Goal: Feedback & Contribution: Submit feedback/report problem

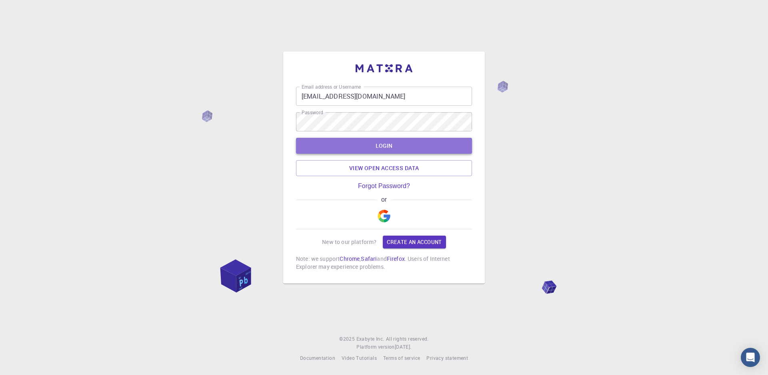
click at [385, 148] on button "LOGIN" at bounding box center [384, 146] width 176 height 16
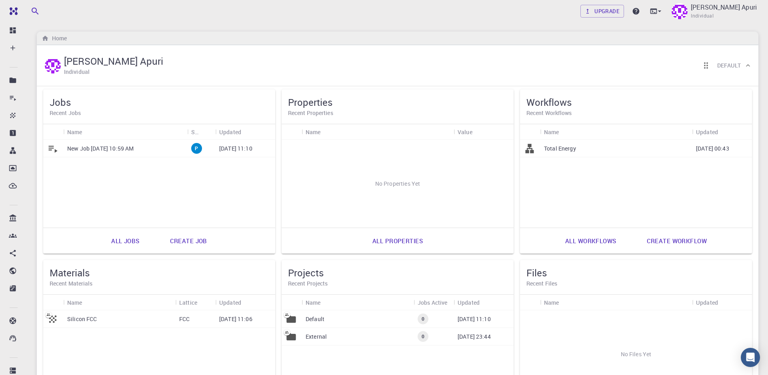
click at [180, 240] on link "Create job" at bounding box center [188, 240] width 55 height 19
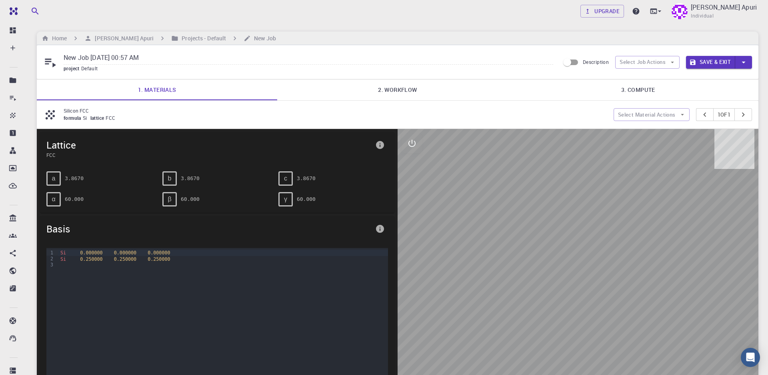
click at [712, 157] on div at bounding box center [577, 259] width 361 height 261
click at [673, 62] on icon "button" at bounding box center [671, 62] width 7 height 7
click at [659, 30] on div "Upgrade Simon Bajongdo Apuri Individual Home Simon Bajongdo Apuri Projects - De…" at bounding box center [397, 262] width 740 height 525
click at [263, 40] on h6 "New Job" at bounding box center [263, 38] width 25 height 9
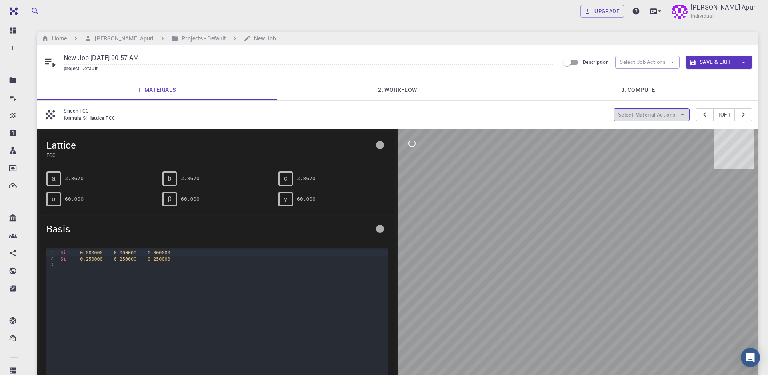
click at [680, 116] on icon "button" at bounding box center [681, 114] width 7 height 7
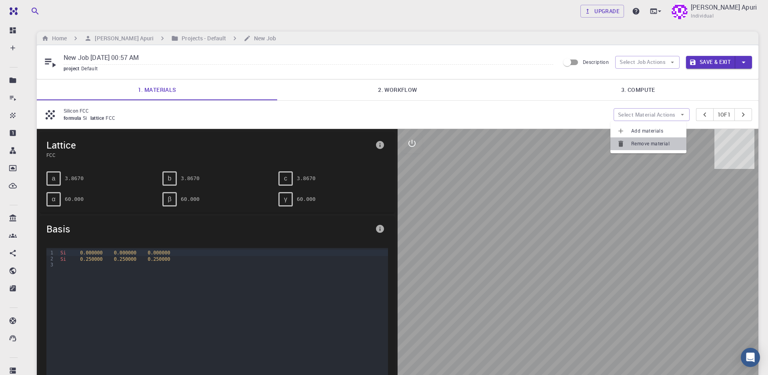
click at [649, 143] on span "Remove material" at bounding box center [655, 144] width 49 height 8
click at [661, 12] on icon at bounding box center [659, 11] width 8 height 8
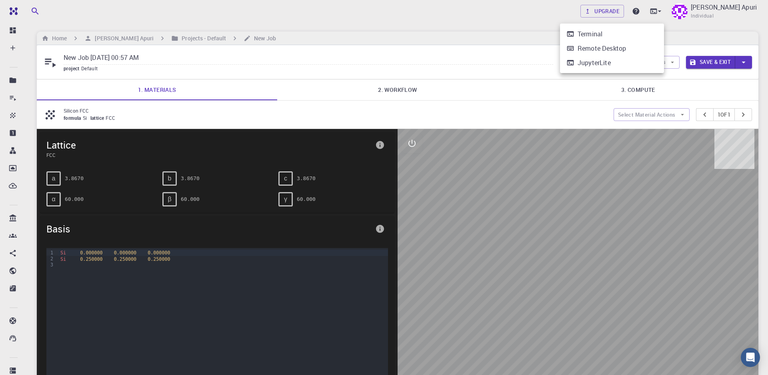
click at [532, 117] on div at bounding box center [384, 187] width 768 height 375
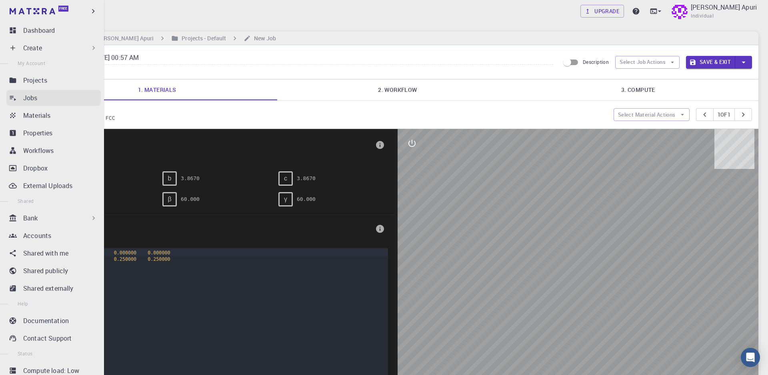
click at [30, 100] on p "Jobs" at bounding box center [30, 98] width 14 height 10
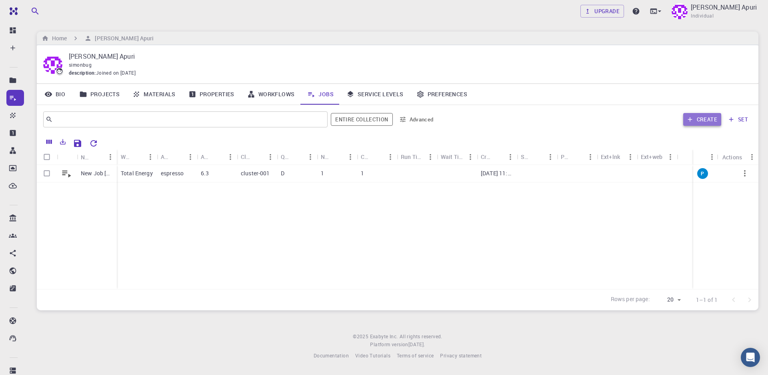
click at [702, 125] on button "Create" at bounding box center [702, 119] width 38 height 13
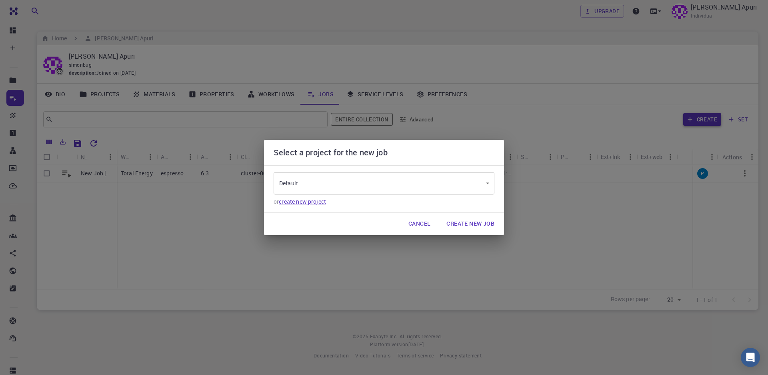
type input "qG5HWAKhFGmxyY3xt"
click at [427, 224] on button "Cancel" at bounding box center [419, 224] width 35 height 16
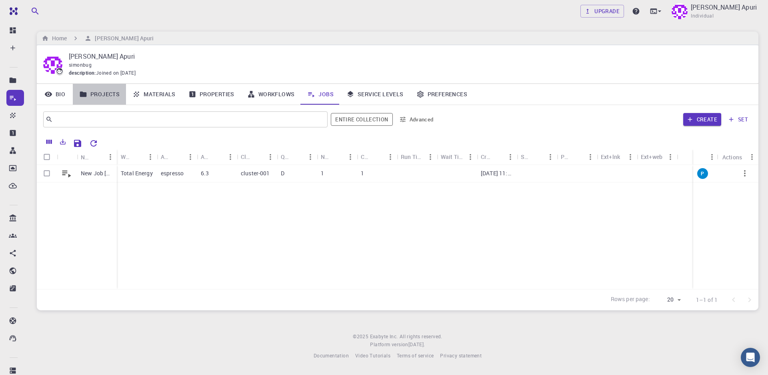
click at [96, 101] on link "Projects" at bounding box center [99, 94] width 53 height 21
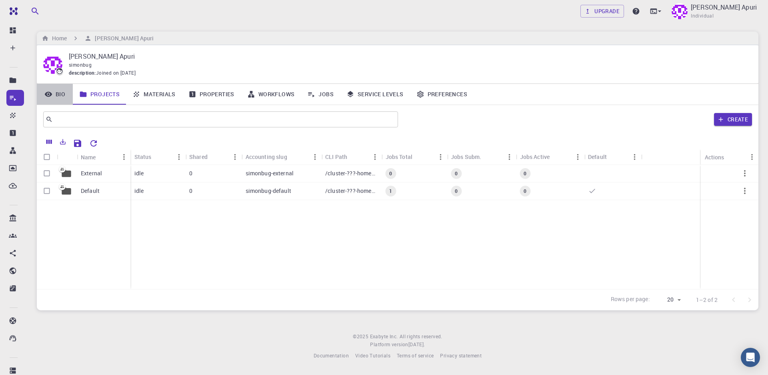
click at [66, 91] on link "Bio" at bounding box center [55, 94] width 36 height 21
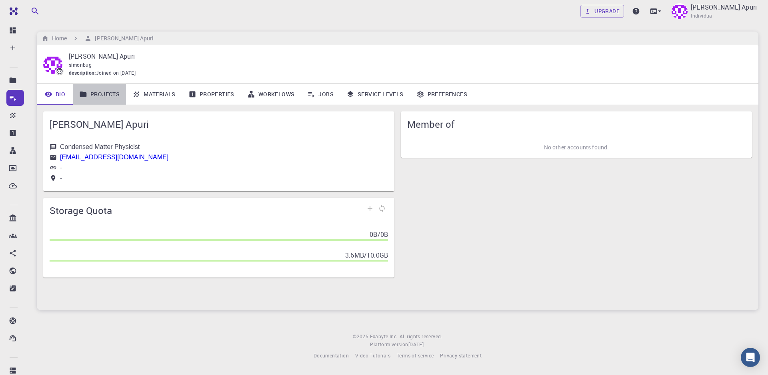
click at [100, 91] on link "Projects" at bounding box center [99, 94] width 53 height 21
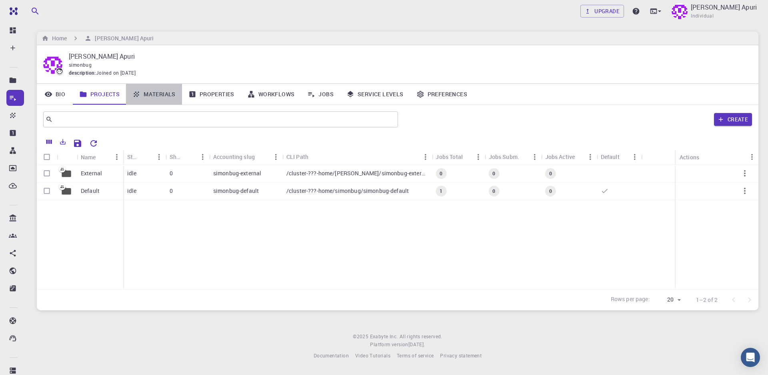
click at [157, 95] on link "Materials" at bounding box center [154, 94] width 56 height 21
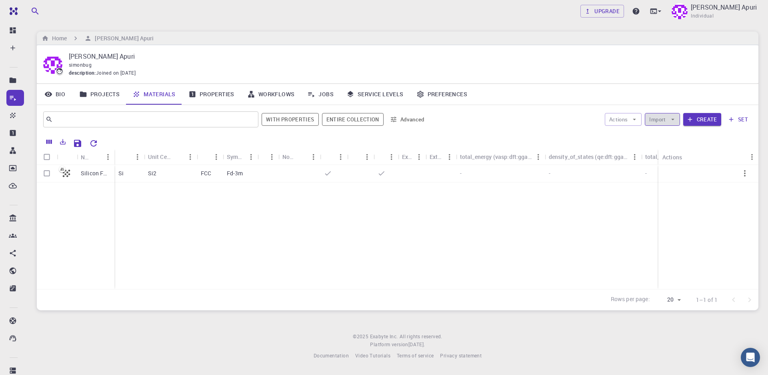
click at [672, 121] on icon "button" at bounding box center [672, 119] width 7 height 7
click at [672, 137] on span "Upload File" at bounding box center [691, 136] width 51 height 8
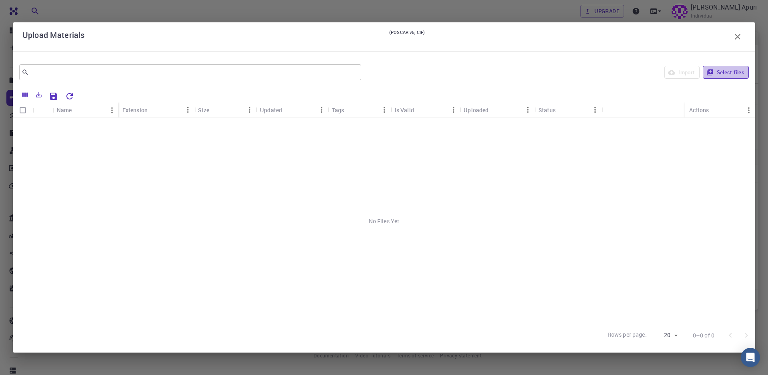
click at [731, 72] on button "Select files" at bounding box center [725, 72] width 46 height 13
click at [23, 127] on input "Select row" at bounding box center [22, 126] width 15 height 15
checkbox input "true"
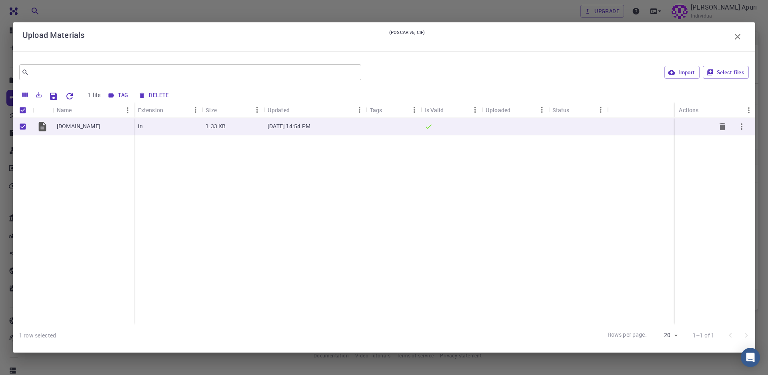
checkbox input "true"
click at [53, 97] on icon "Save Explorer Settings" at bounding box center [53, 96] width 7 height 7
click at [738, 38] on icon "button" at bounding box center [737, 37] width 10 height 10
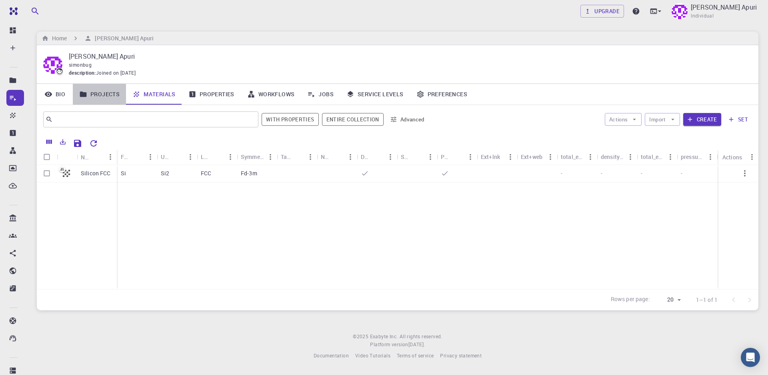
click at [99, 92] on link "Projects" at bounding box center [99, 94] width 53 height 21
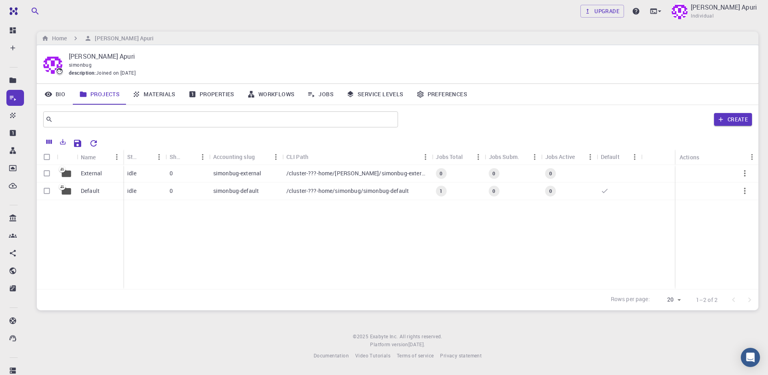
click at [62, 94] on link "Bio" at bounding box center [55, 94] width 36 height 21
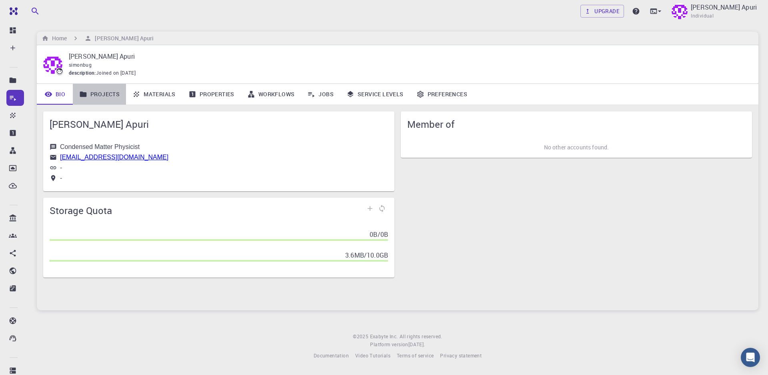
click at [100, 95] on link "Projects" at bounding box center [99, 94] width 53 height 21
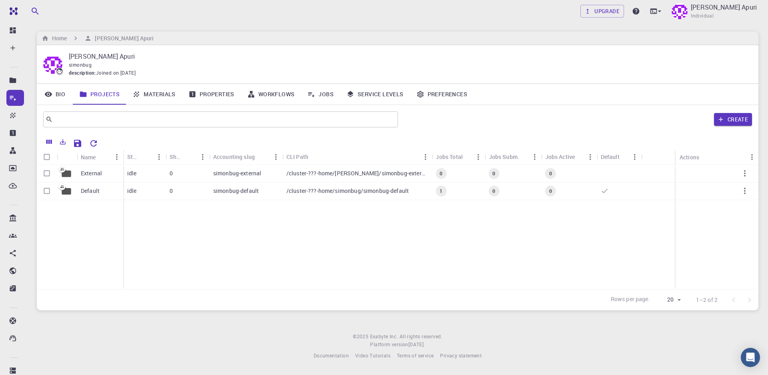
click at [154, 94] on link "Materials" at bounding box center [154, 94] width 56 height 21
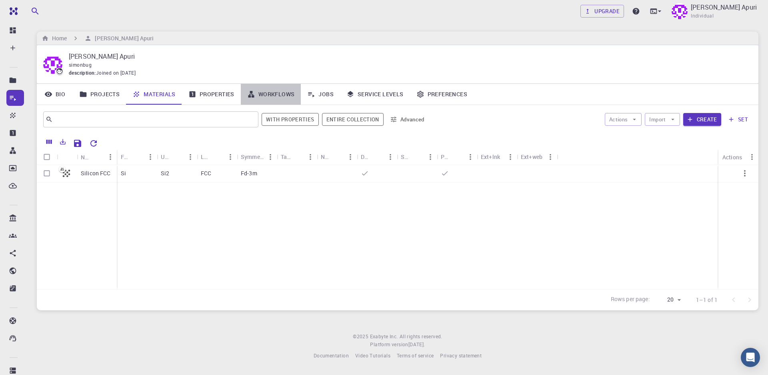
click at [280, 93] on link "Workflows" at bounding box center [271, 94] width 60 height 21
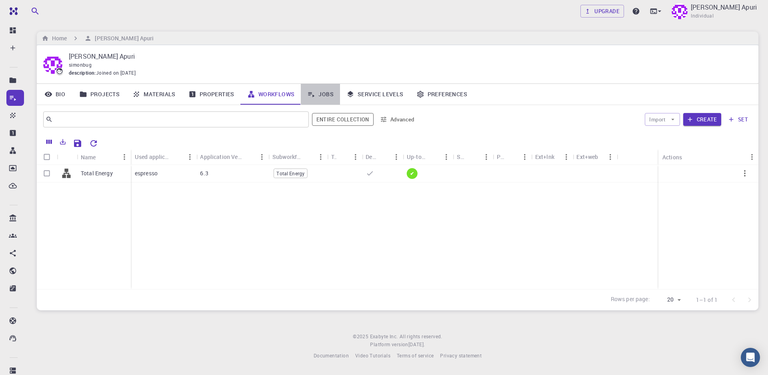
click at [321, 96] on link "Jobs" at bounding box center [320, 94] width 39 height 21
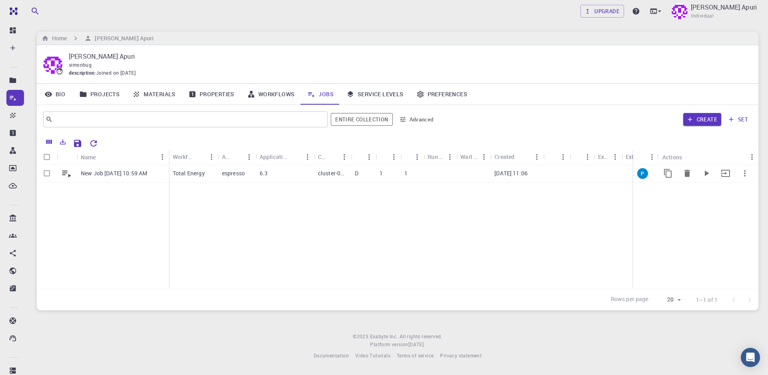
click at [296, 175] on div "6.3" at bounding box center [284, 174] width 58 height 18
click at [155, 94] on link "Materials" at bounding box center [154, 94] width 56 height 21
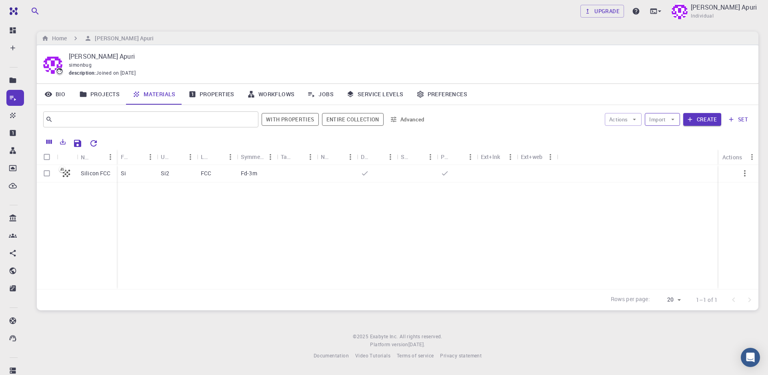
click at [674, 120] on icon "button" at bounding box center [672, 119] width 7 height 7
click at [674, 139] on span "Upload File" at bounding box center [691, 136] width 51 height 8
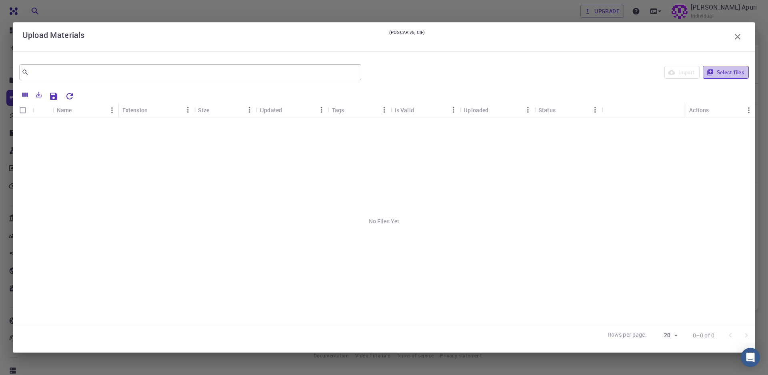
click at [729, 72] on button "Select files" at bounding box center [725, 72] width 46 height 13
click at [298, 124] on p "Aug 23, 2025, 14:54 PM" at bounding box center [288, 126] width 43 height 8
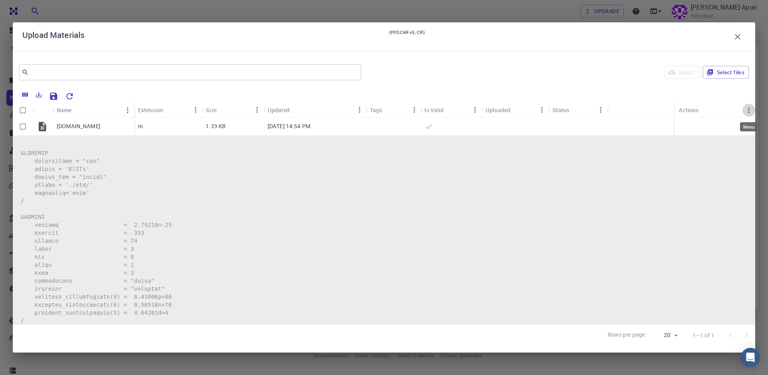
click at [748, 109] on icon "Menu" at bounding box center [748, 110] width 9 height 9
click at [490, 214] on pre at bounding box center [384, 357] width 726 height 416
click at [739, 33] on icon "button" at bounding box center [737, 37] width 10 height 10
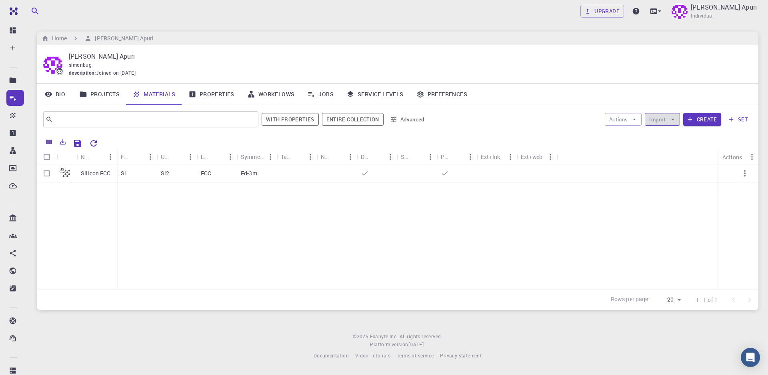
click at [666, 123] on button "Import" at bounding box center [662, 119] width 35 height 13
click at [677, 138] on span "Upload File" at bounding box center [691, 136] width 51 height 8
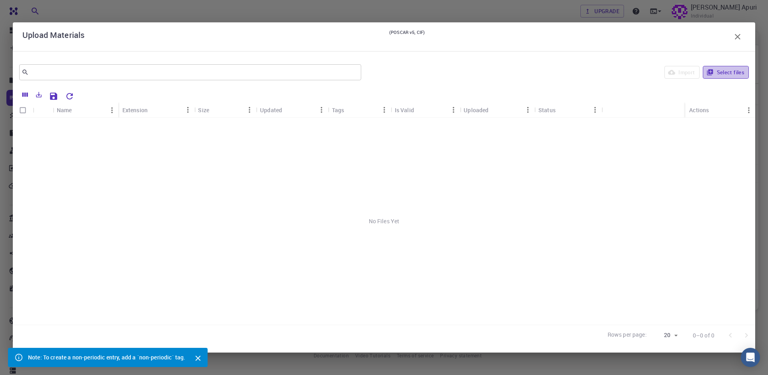
click at [720, 75] on button "Select files" at bounding box center [725, 72] width 46 height 13
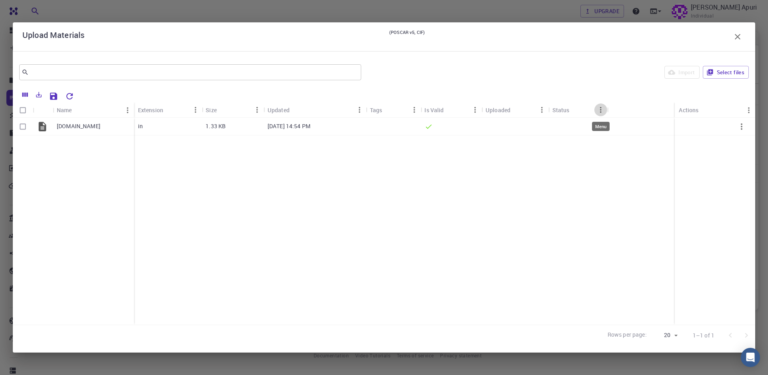
click at [600, 115] on button "Menu" at bounding box center [600, 110] width 13 height 13
click at [645, 173] on div "espresso.scf.in in 1.33 KB Aug 23, 2025, 14:54 PM" at bounding box center [384, 221] width 742 height 207
click at [22, 126] on input "Select row" at bounding box center [22, 126] width 15 height 15
checkbox input "true"
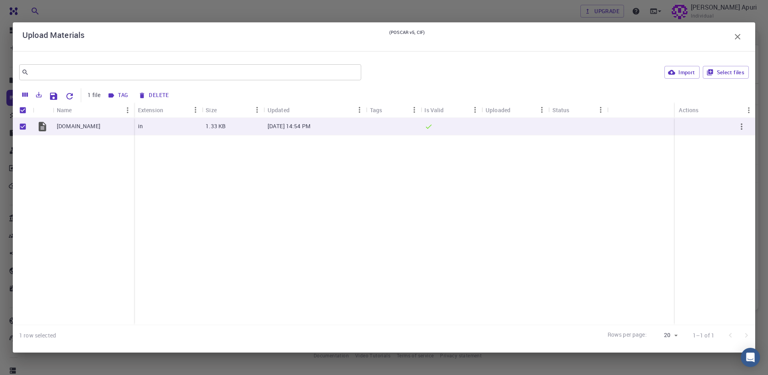
drag, startPoint x: 309, startPoint y: 263, endPoint x: 344, endPoint y: 129, distance: 139.2
click at [344, 129] on div "espresso.scf.in in 1.33 KB Aug 23, 2025, 14:54 PM" at bounding box center [384, 221] width 742 height 207
click at [495, 181] on div "espresso.scf.in in 1.33 KB Aug 23, 2025, 14:54 PM" at bounding box center [384, 221] width 742 height 207
click at [747, 315] on div at bounding box center [714, 221] width 80 height 207
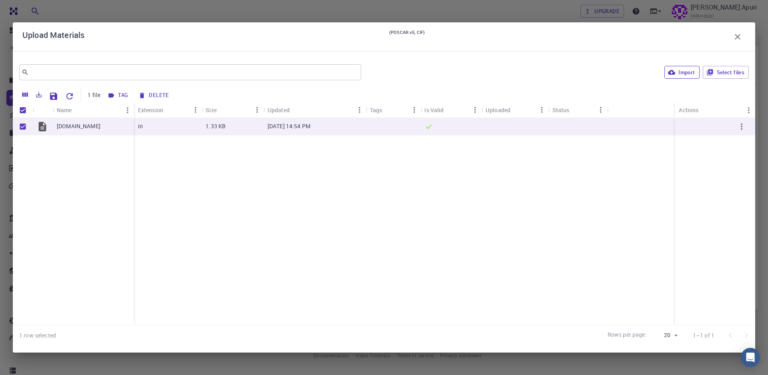
click at [684, 75] on button "Import" at bounding box center [681, 72] width 35 height 13
checkbox input "false"
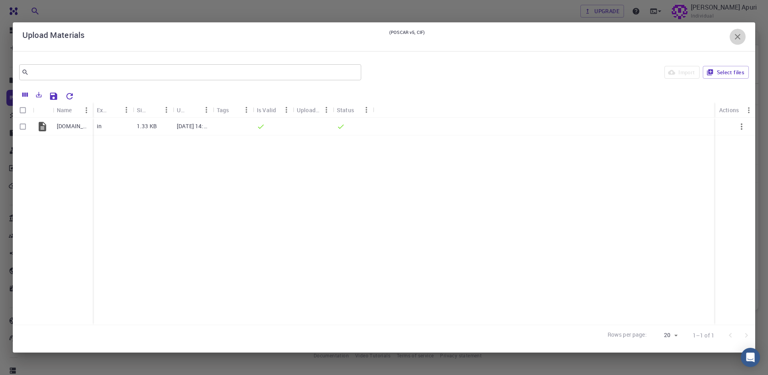
click at [735, 34] on icon "button" at bounding box center [737, 37] width 10 height 10
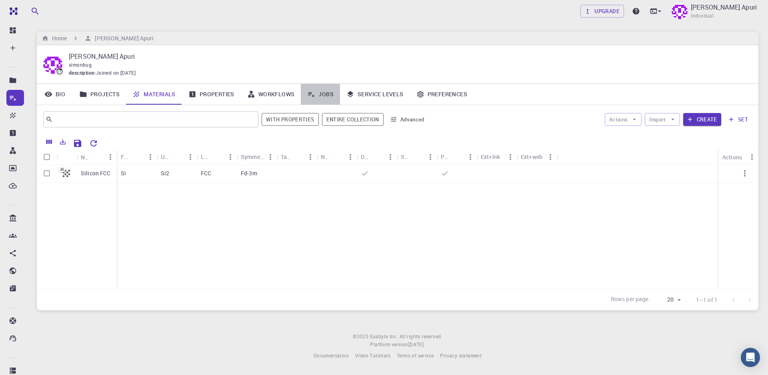
click at [321, 92] on link "Jobs" at bounding box center [320, 94] width 39 height 21
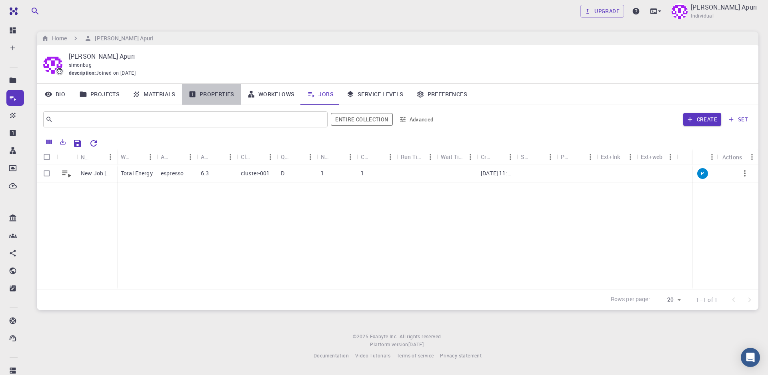
click at [207, 98] on link "Properties" at bounding box center [211, 94] width 59 height 21
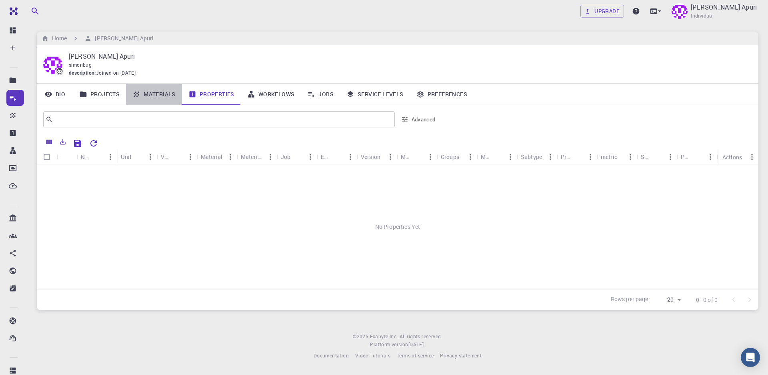
click at [165, 97] on link "Materials" at bounding box center [154, 94] width 56 height 21
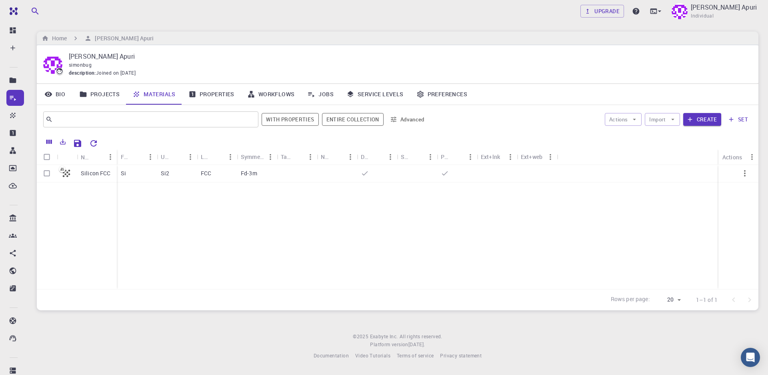
click at [104, 97] on link "Projects" at bounding box center [99, 94] width 53 height 21
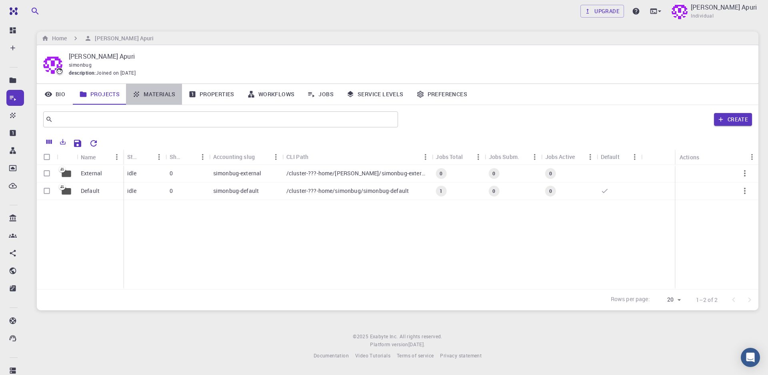
click at [150, 92] on link "Materials" at bounding box center [154, 94] width 56 height 21
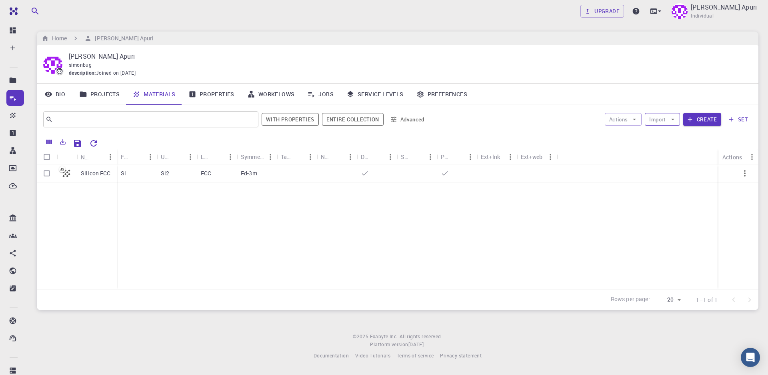
click at [675, 122] on icon "button" at bounding box center [672, 119] width 7 height 7
click at [675, 136] on span "Upload File" at bounding box center [691, 136] width 51 height 8
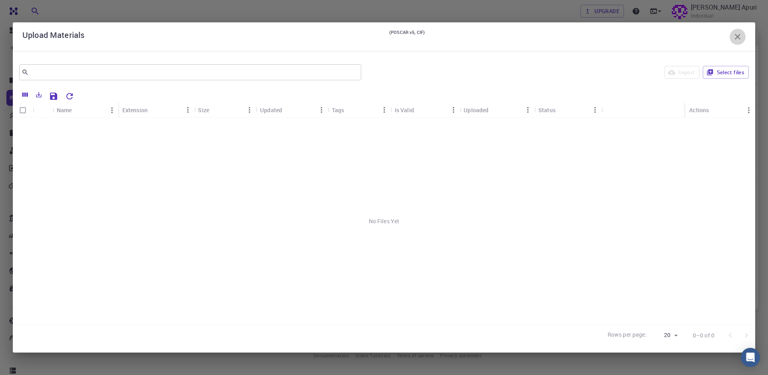
click at [738, 35] on icon "button" at bounding box center [737, 37] width 10 height 10
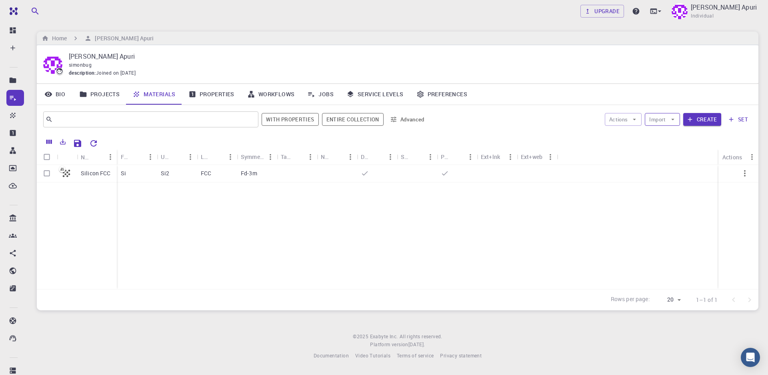
click at [668, 122] on button "Import" at bounding box center [662, 119] width 35 height 13
click at [677, 132] on li "Upload File" at bounding box center [684, 136] width 78 height 13
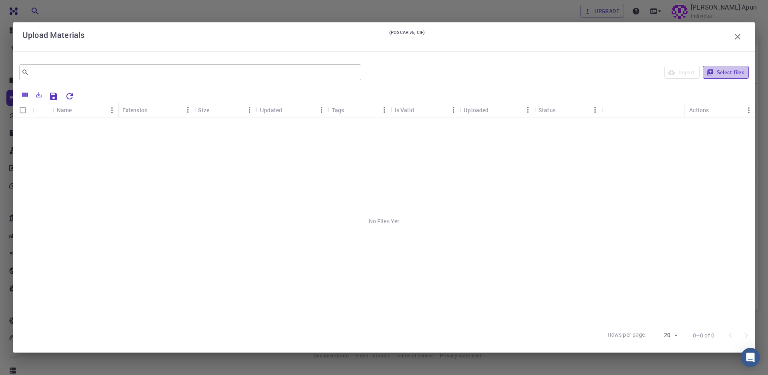
click at [732, 73] on button "Select files" at bounding box center [725, 72] width 46 height 13
click at [20, 130] on input "Select row" at bounding box center [22, 126] width 15 height 15
checkbox input "true"
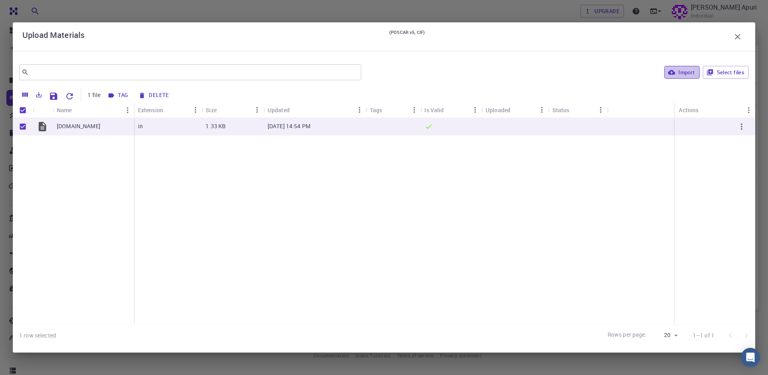
click at [687, 72] on button "Import" at bounding box center [681, 72] width 35 height 13
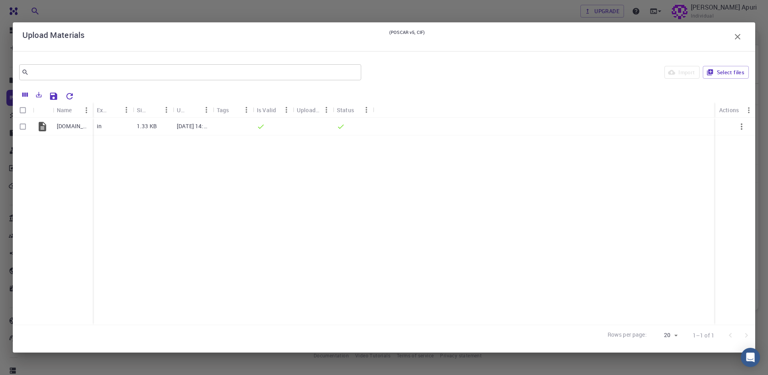
checkbox input "false"
click at [369, 109] on icon "Menu" at bounding box center [366, 110] width 9 height 9
click at [236, 172] on div "espresso.scf.in in 1.33 KB Aug 23, 2025, 14:54 PM" at bounding box center [384, 221] width 742 height 207
click at [20, 130] on input "Select row" at bounding box center [22, 126] width 15 height 15
checkbox input "true"
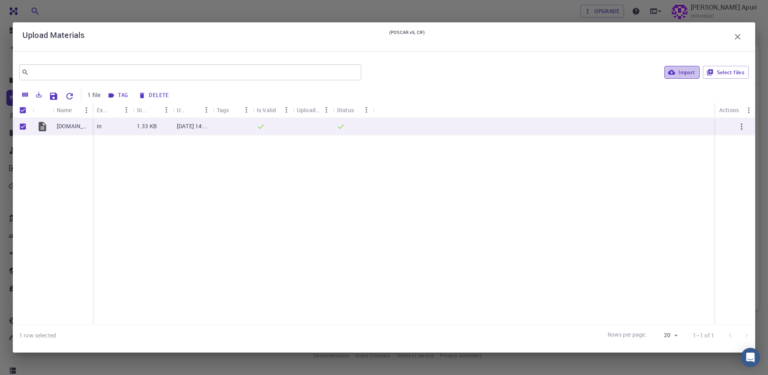
click at [684, 71] on button "Import" at bounding box center [681, 72] width 35 height 13
checkbox input "false"
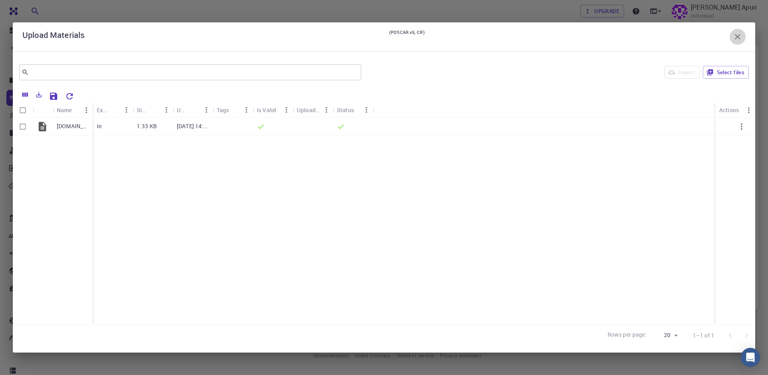
click at [736, 36] on icon "button" at bounding box center [737, 37] width 10 height 10
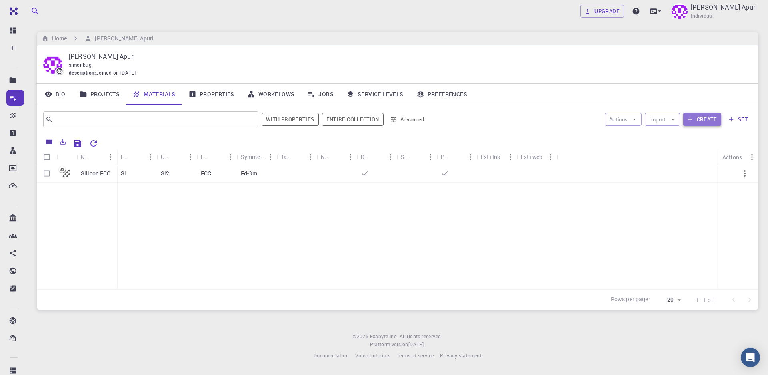
click at [708, 121] on button "Create" at bounding box center [702, 119] width 38 height 13
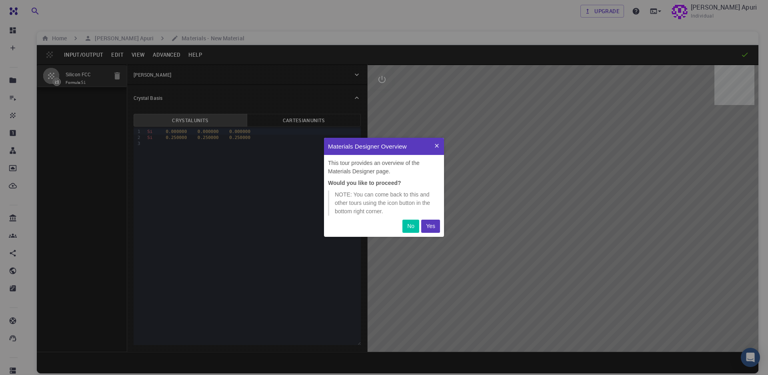
scroll to position [99, 120]
click at [411, 230] on p "No" at bounding box center [410, 226] width 7 height 8
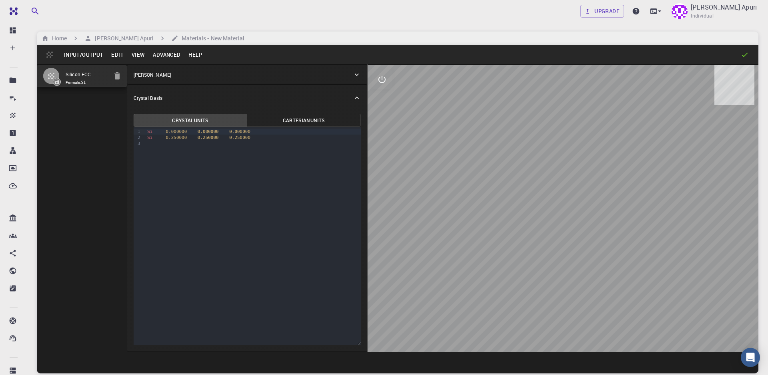
click at [52, 77] on icon "button" at bounding box center [51, 76] width 10 height 10
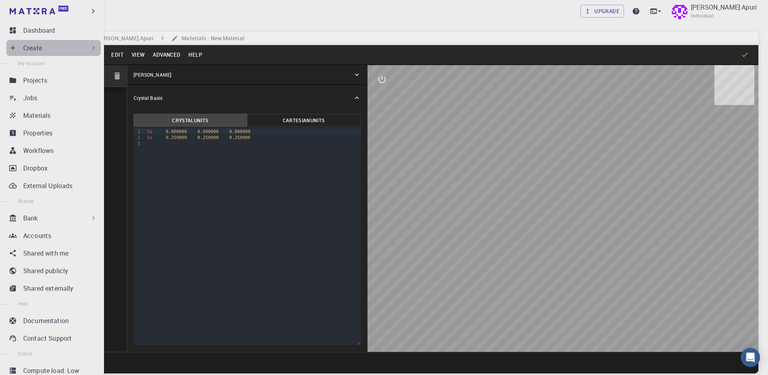
click at [33, 48] on p "Create" at bounding box center [32, 48] width 19 height 10
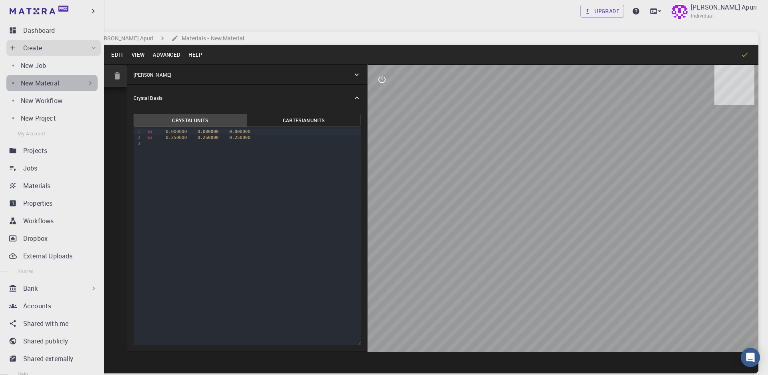
click at [34, 84] on p "New Material" at bounding box center [40, 83] width 38 height 10
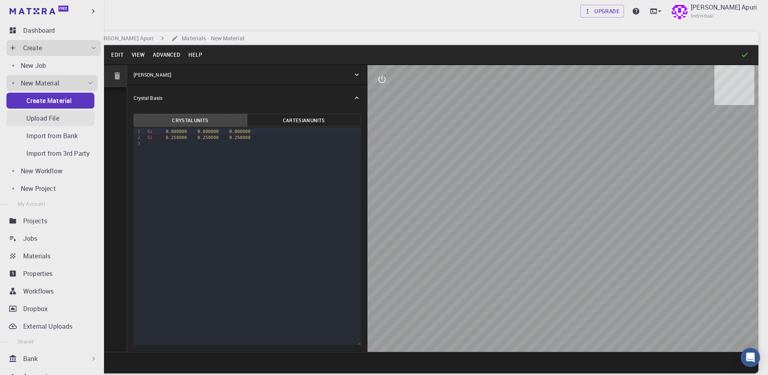
click at [37, 118] on p "Upload File" at bounding box center [42, 119] width 33 height 10
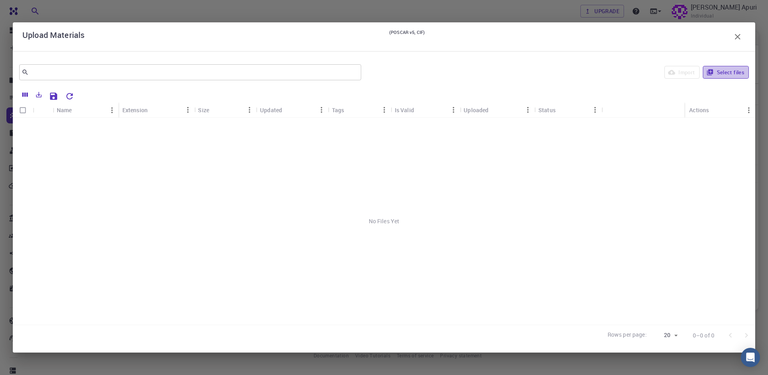
click at [726, 72] on button "Select files" at bounding box center [725, 72] width 46 height 13
click at [26, 129] on input "Select row" at bounding box center [22, 126] width 15 height 15
checkbox input "true"
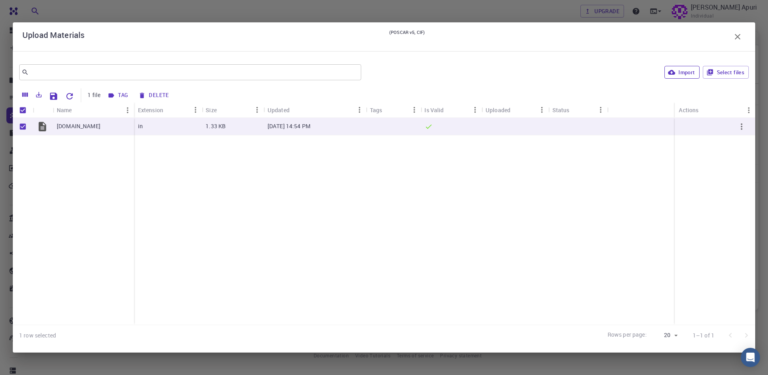
click at [676, 74] on button "Import" at bounding box center [681, 72] width 35 height 13
checkbox input "false"
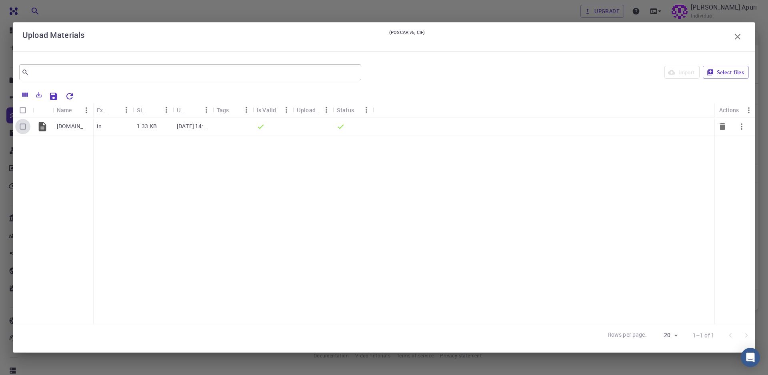
click at [22, 128] on input "Select row" at bounding box center [22, 126] width 15 height 15
checkbox input "true"
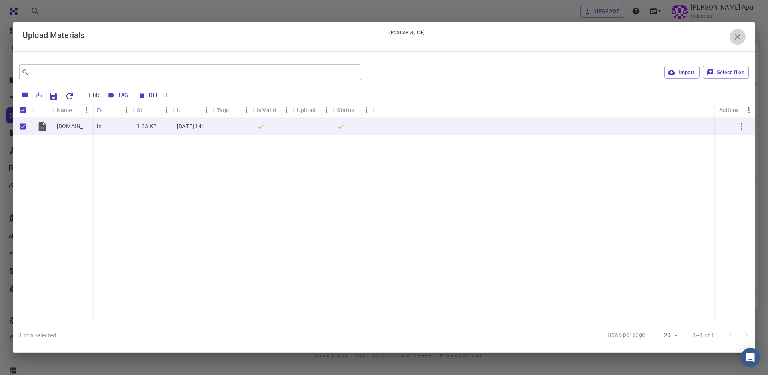
click at [739, 38] on icon "button" at bounding box center [737, 37] width 10 height 10
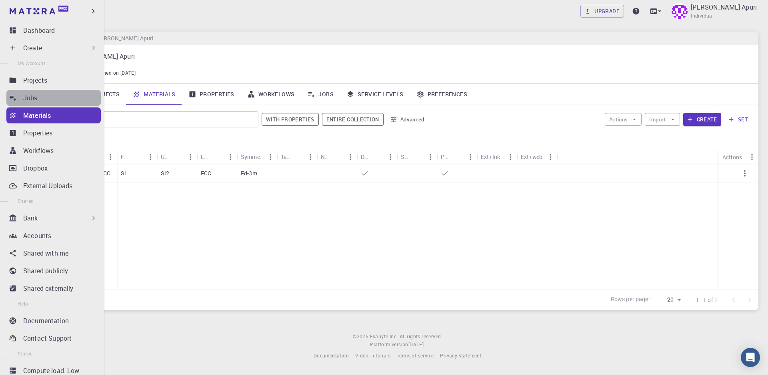
click at [34, 101] on p "Jobs" at bounding box center [30, 98] width 14 height 10
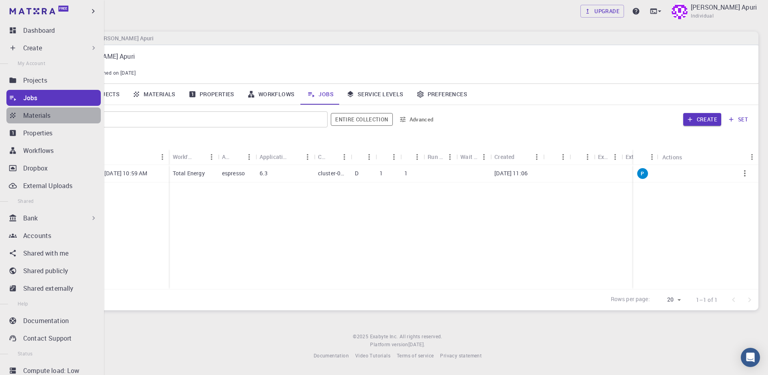
click at [32, 114] on p "Materials" at bounding box center [36, 116] width 27 height 10
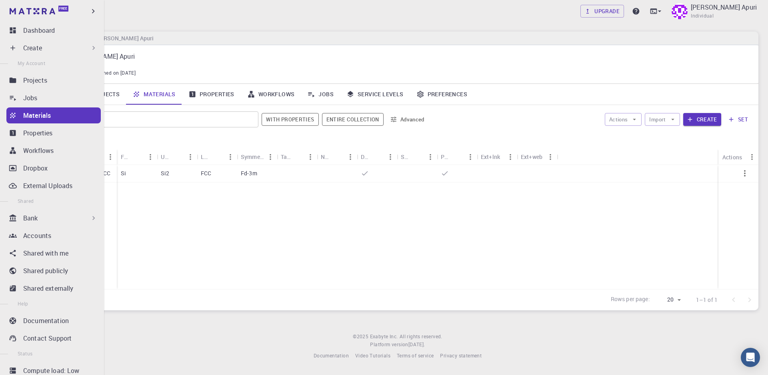
click at [35, 49] on p "Create" at bounding box center [32, 48] width 19 height 10
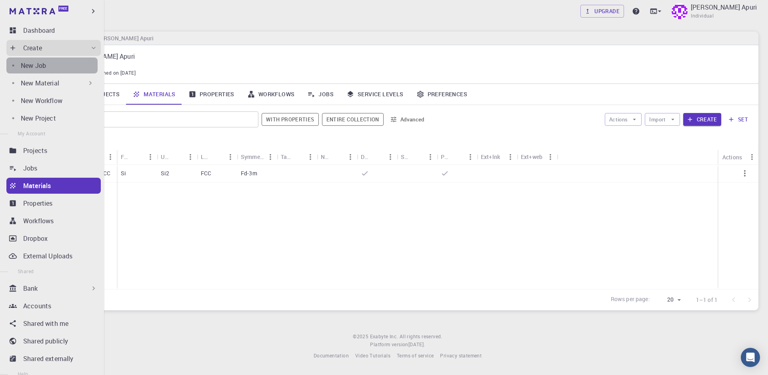
click at [30, 68] on p "New Job" at bounding box center [33, 66] width 25 height 10
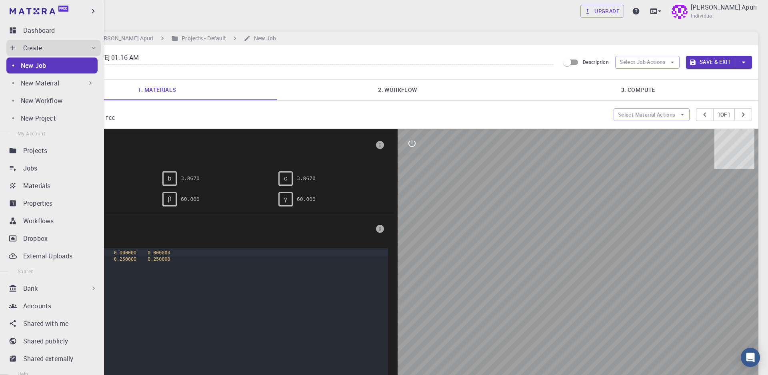
click at [30, 85] on p "New Material" at bounding box center [40, 83] width 38 height 10
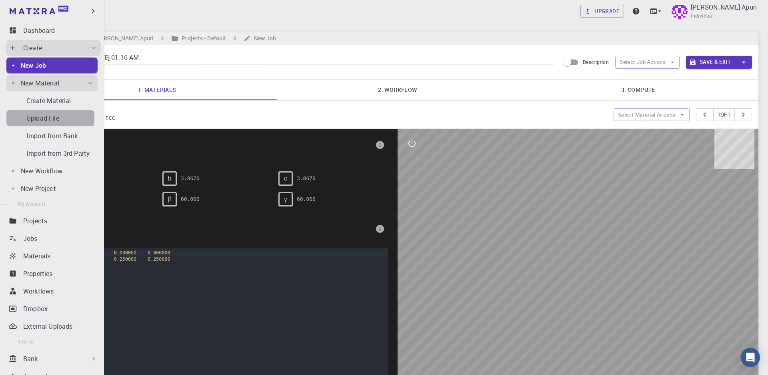
click at [35, 120] on p "Upload File" at bounding box center [42, 119] width 33 height 10
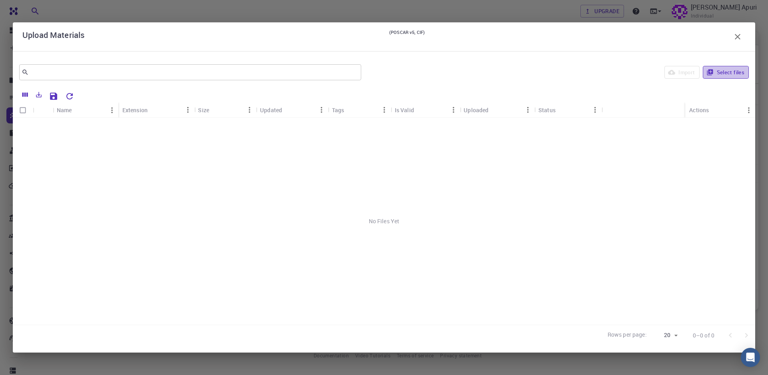
click at [738, 72] on button "Select files" at bounding box center [725, 72] width 46 height 13
click at [25, 126] on input "Select row" at bounding box center [22, 126] width 15 height 15
checkbox input "true"
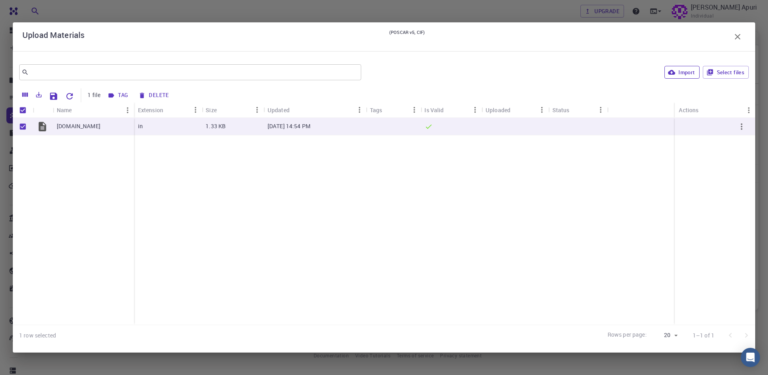
click at [680, 78] on button "Import" at bounding box center [681, 72] width 35 height 13
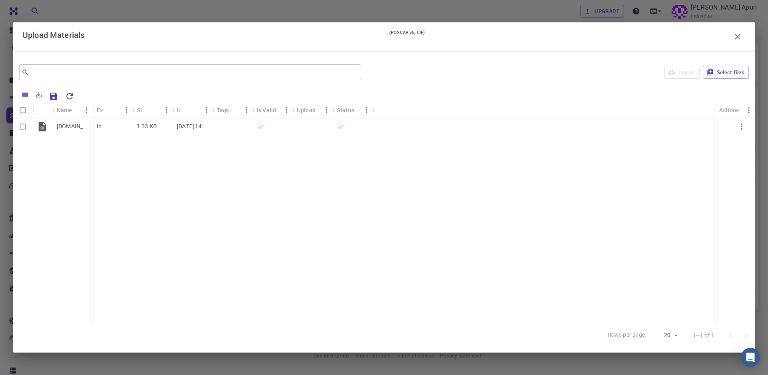
checkbox input "false"
click at [736, 39] on icon "button" at bounding box center [737, 37] width 6 height 6
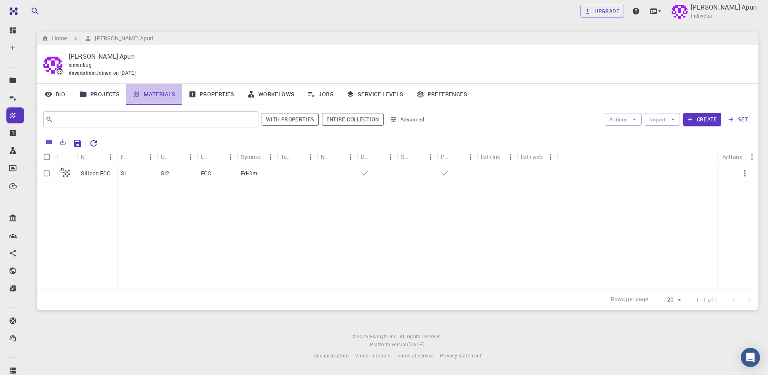
click at [156, 96] on link "Materials" at bounding box center [154, 94] width 56 height 21
click at [325, 97] on link "Jobs" at bounding box center [320, 94] width 39 height 21
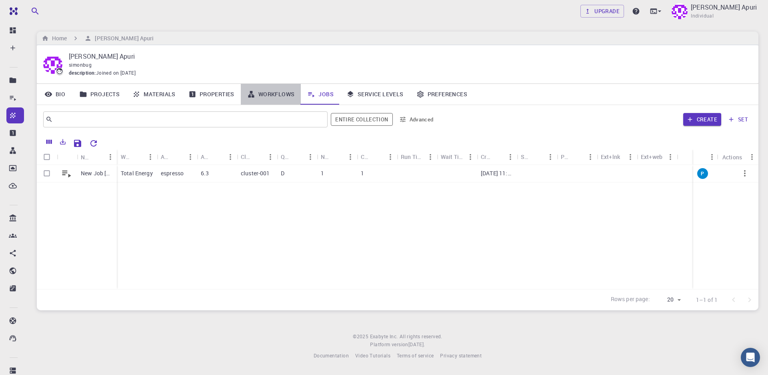
click at [279, 95] on link "Workflows" at bounding box center [271, 94] width 60 height 21
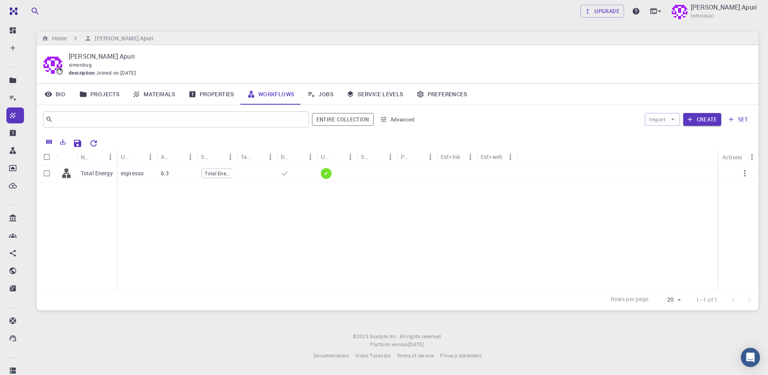
click at [214, 97] on link "Properties" at bounding box center [211, 94] width 59 height 21
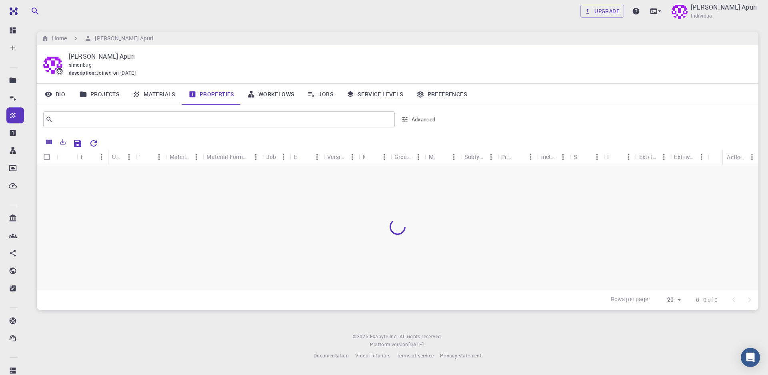
click at [163, 95] on link "Materials" at bounding box center [154, 94] width 56 height 21
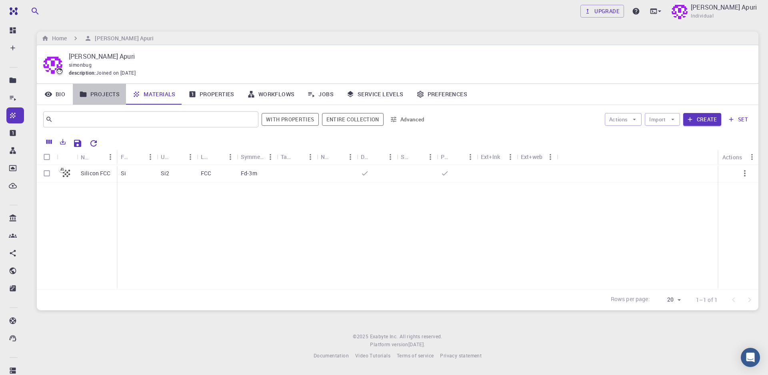
click at [102, 94] on link "Projects" at bounding box center [99, 94] width 53 height 21
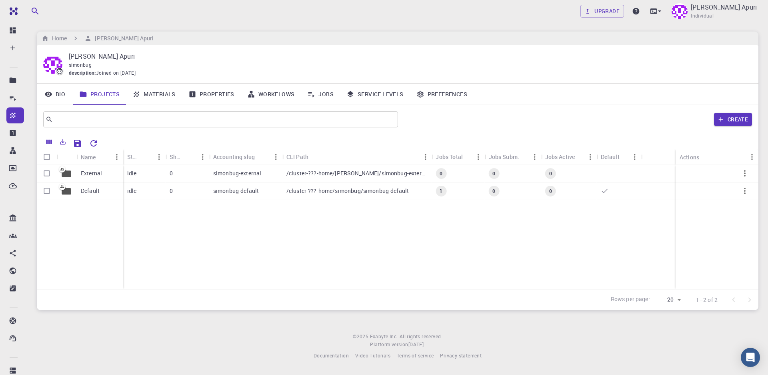
click at [483, 339] on footer "© 2025 Exabyte Inc. All rights reserved. Platform version 2025.7.24 . Documenta…" at bounding box center [397, 346] width 740 height 27
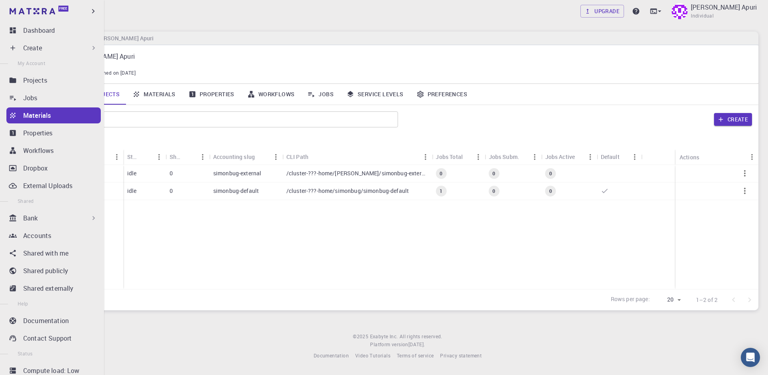
click at [33, 116] on p "Materials" at bounding box center [37, 116] width 28 height 10
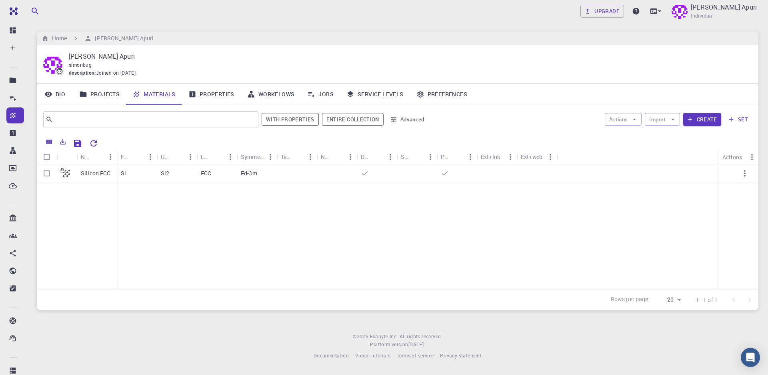
click at [324, 93] on link "Jobs" at bounding box center [320, 94] width 39 height 21
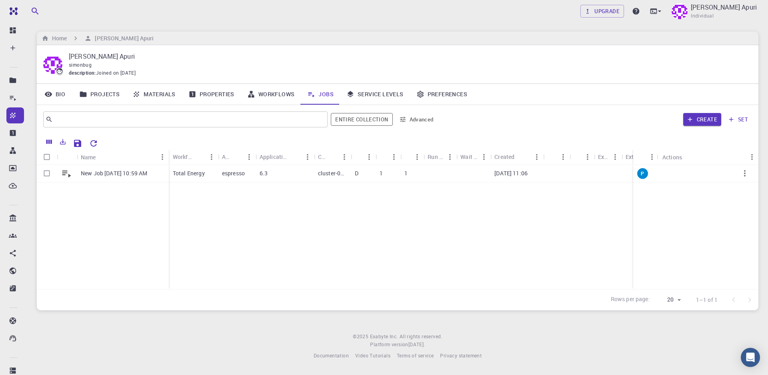
click at [150, 90] on link "Materials" at bounding box center [154, 94] width 56 height 21
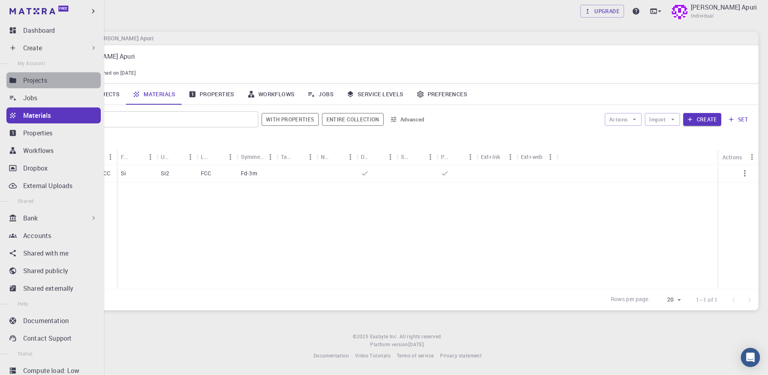
click at [38, 83] on p "Projects" at bounding box center [35, 81] width 24 height 10
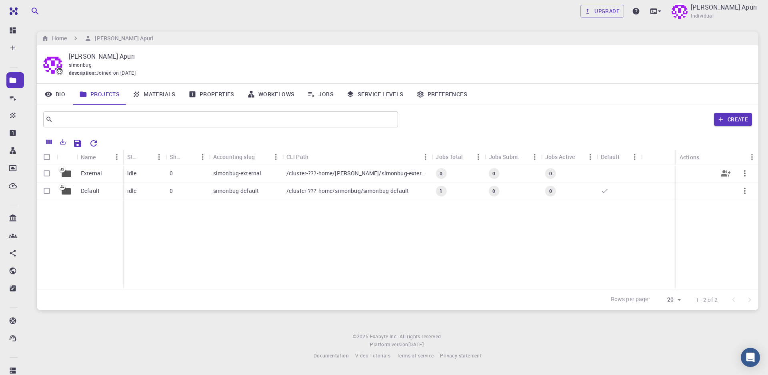
click at [336, 178] on div "/cluster-???-home/simonbug/simonbug-external" at bounding box center [357, 174] width 150 height 18
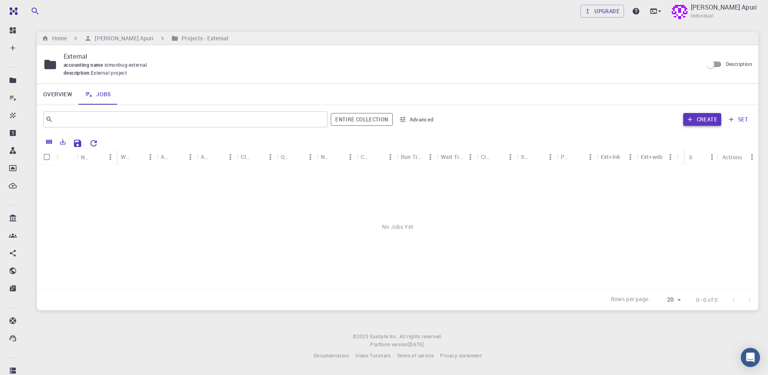
click at [696, 119] on button "Create" at bounding box center [702, 119] width 38 height 13
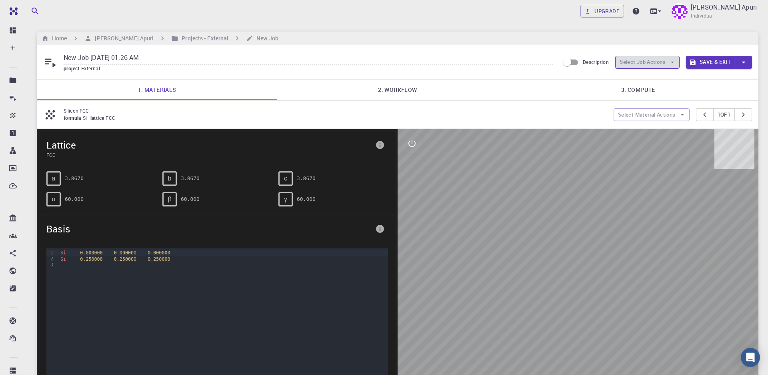
click at [669, 65] on icon "button" at bounding box center [671, 62] width 7 height 7
click at [650, 93] on span "Select materials" at bounding box center [654, 91] width 38 height 8
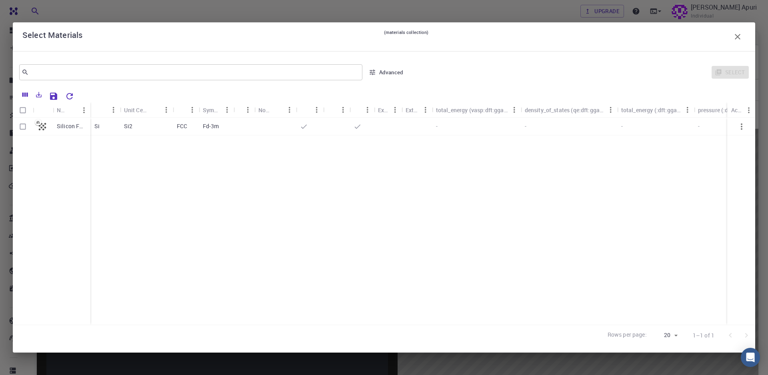
click at [738, 34] on icon "button" at bounding box center [737, 37] width 10 height 10
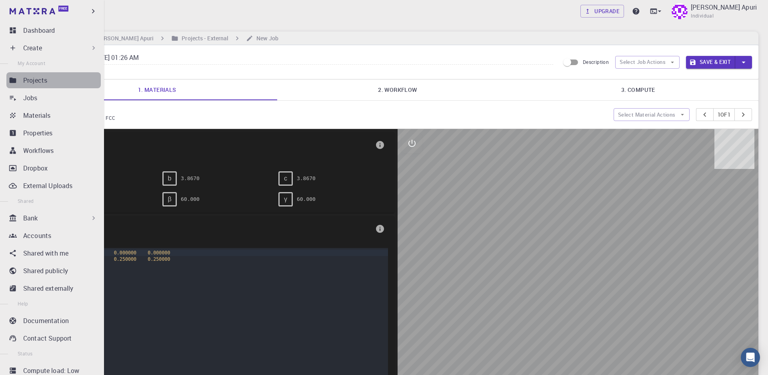
click at [34, 82] on p "Projects" at bounding box center [35, 81] width 24 height 10
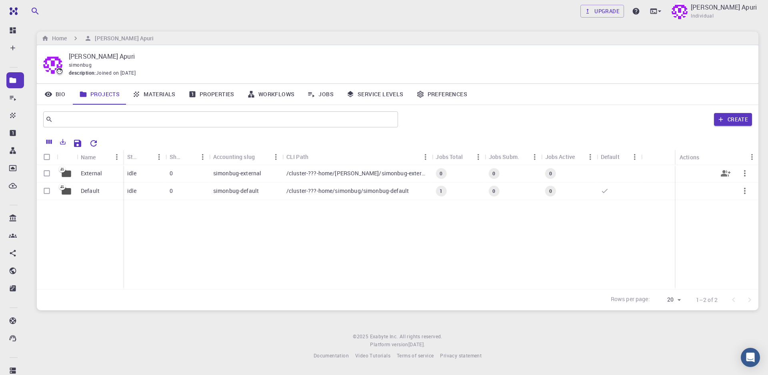
click at [43, 173] on input "Select row" at bounding box center [46, 173] width 15 height 15
checkbox input "true"
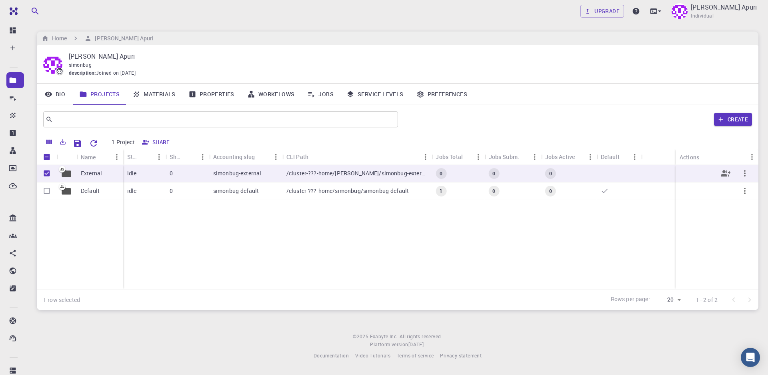
checkbox input "true"
click at [48, 192] on input "Select row" at bounding box center [46, 191] width 15 height 15
checkbox input "true"
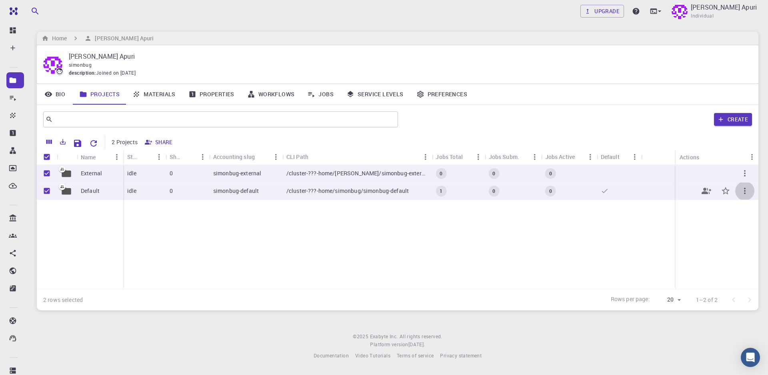
click at [742, 191] on icon "button" at bounding box center [745, 191] width 10 height 10
click at [635, 235] on div at bounding box center [384, 187] width 768 height 375
click at [746, 174] on icon "button" at bounding box center [745, 174] width 10 height 10
click at [693, 232] on div at bounding box center [384, 187] width 768 height 375
click at [141, 94] on link "Materials" at bounding box center [154, 94] width 56 height 21
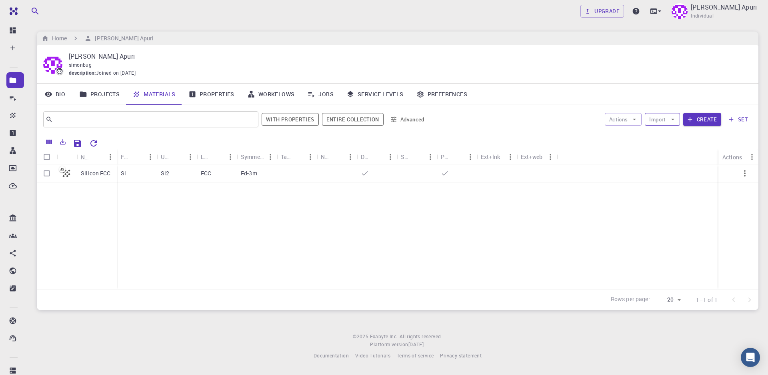
click at [671, 123] on icon "button" at bounding box center [672, 119] width 7 height 7
click at [670, 136] on span "Upload File" at bounding box center [691, 136] width 51 height 8
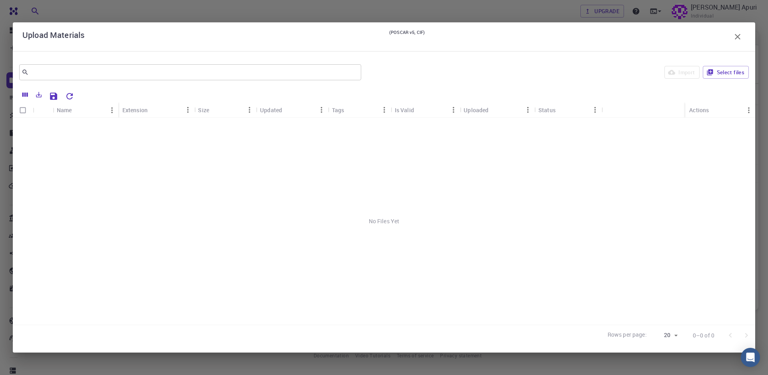
click at [739, 36] on icon "button" at bounding box center [737, 37] width 10 height 10
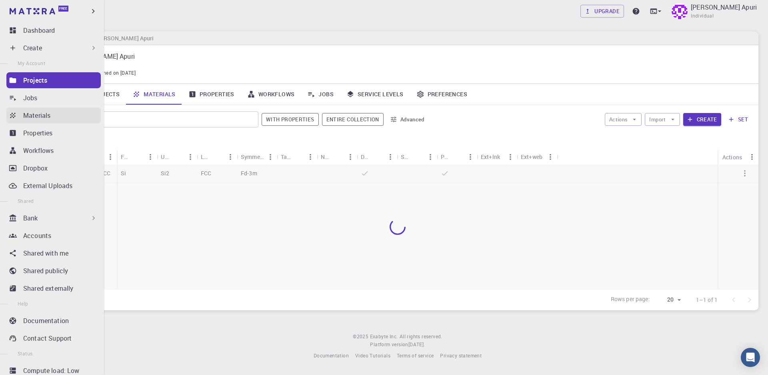
click at [33, 113] on p "Materials" at bounding box center [36, 116] width 27 height 10
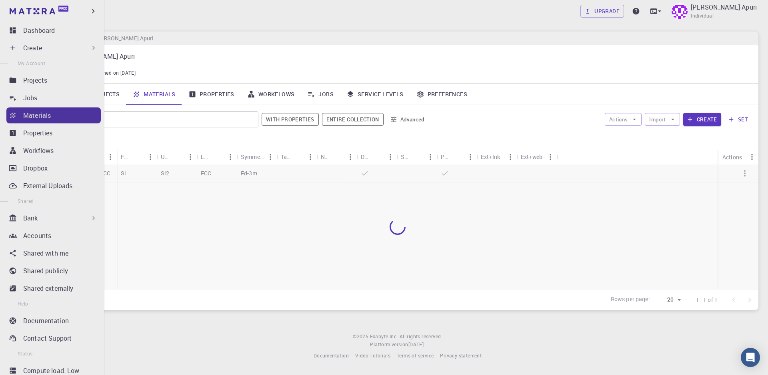
click at [33, 113] on p "Materials" at bounding box center [37, 116] width 28 height 10
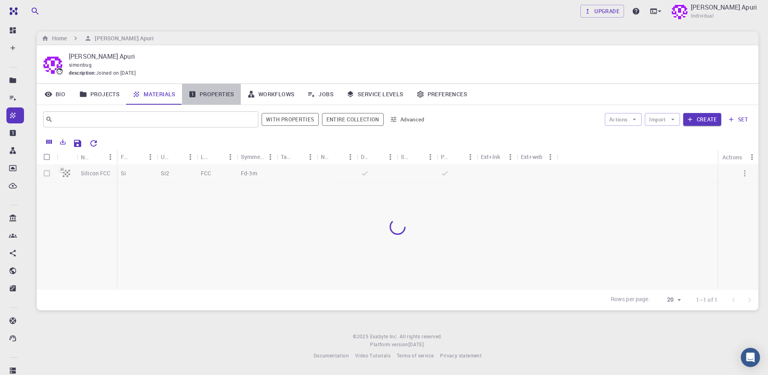
click at [224, 93] on link "Properties" at bounding box center [211, 94] width 59 height 21
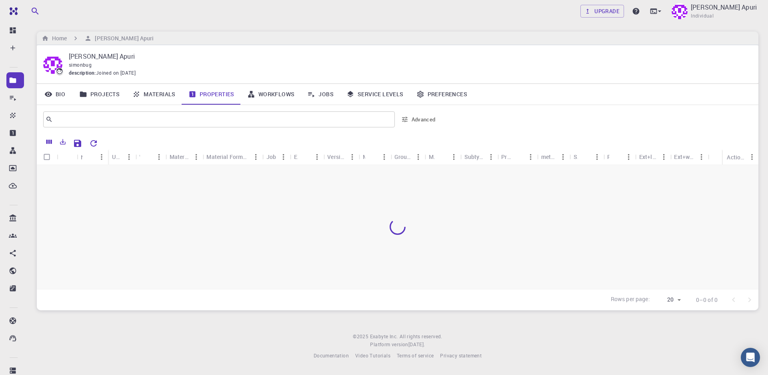
click at [116, 97] on link "Projects" at bounding box center [99, 94] width 53 height 21
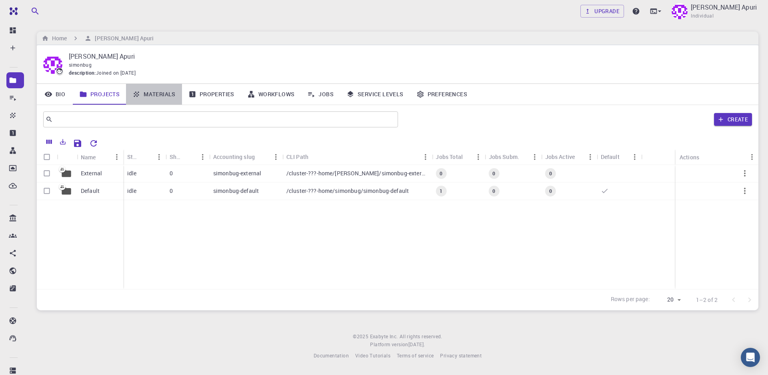
click at [148, 96] on link "Materials" at bounding box center [154, 94] width 56 height 21
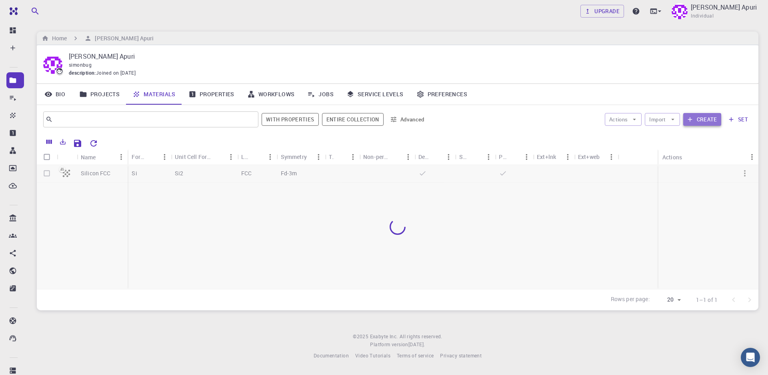
click at [703, 120] on button "Create" at bounding box center [702, 119] width 38 height 13
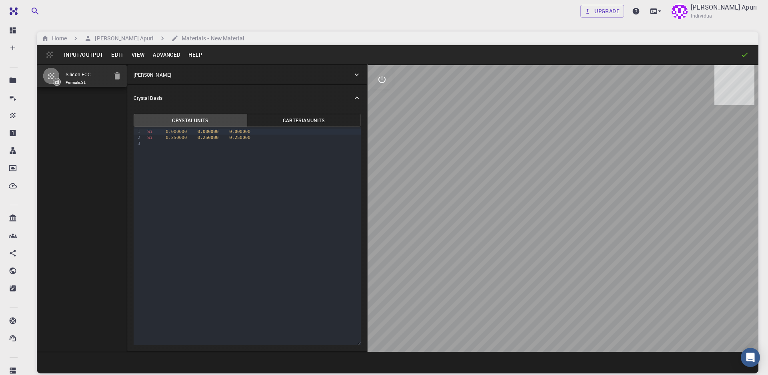
click at [86, 60] on button "Input/Output" at bounding box center [83, 54] width 47 height 13
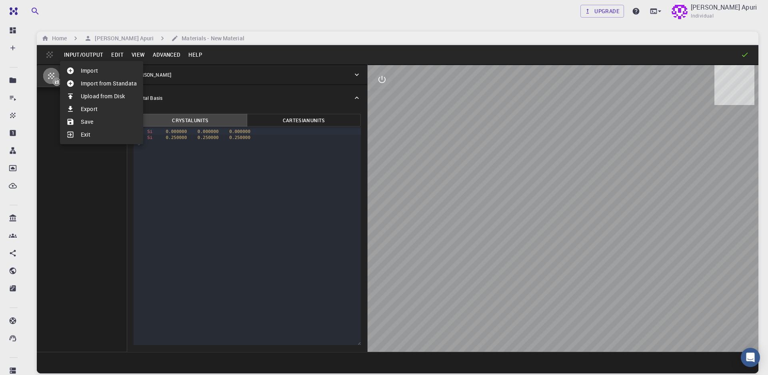
click at [87, 72] on li "Import" at bounding box center [101, 70] width 83 height 13
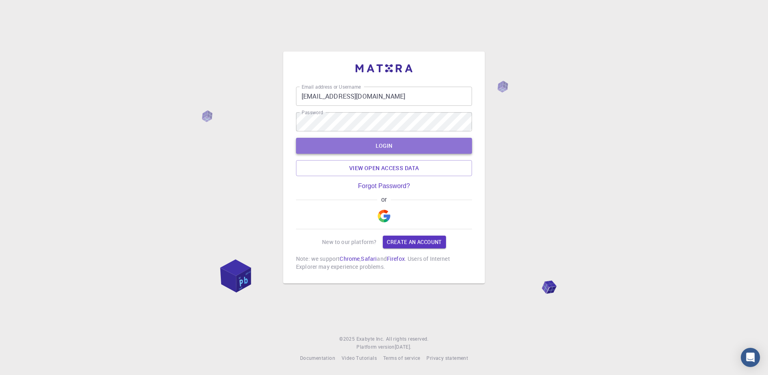
click at [387, 146] on button "LOGIN" at bounding box center [384, 146] width 176 height 16
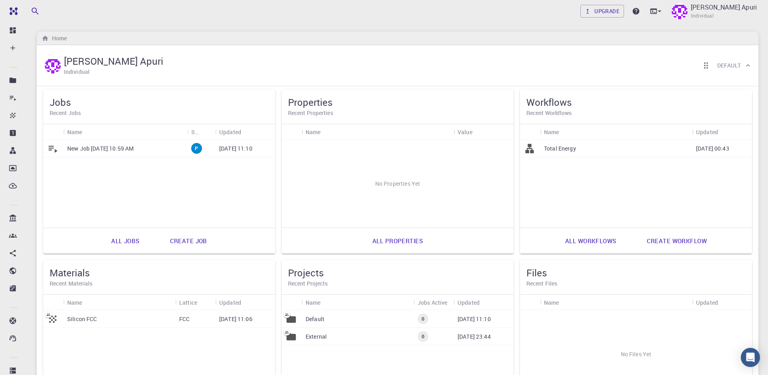
click at [762, 306] on div "Upgrade [PERSON_NAME] Apuri Individual Home [PERSON_NAME] Apuri Individual Defa…" at bounding box center [397, 246] width 740 height 493
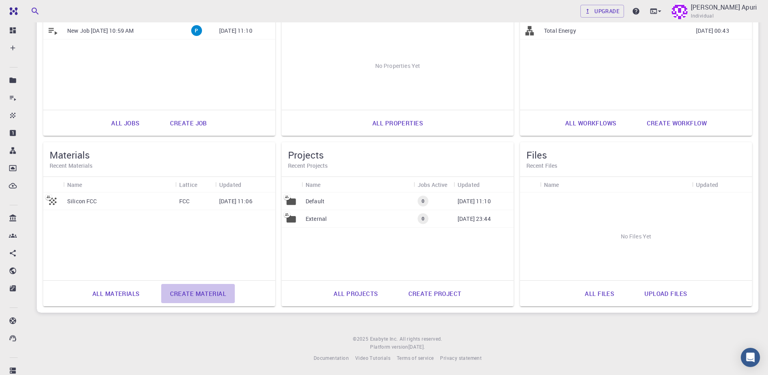
click at [204, 294] on link "Create material" at bounding box center [198, 293] width 74 height 19
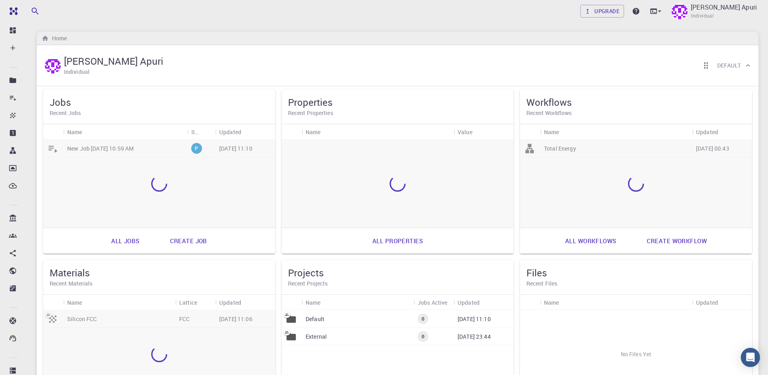
scroll to position [62, 0]
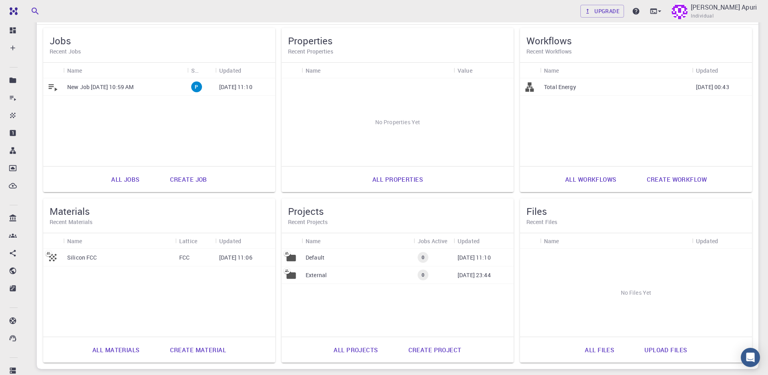
click at [656, 350] on link "Upload files" at bounding box center [665, 350] width 60 height 19
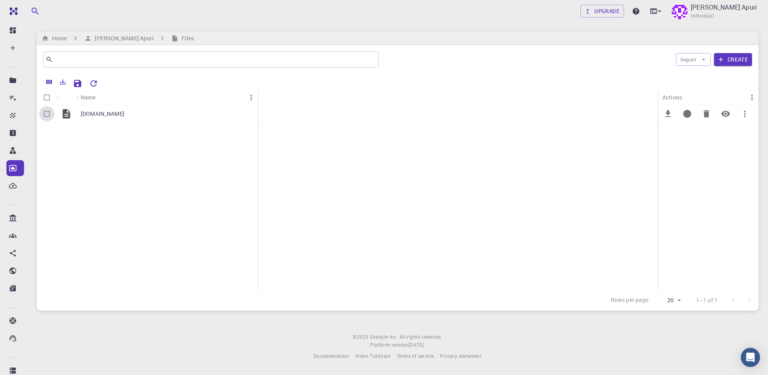
click at [48, 114] on input "Select row" at bounding box center [46, 113] width 15 height 15
checkbox input "true"
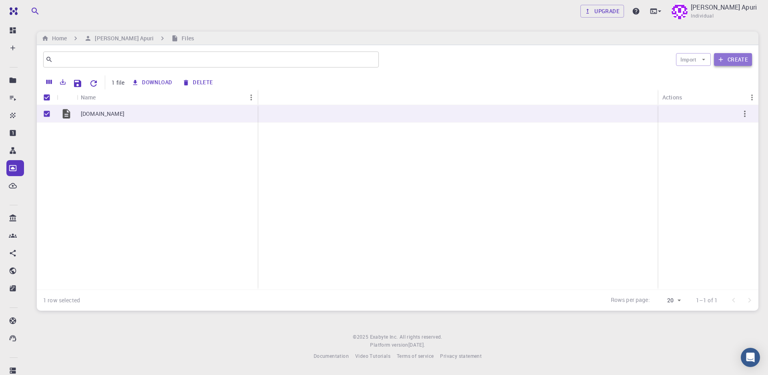
click at [736, 61] on button "Create" at bounding box center [733, 59] width 38 height 13
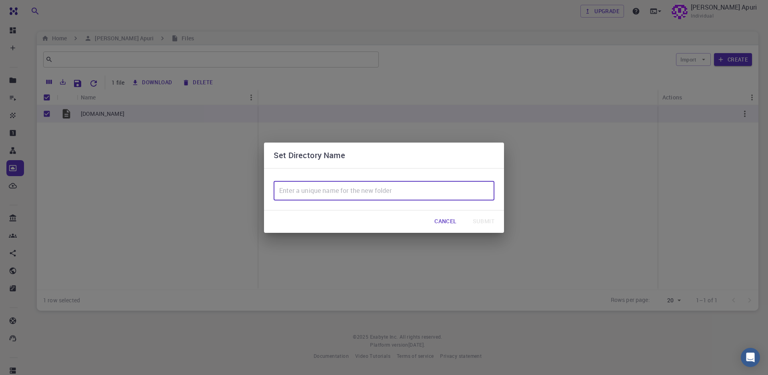
click at [356, 192] on input "text" at bounding box center [383, 191] width 221 height 19
type input "InSSe_bilayer"
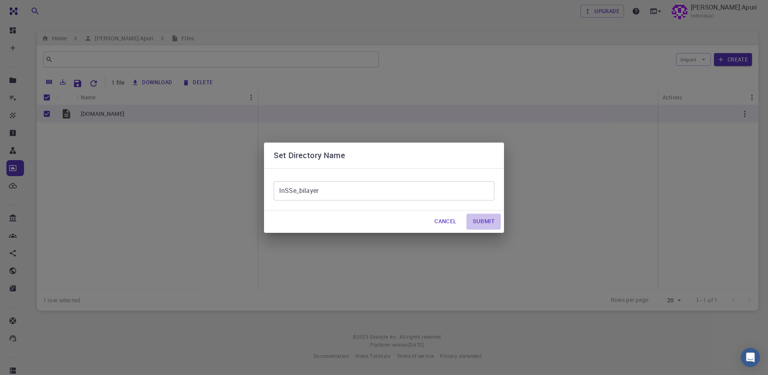
click at [481, 225] on button "Submit" at bounding box center [483, 222] width 34 height 16
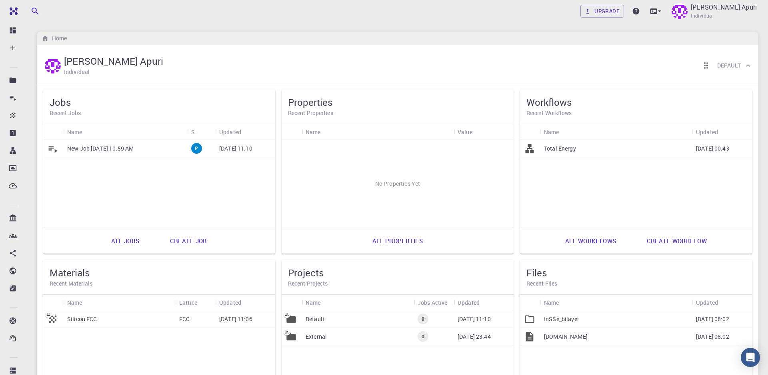
click at [558, 339] on p "[DOMAIN_NAME]" at bounding box center [566, 337] width 44 height 8
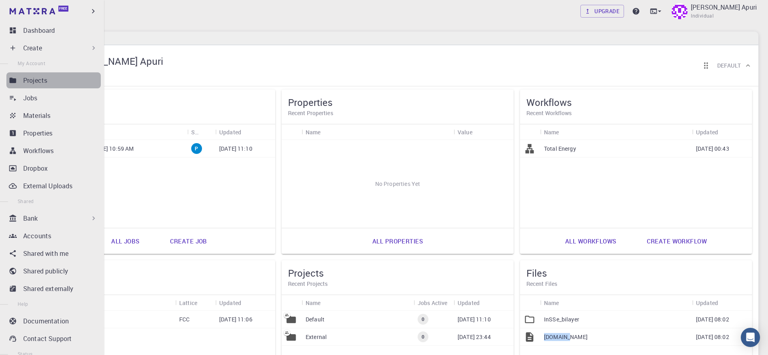
click at [37, 81] on p "Projects" at bounding box center [35, 81] width 24 height 10
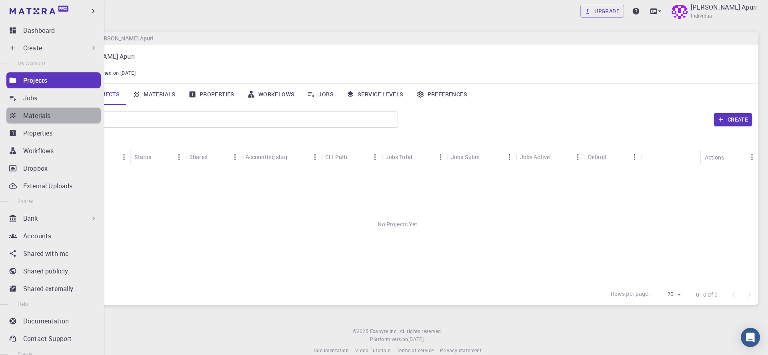
click at [34, 116] on p "Materials" at bounding box center [36, 116] width 27 height 10
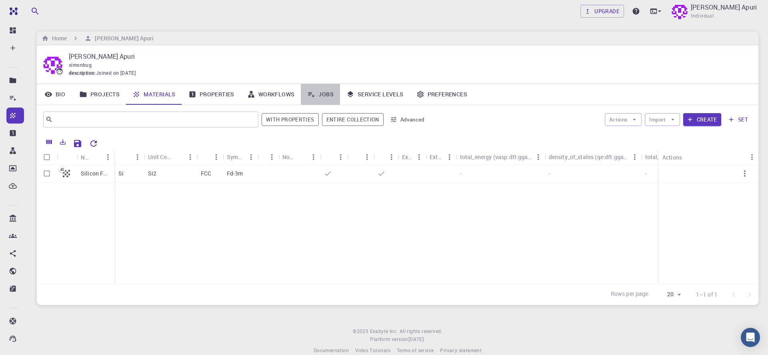
click at [322, 94] on link "Jobs" at bounding box center [320, 94] width 39 height 21
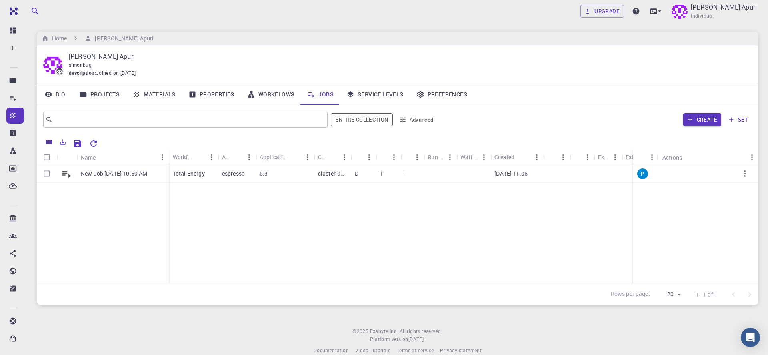
click at [42, 310] on div "Upgrade Simon Bajongdo Apuri Individual Home Simon Bajongdo Apuri Simon Bajongd…" at bounding box center [397, 183] width 740 height 367
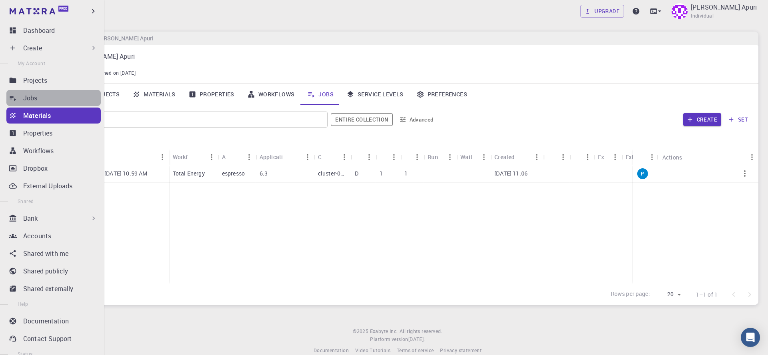
click at [31, 99] on p "Jobs" at bounding box center [30, 98] width 14 height 10
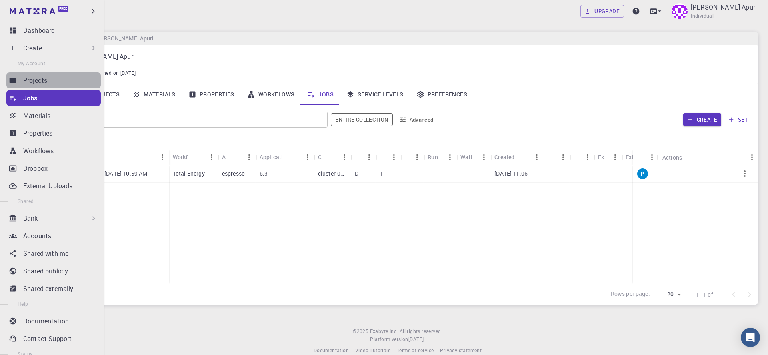
click at [34, 82] on p "Projects" at bounding box center [35, 81] width 24 height 10
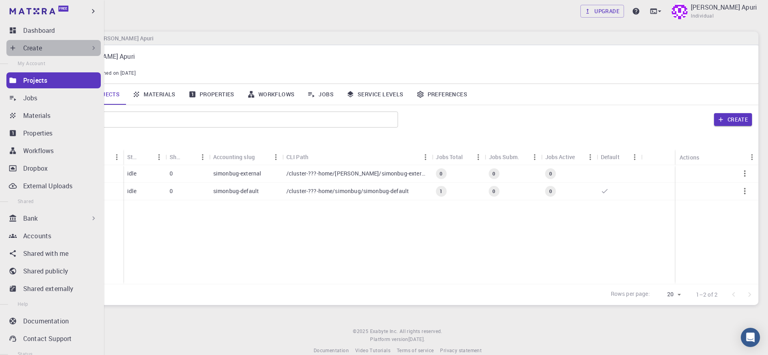
click at [32, 50] on p "Create" at bounding box center [32, 48] width 19 height 10
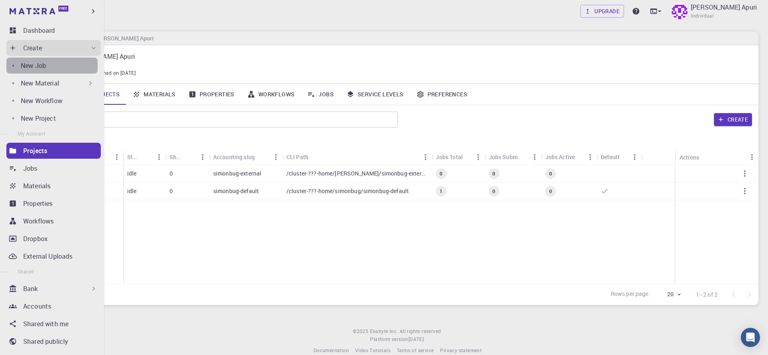
click at [32, 67] on p "New Job" at bounding box center [33, 66] width 25 height 10
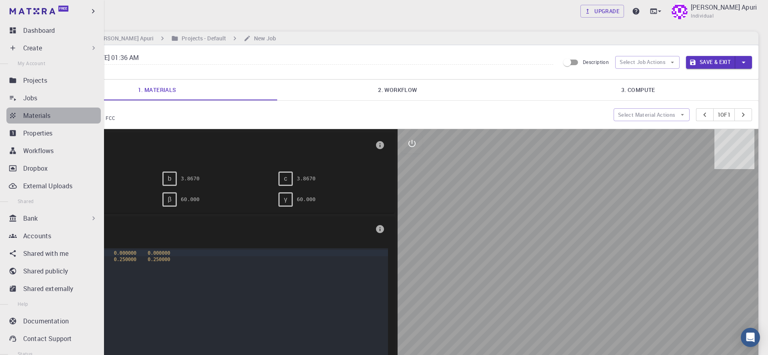
click at [33, 114] on p "Materials" at bounding box center [36, 116] width 27 height 10
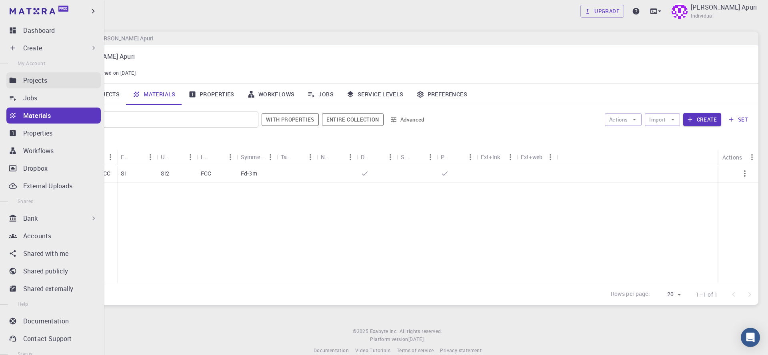
click at [38, 81] on p "Projects" at bounding box center [35, 81] width 24 height 10
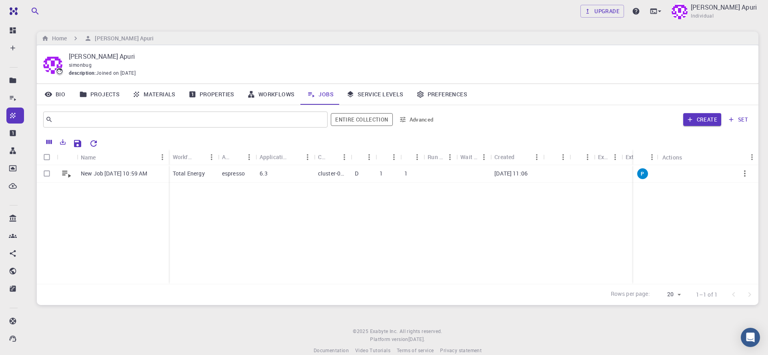
scroll to position [13, 0]
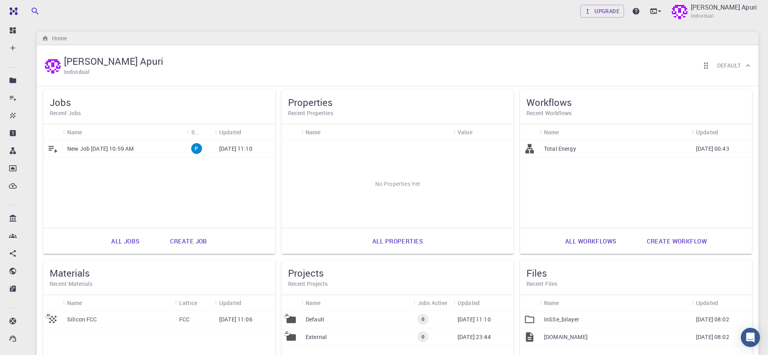
scroll to position [139, 0]
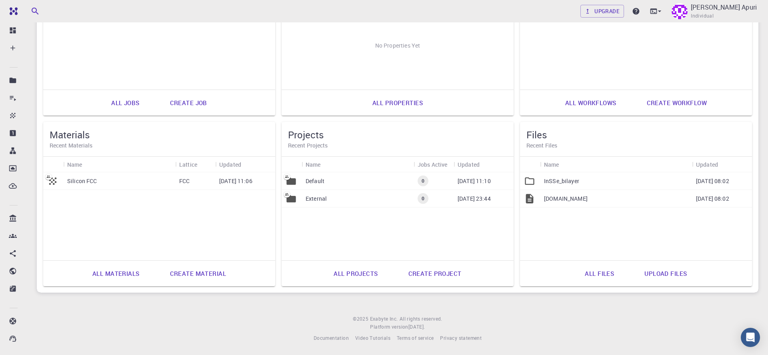
click at [563, 202] on div "[DOMAIN_NAME]" at bounding box center [616, 199] width 152 height 18
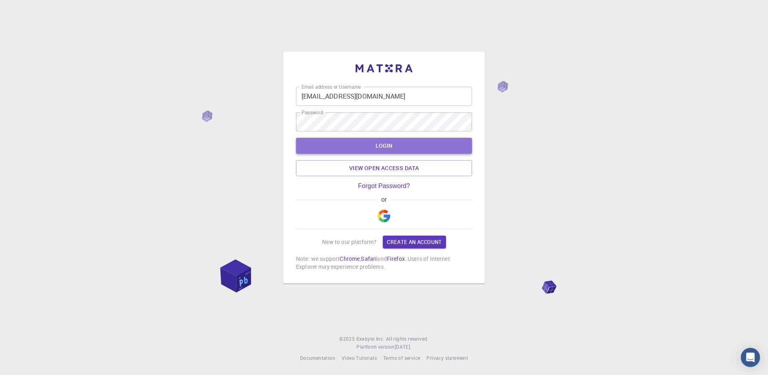
click at [387, 143] on button "LOGIN" at bounding box center [384, 146] width 176 height 16
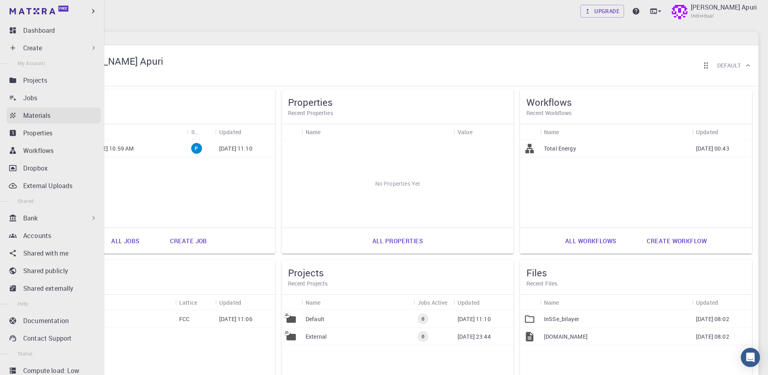
click at [39, 112] on p "Materials" at bounding box center [36, 116] width 27 height 10
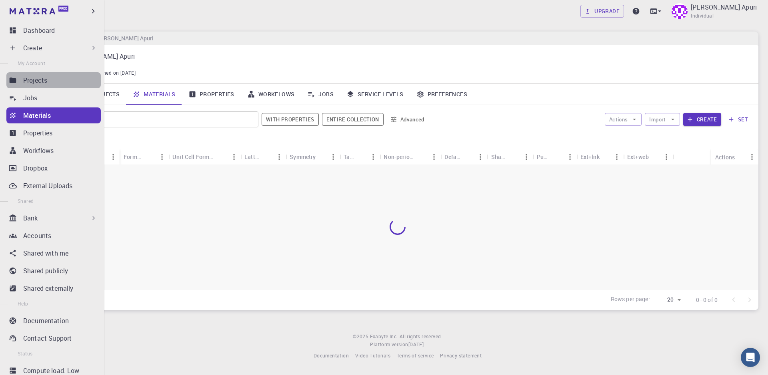
click at [36, 83] on p "Projects" at bounding box center [35, 81] width 24 height 10
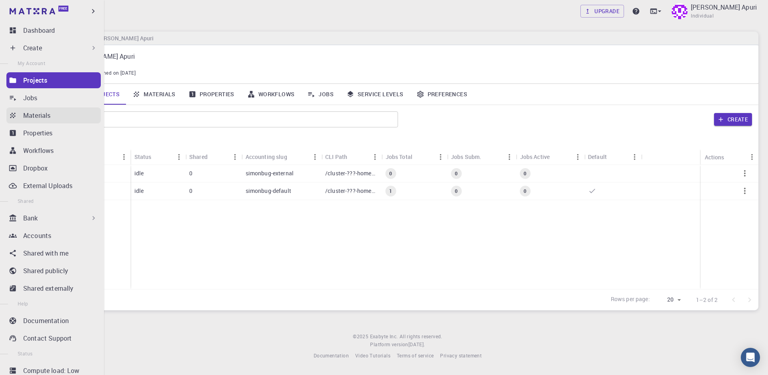
click at [34, 119] on p "Materials" at bounding box center [36, 116] width 27 height 10
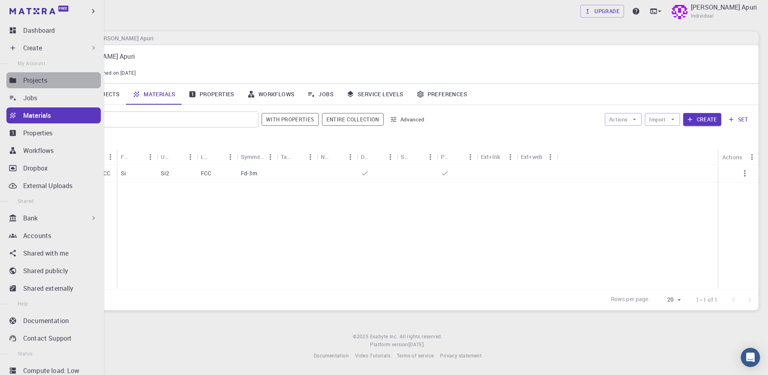
click at [33, 83] on p "Projects" at bounding box center [35, 81] width 24 height 10
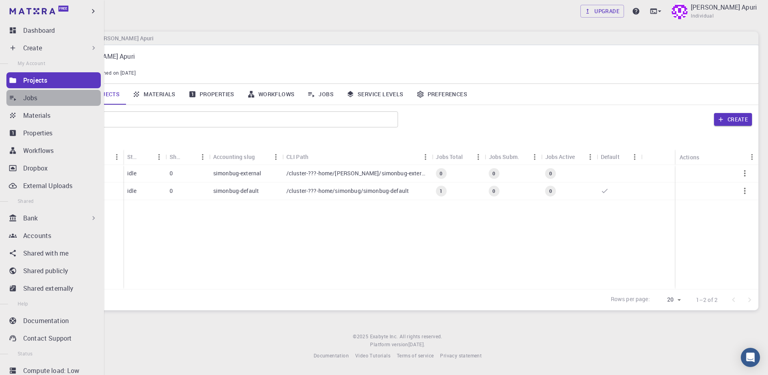
click at [33, 94] on p "Jobs" at bounding box center [30, 98] width 14 height 10
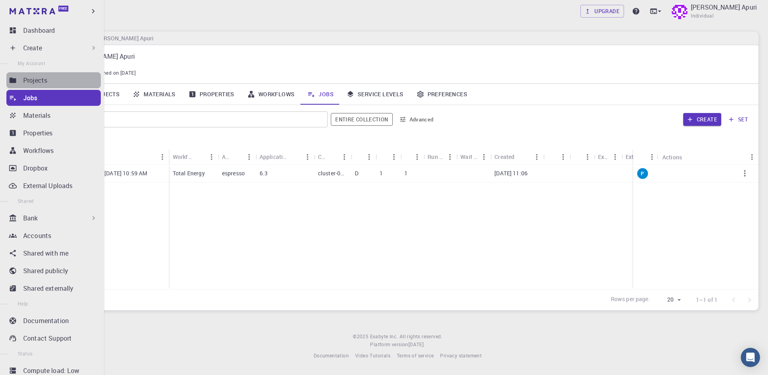
click at [38, 82] on p "Projects" at bounding box center [35, 81] width 24 height 10
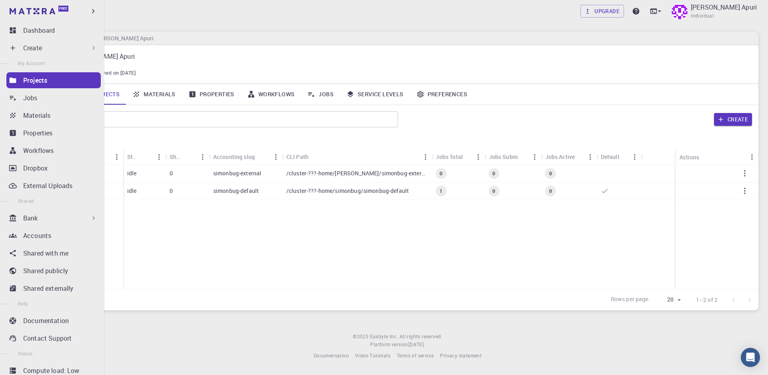
click at [34, 48] on p "Create" at bounding box center [32, 48] width 19 height 10
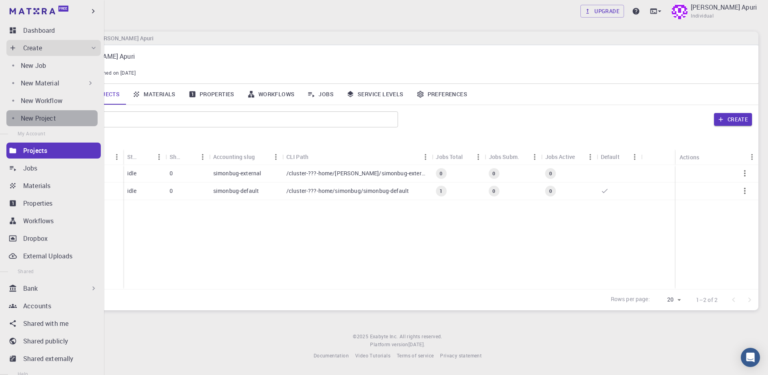
click at [35, 119] on p "New Project" at bounding box center [38, 119] width 35 height 10
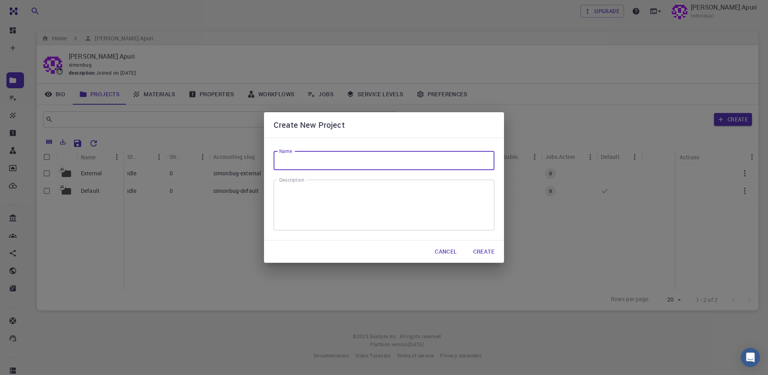
click at [301, 165] on input "Name" at bounding box center [383, 160] width 221 height 19
type input "InSSe_bilayer"
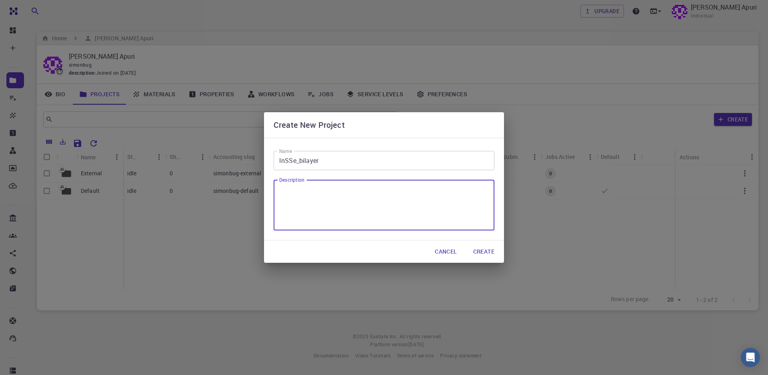
click at [329, 204] on textarea "Description" at bounding box center [384, 206] width 210 height 38
type textarea "InSSe_bilayer"
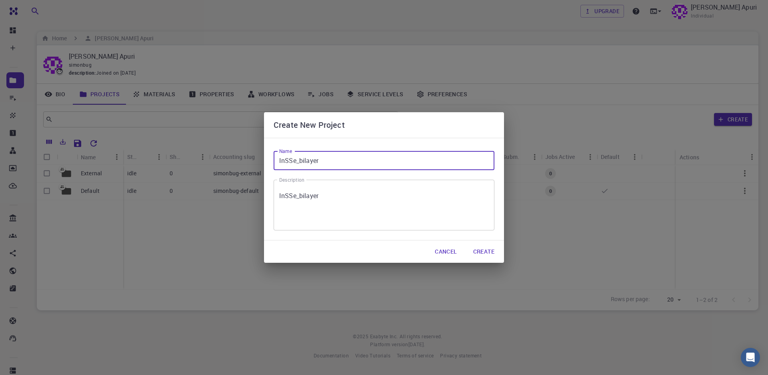
click at [340, 160] on input "InSSe_bilayer" at bounding box center [383, 160] width 221 height 19
type input "InSSe"
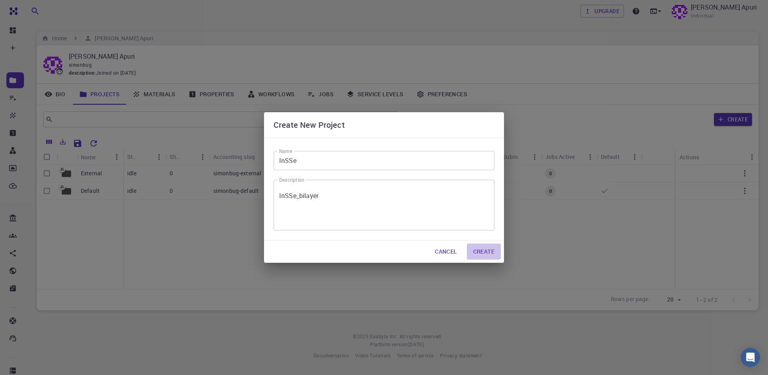
click at [483, 251] on button "Create" at bounding box center [484, 252] width 34 height 16
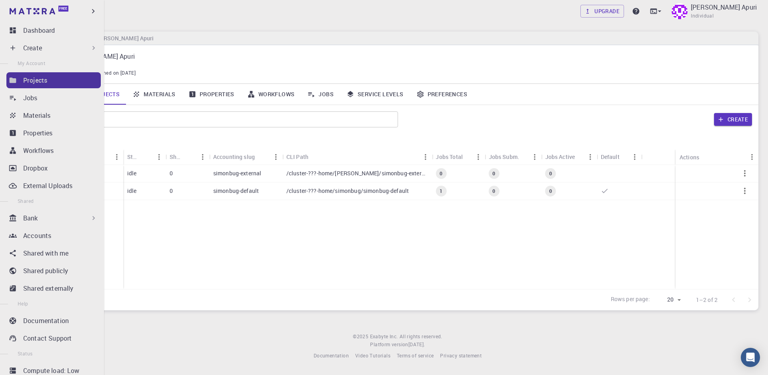
click at [16, 82] on icon at bounding box center [13, 80] width 7 height 5
click at [36, 99] on p "Jobs" at bounding box center [30, 98] width 14 height 10
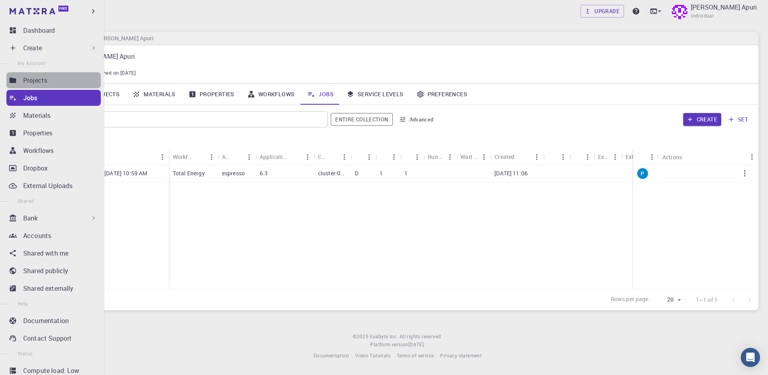
click at [39, 83] on p "Projects" at bounding box center [35, 81] width 24 height 10
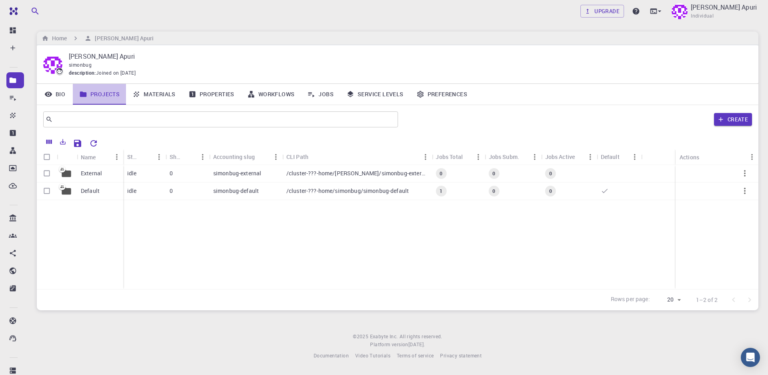
click at [100, 96] on link "Projects" at bounding box center [99, 94] width 53 height 21
click at [162, 94] on link "Materials" at bounding box center [154, 94] width 56 height 21
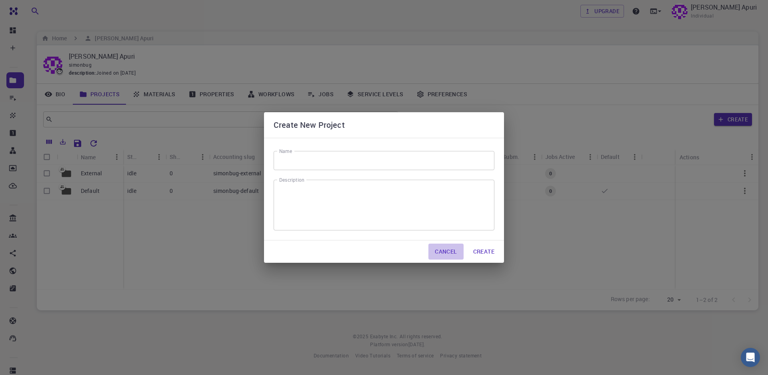
click at [435, 251] on button "Cancel" at bounding box center [445, 252] width 35 height 16
click at [291, 160] on input "Name" at bounding box center [383, 160] width 221 height 19
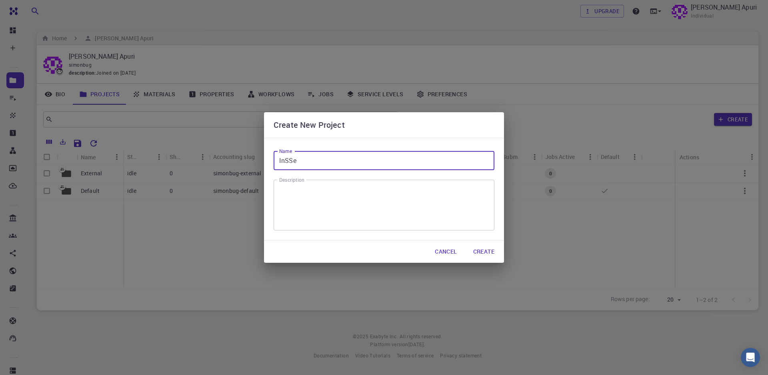
type input "InSSe"
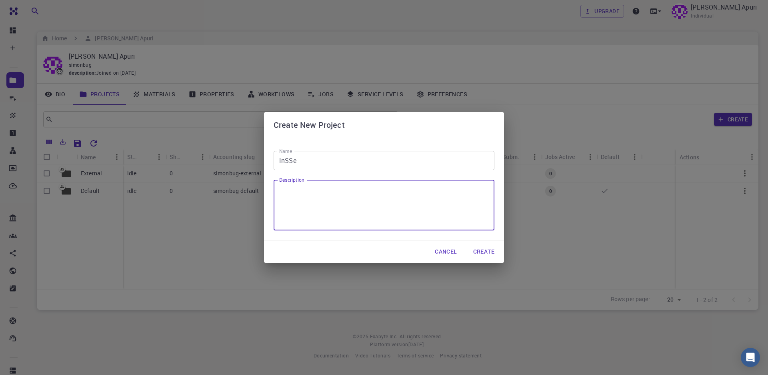
click at [296, 205] on textarea "Description" at bounding box center [384, 206] width 210 height 38
type textarea "InSSe_bilayer"
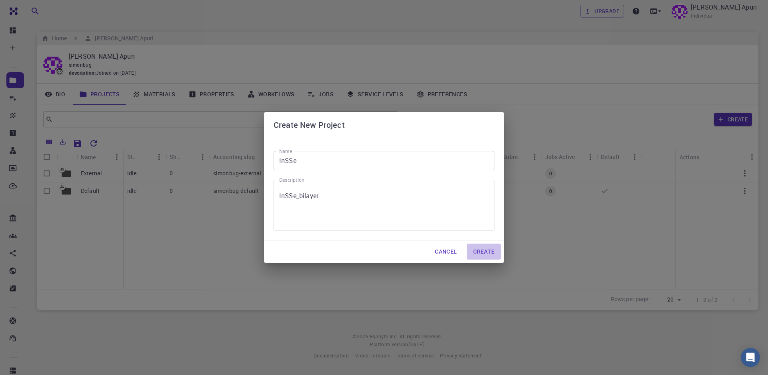
click at [487, 248] on button "Create" at bounding box center [484, 252] width 34 height 16
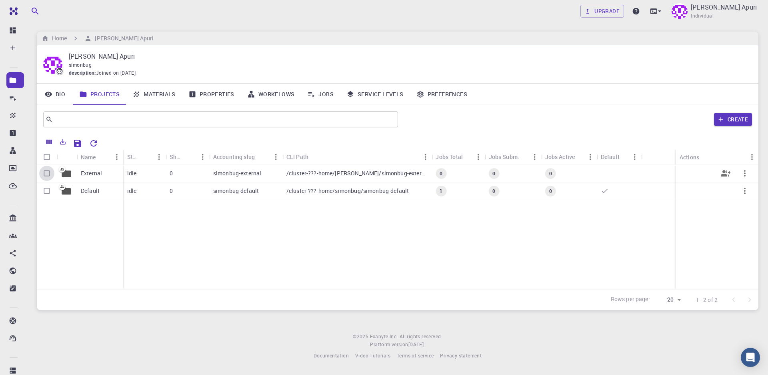
click at [51, 174] on input "Select row" at bounding box center [46, 173] width 15 height 15
checkbox input "true"
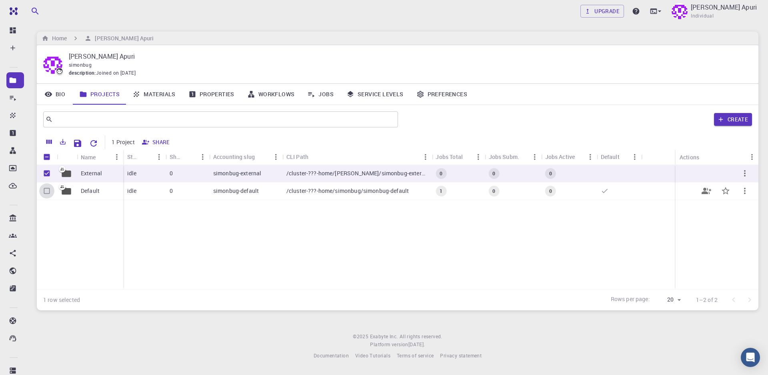
click at [52, 194] on input "Select row" at bounding box center [46, 191] width 15 height 15
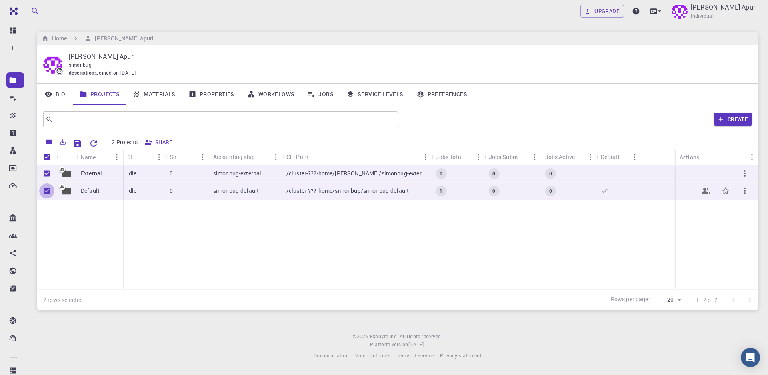
click at [52, 194] on input "Unselect row" at bounding box center [46, 191] width 15 height 15
checkbox input "false"
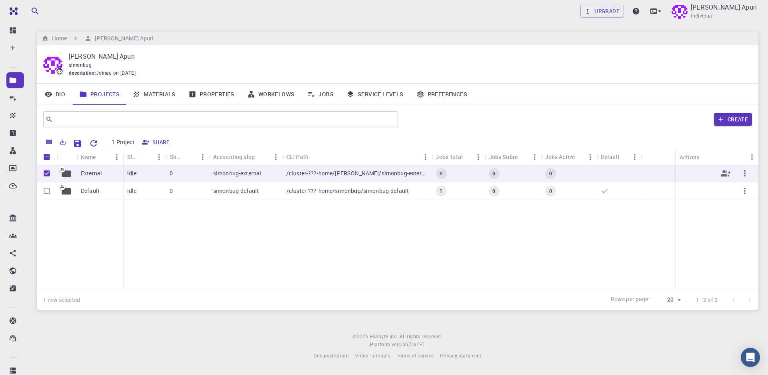
click at [107, 178] on div "External" at bounding box center [100, 174] width 46 height 18
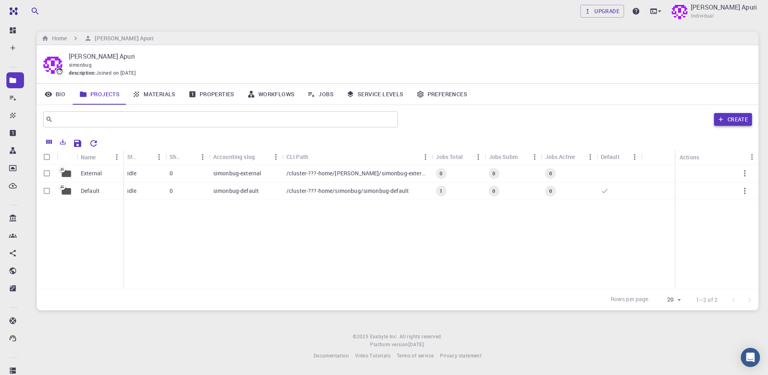
click at [740, 123] on button "Create" at bounding box center [733, 119] width 38 height 13
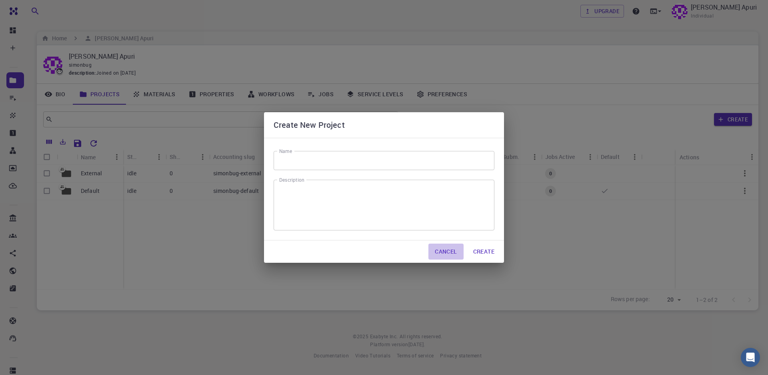
click at [446, 251] on button "Cancel" at bounding box center [445, 252] width 35 height 16
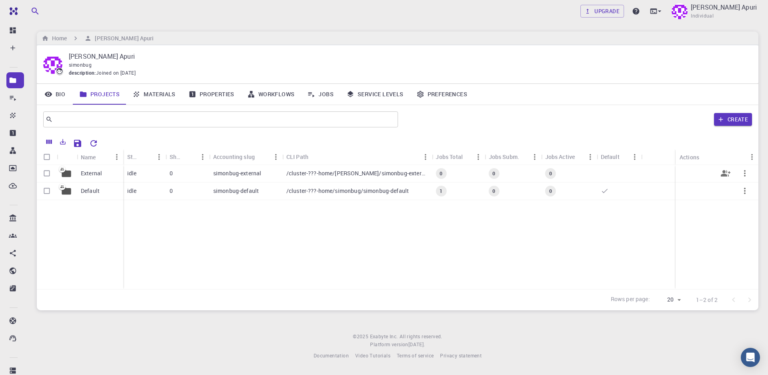
click at [391, 177] on p "/cluster-???-home/simonbug/simonbug-external" at bounding box center [357, 174] width 142 height 8
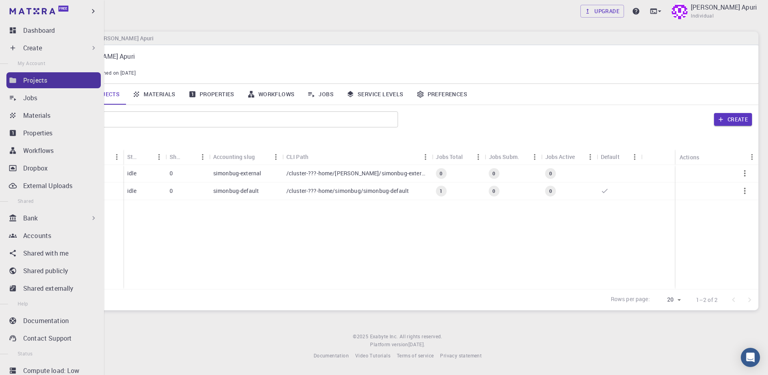
click at [41, 84] on p "Projects" at bounding box center [35, 81] width 24 height 10
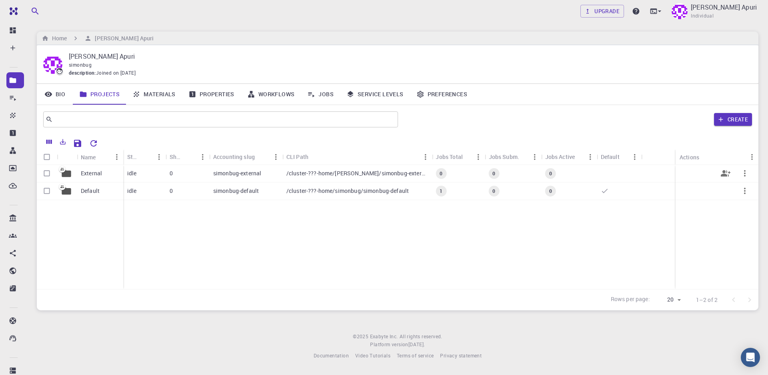
click at [366, 176] on p "/cluster-???-home/simonbug/simonbug-external" at bounding box center [357, 174] width 142 height 8
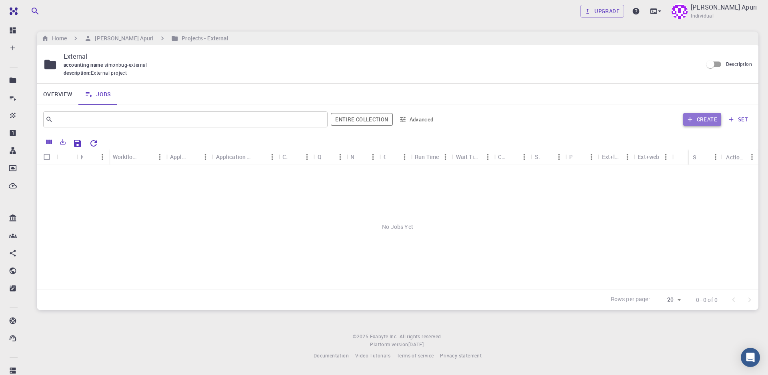
click at [705, 123] on button "Create" at bounding box center [702, 119] width 38 height 13
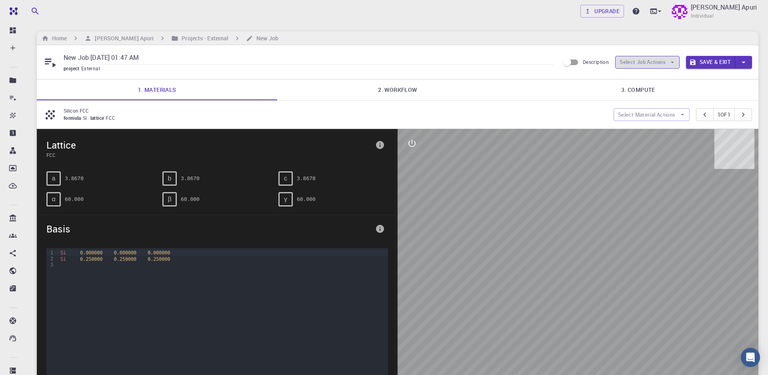
click at [670, 63] on icon "button" at bounding box center [671, 62] width 7 height 7
click at [662, 95] on li "Select materials" at bounding box center [646, 91] width 65 height 13
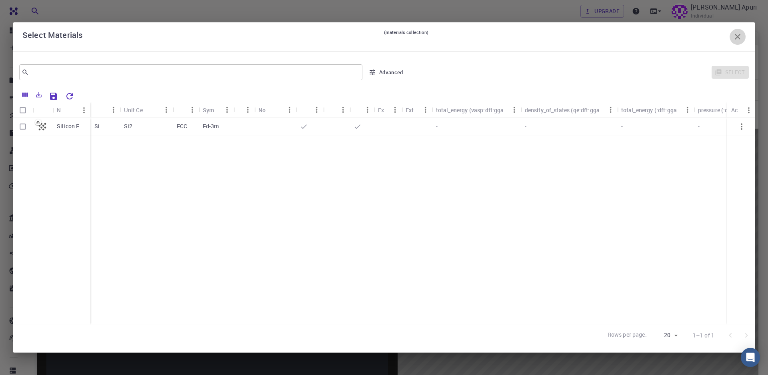
click at [737, 40] on icon "button" at bounding box center [737, 37] width 10 height 10
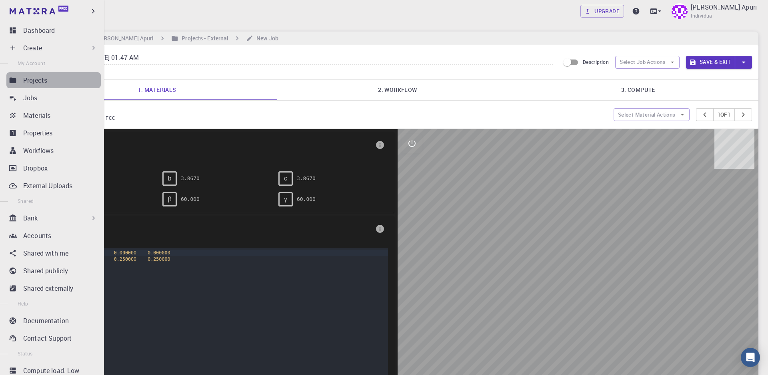
click at [42, 81] on p "Projects" at bounding box center [35, 81] width 24 height 10
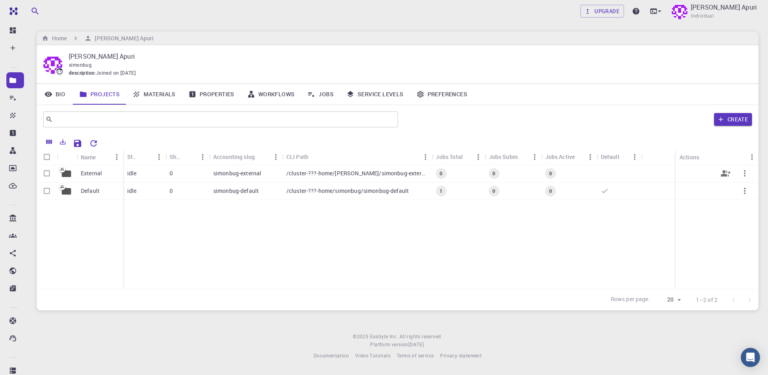
click at [323, 177] on p "/cluster-???-home/simonbug/simonbug-external" at bounding box center [357, 174] width 142 height 8
click at [229, 193] on p "simonbug-default" at bounding box center [236, 191] width 46 height 8
click at [227, 175] on p "simonbug-external" at bounding box center [237, 174] width 48 height 8
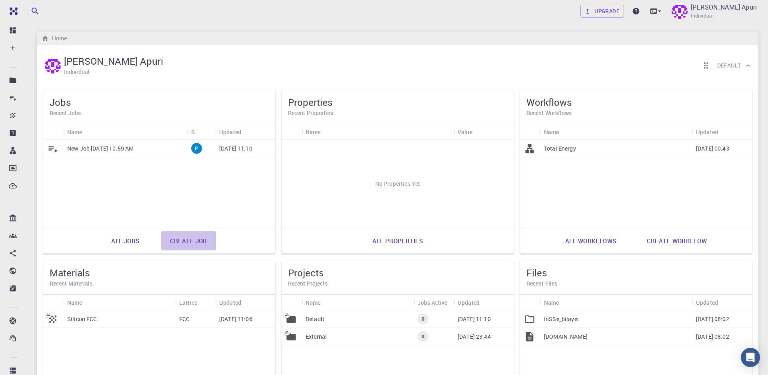
click at [190, 243] on link "Create job" at bounding box center [188, 240] width 55 height 19
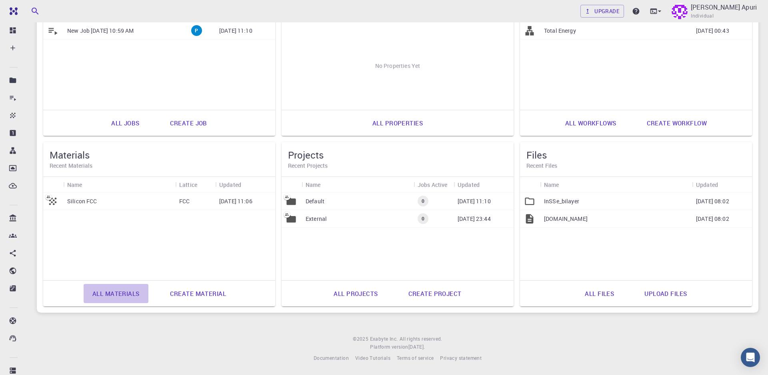
click at [116, 292] on link "All materials" at bounding box center [116, 293] width 65 height 19
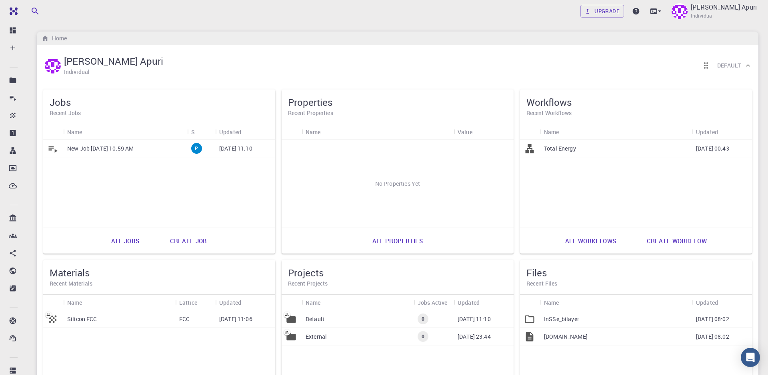
scroll to position [119, 0]
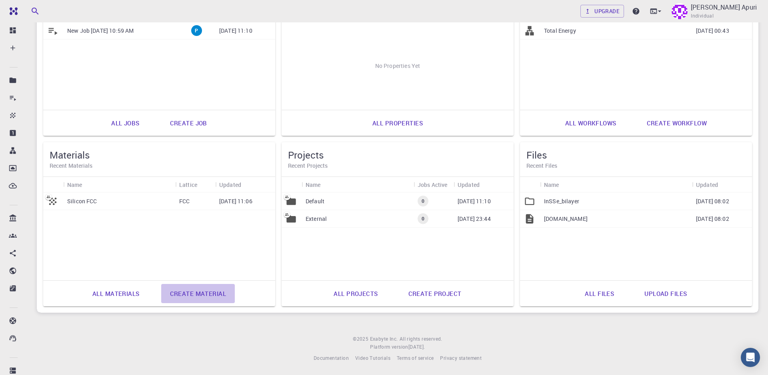
click at [204, 296] on link "Create material" at bounding box center [198, 293] width 74 height 19
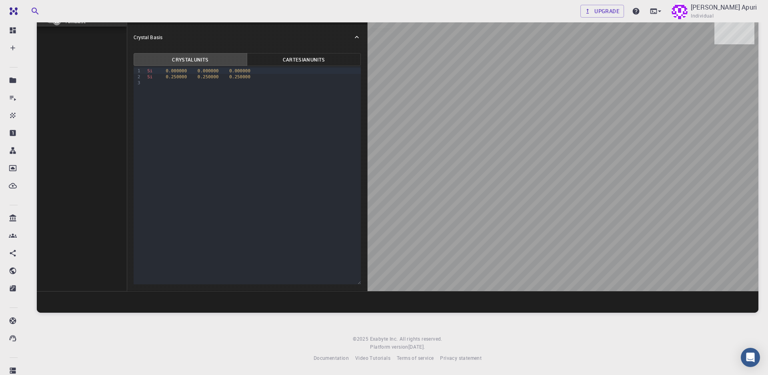
scroll to position [62, 0]
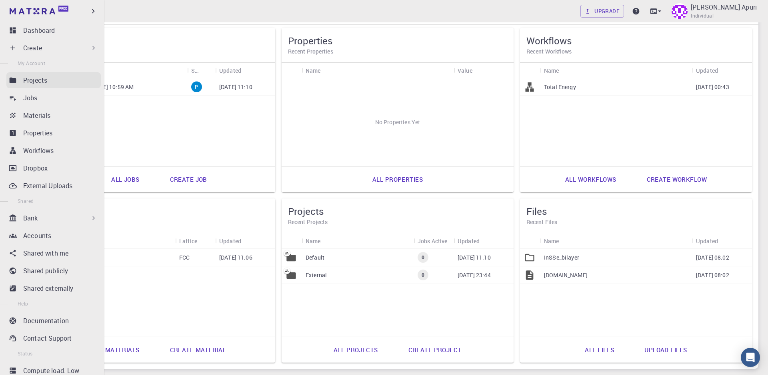
click at [35, 83] on p "Projects" at bounding box center [35, 81] width 24 height 10
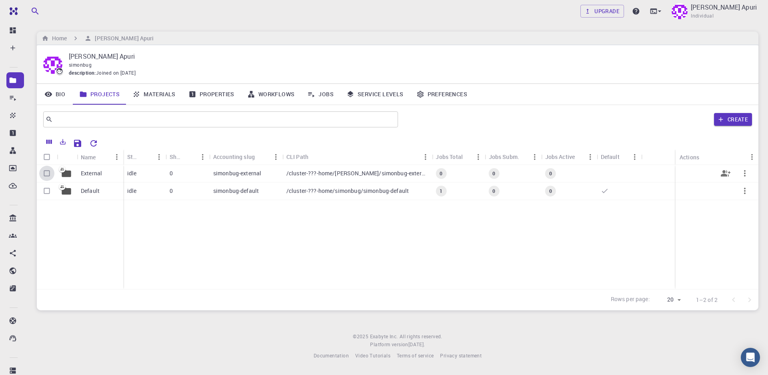
click at [48, 172] on input "Select row" at bounding box center [46, 173] width 15 height 15
checkbox input "true"
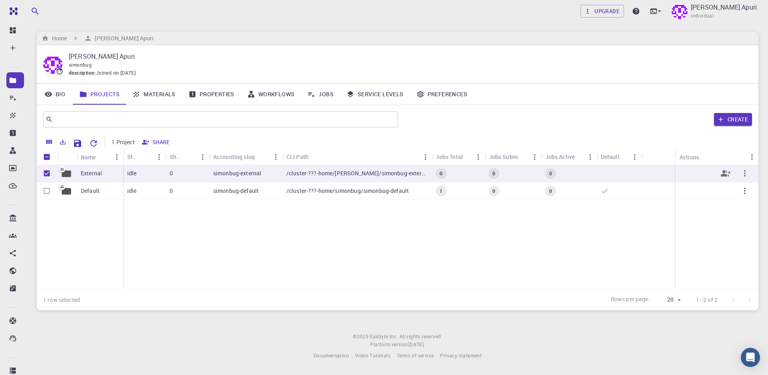
checkbox input "true"
click at [48, 193] on input "Select row" at bounding box center [46, 191] width 15 height 15
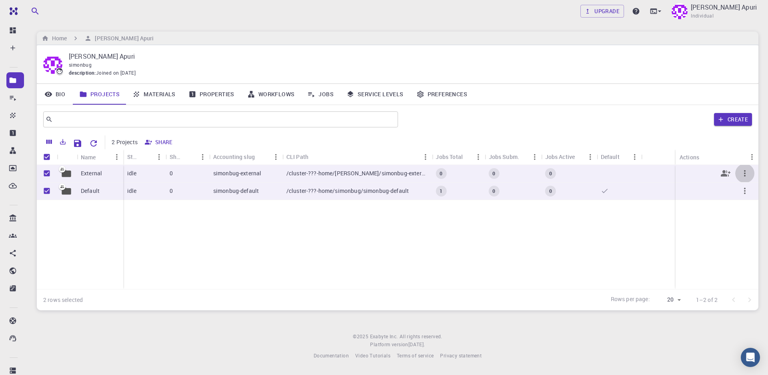
click at [747, 175] on icon "button" at bounding box center [745, 174] width 10 height 10
click at [701, 235] on div at bounding box center [384, 187] width 768 height 375
click at [48, 189] on input "Unselect row" at bounding box center [46, 191] width 15 height 15
checkbox input "false"
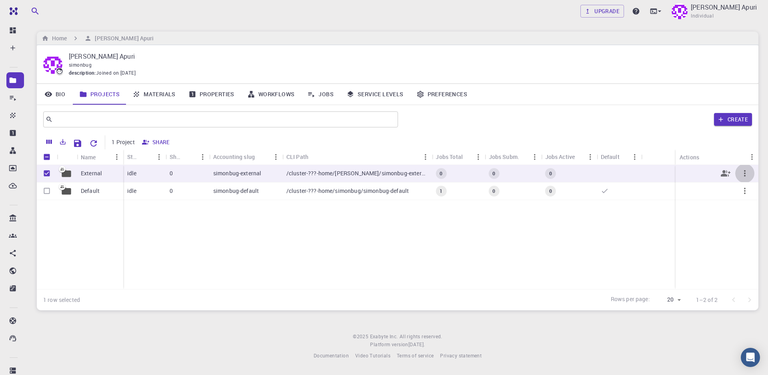
click at [746, 176] on icon "button" at bounding box center [745, 174] width 10 height 10
click at [746, 188] on span "Open" at bounding box center [748, 184] width 12 height 8
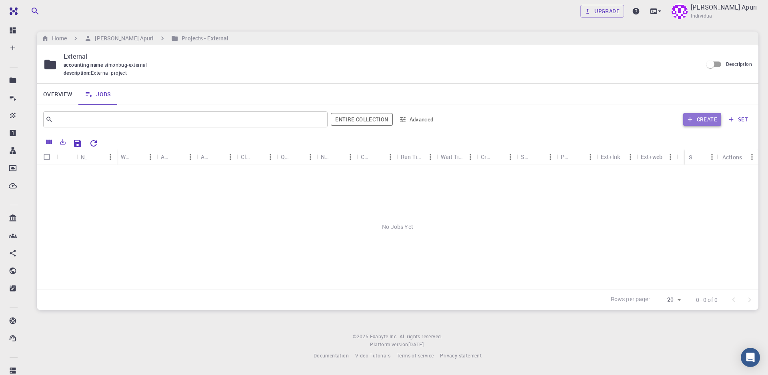
click at [709, 115] on button "Create" at bounding box center [702, 119] width 38 height 13
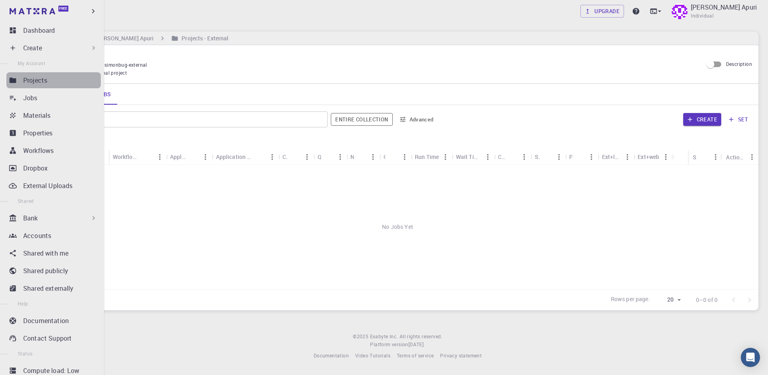
click at [37, 83] on p "Projects" at bounding box center [35, 81] width 24 height 10
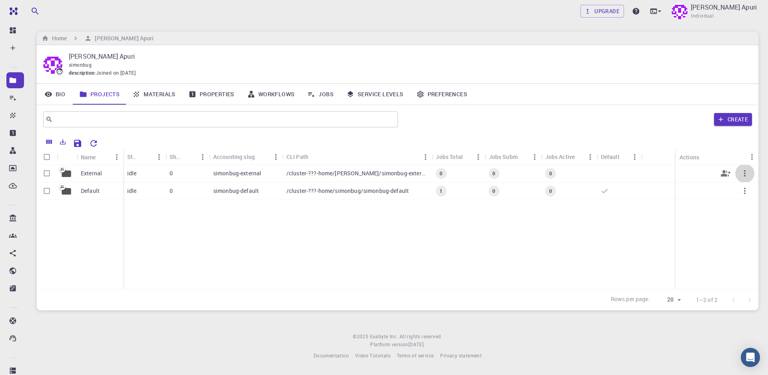
click at [746, 180] on button "button" at bounding box center [744, 173] width 19 height 19
click at [742, 156] on div at bounding box center [384, 187] width 768 height 375
click at [713, 243] on div at bounding box center [384, 187] width 768 height 375
click at [48, 193] on input "Select row" at bounding box center [46, 191] width 15 height 15
checkbox input "true"
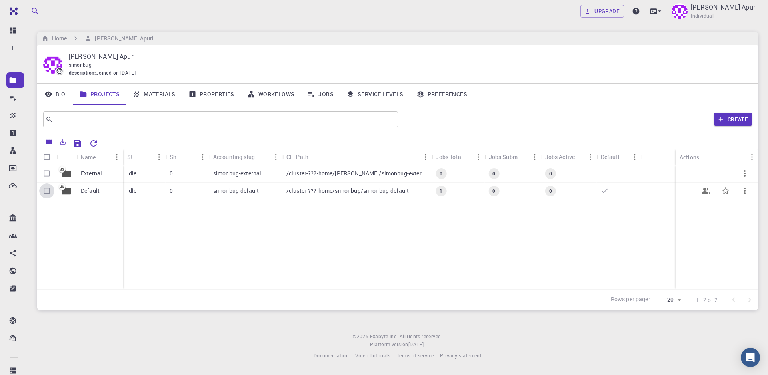
checkbox input "true"
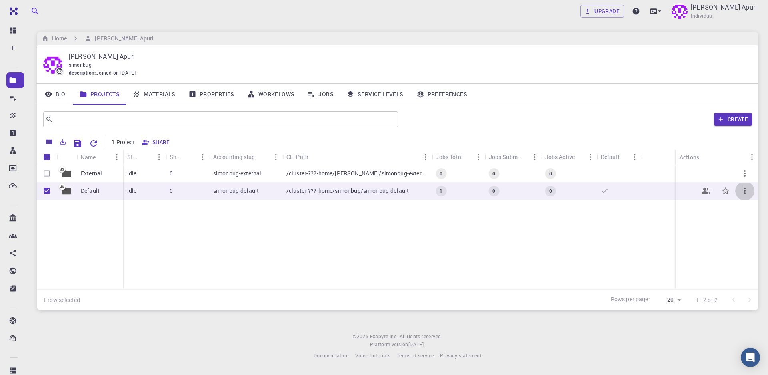
click at [745, 197] on button "button" at bounding box center [744, 191] width 19 height 19
click at [689, 238] on div at bounding box center [384, 187] width 768 height 375
click at [744, 193] on icon "button" at bounding box center [745, 191] width 10 height 10
click at [448, 253] on div at bounding box center [384, 187] width 768 height 375
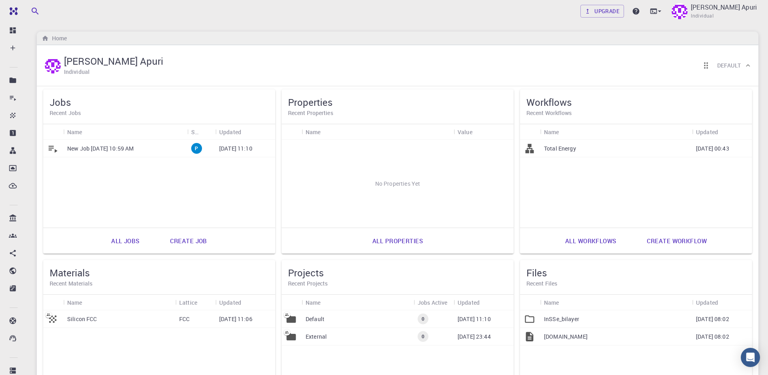
click at [577, 339] on p "[DOMAIN_NAME]" at bounding box center [566, 337] width 44 height 8
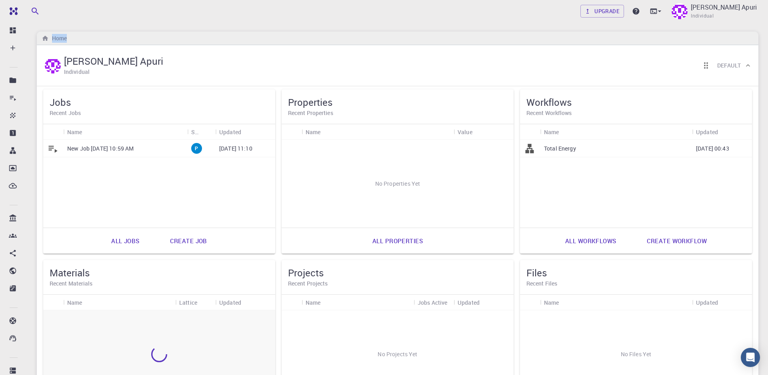
drag, startPoint x: 0, startPoint y: 0, endPoint x: 517, endPoint y: 71, distance: 522.2
click at [517, 71] on div "Upgrade Simon Bajongdo Apuri Individual Home Simon Bajongdo Apuri Individual De…" at bounding box center [397, 246] width 740 height 493
click at [762, 340] on div "Upgrade Simon Bajongdo Apuri Individual Home Simon Bajongdo Apuri Individual De…" at bounding box center [397, 246] width 740 height 493
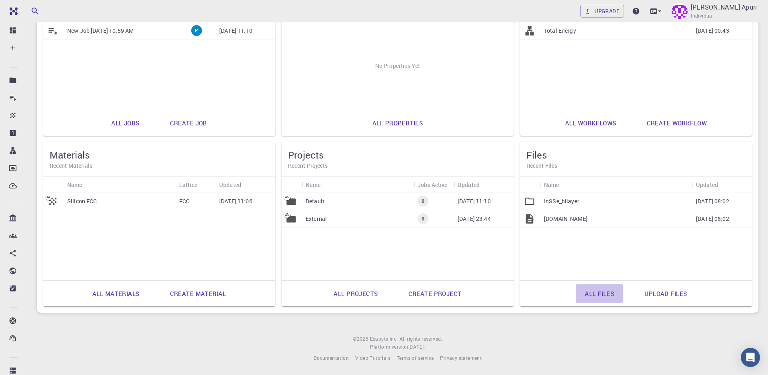
click at [598, 291] on link "All files" at bounding box center [599, 293] width 47 height 19
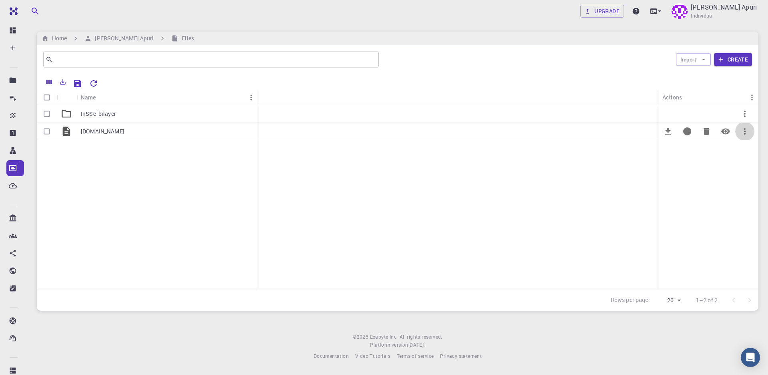
click at [746, 132] on icon "button" at bounding box center [745, 132] width 10 height 10
click at [595, 225] on div at bounding box center [384, 187] width 768 height 375
click at [745, 115] on icon "button" at bounding box center [745, 114] width 10 height 10
click at [587, 199] on div at bounding box center [384, 187] width 768 height 375
click at [46, 133] on input "Select row" at bounding box center [46, 131] width 15 height 15
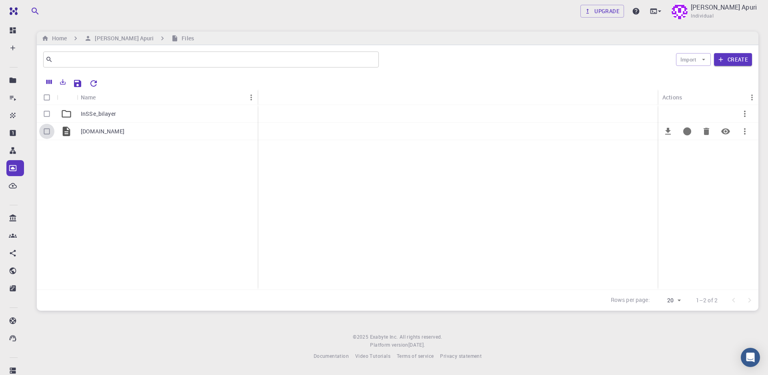
checkbox input "true"
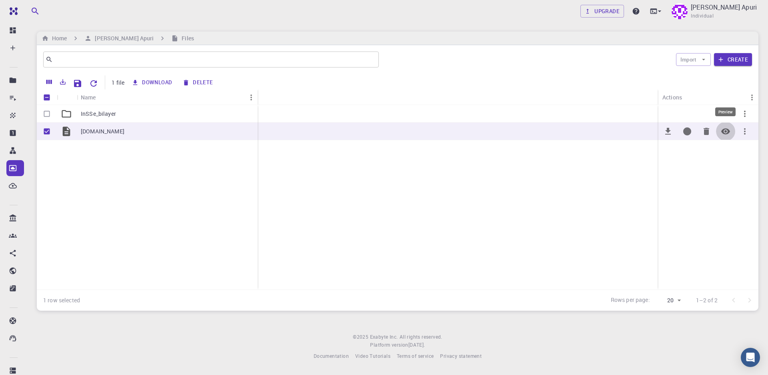
click at [726, 133] on icon "Preview" at bounding box center [725, 132] width 10 height 10
click at [724, 131] on icon "Preview" at bounding box center [725, 132] width 10 height 10
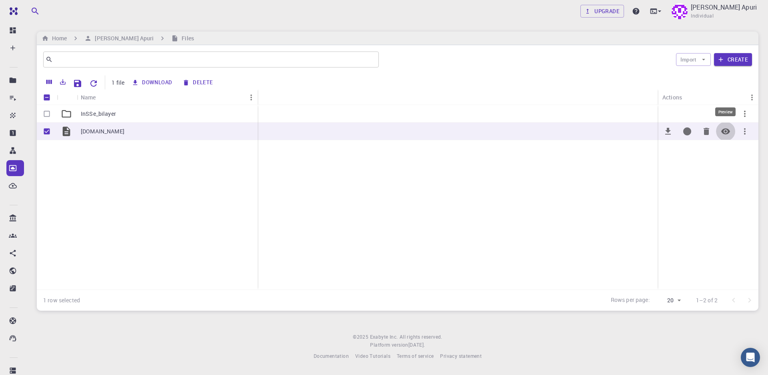
click at [724, 131] on icon "Preview" at bounding box center [725, 132] width 10 height 10
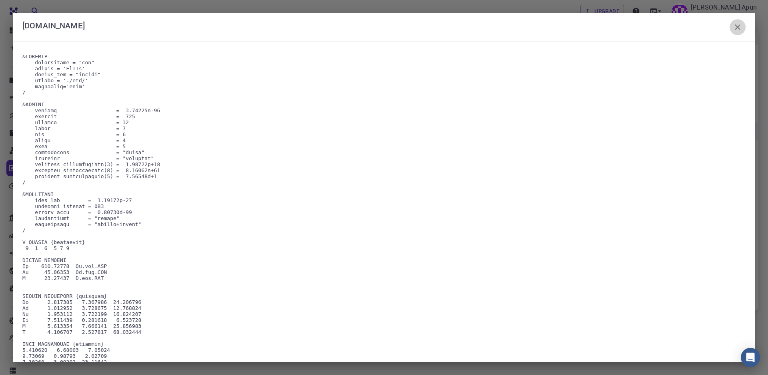
click at [736, 31] on icon "button" at bounding box center [737, 27] width 10 height 10
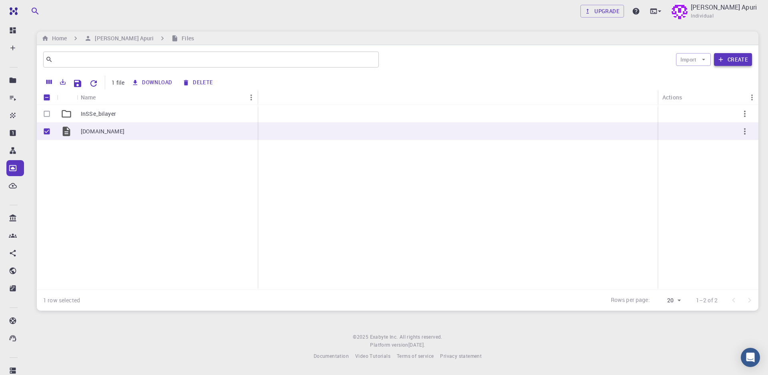
click at [738, 62] on button "Create" at bounding box center [733, 59] width 38 height 13
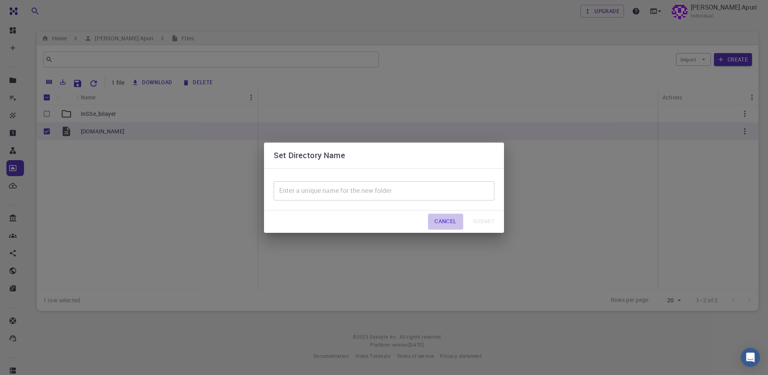
click at [446, 222] on button "Cancel" at bounding box center [445, 222] width 35 height 16
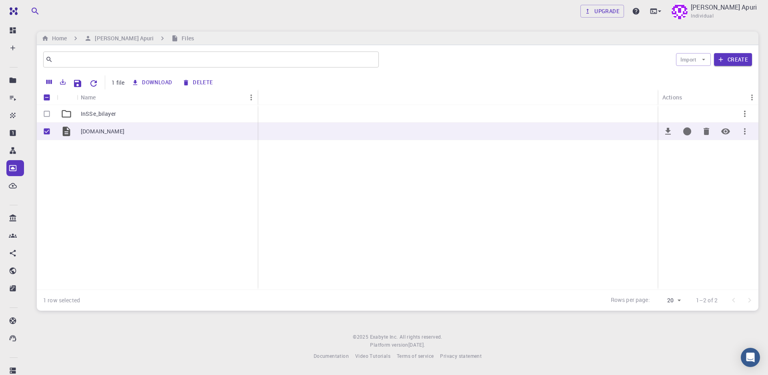
click at [138, 134] on div "[DOMAIN_NAME]" at bounding box center [167, 132] width 181 height 18
click at [49, 132] on input "Unselect row" at bounding box center [46, 131] width 15 height 15
checkbox input "false"
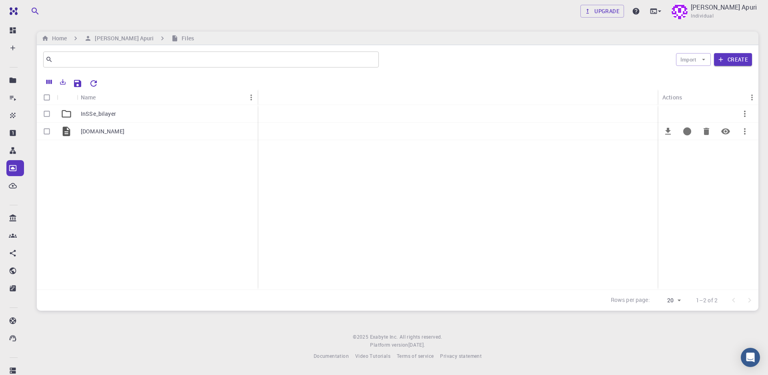
checkbox input "false"
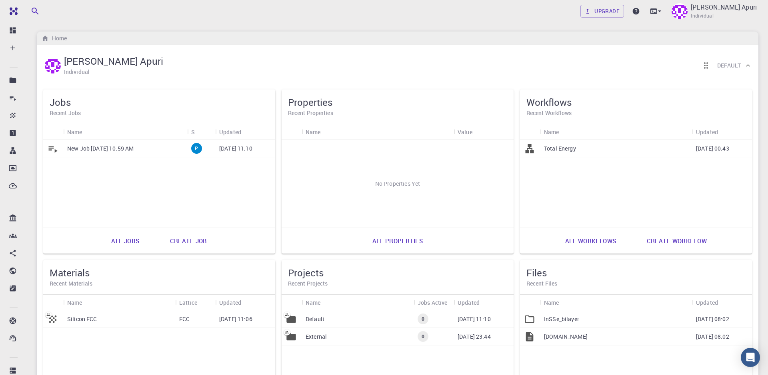
scroll to position [119, 0]
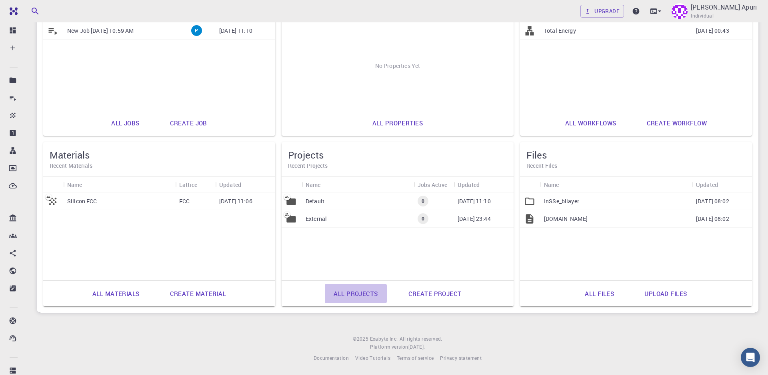
click at [356, 294] on link "All projects" at bounding box center [356, 293] width 62 height 19
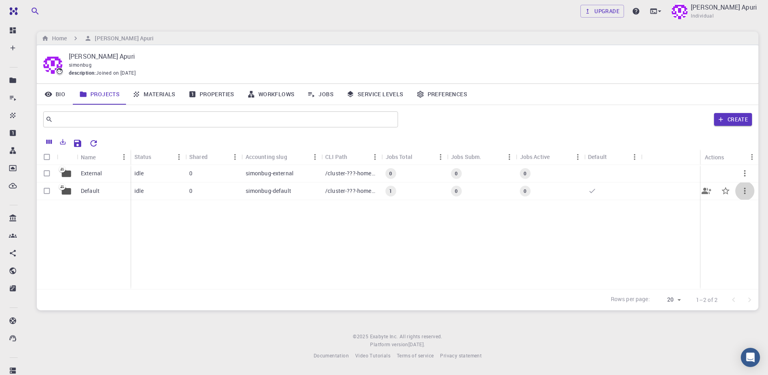
click at [745, 195] on icon "button" at bounding box center [745, 191] width 10 height 10
click at [744, 174] on div at bounding box center [384, 187] width 768 height 375
click at [745, 175] on icon "button" at bounding box center [745, 173] width 2 height 6
click at [696, 240] on div at bounding box center [384, 187] width 768 height 375
click at [745, 194] on icon "button" at bounding box center [745, 191] width 10 height 10
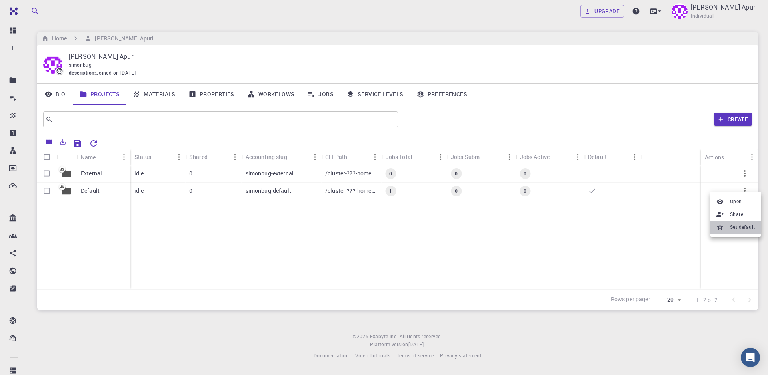
click at [738, 225] on span "Set default" at bounding box center [742, 227] width 25 height 8
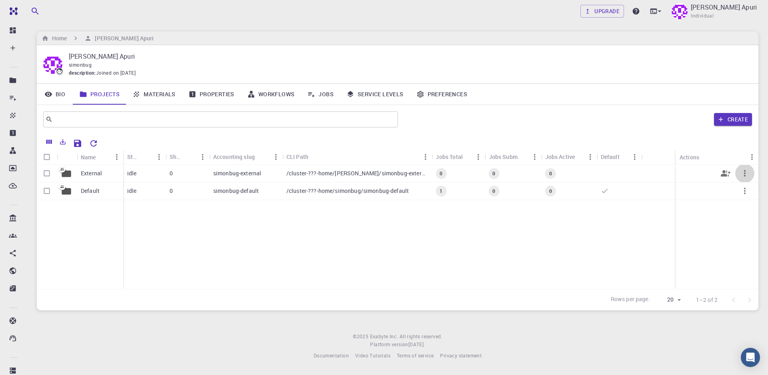
click at [743, 177] on icon "button" at bounding box center [745, 174] width 10 height 10
click at [690, 223] on div at bounding box center [384, 187] width 768 height 375
click at [743, 194] on icon "button" at bounding box center [745, 191] width 10 height 10
click at [736, 205] on span "Open" at bounding box center [736, 202] width 12 height 8
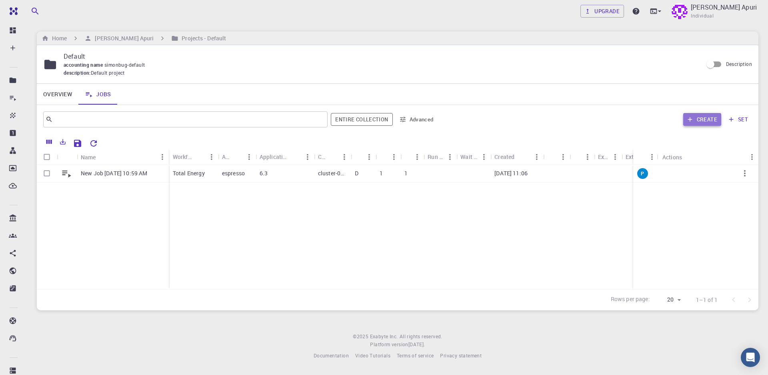
click at [699, 118] on button "Create" at bounding box center [702, 119] width 38 height 13
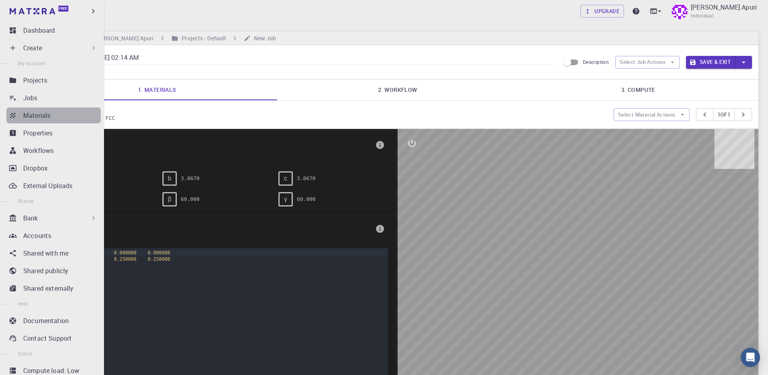
click at [34, 114] on p "Materials" at bounding box center [36, 116] width 27 height 10
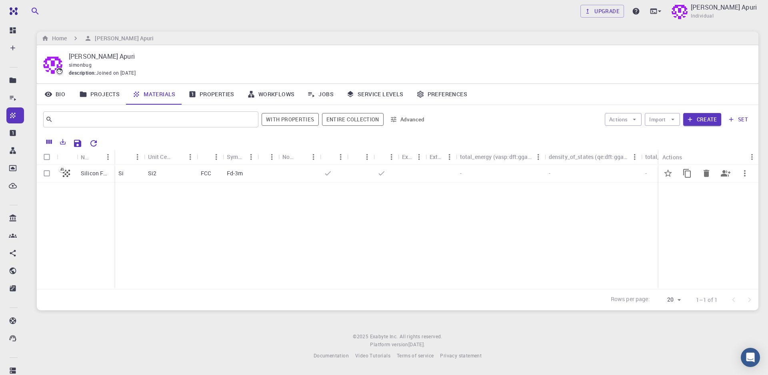
click at [147, 172] on div "Si2" at bounding box center [170, 174] width 53 height 18
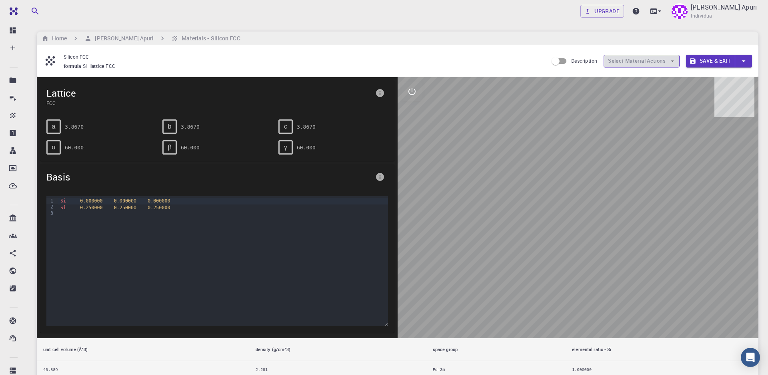
click at [673, 62] on icon "button" at bounding box center [671, 61] width 7 height 7
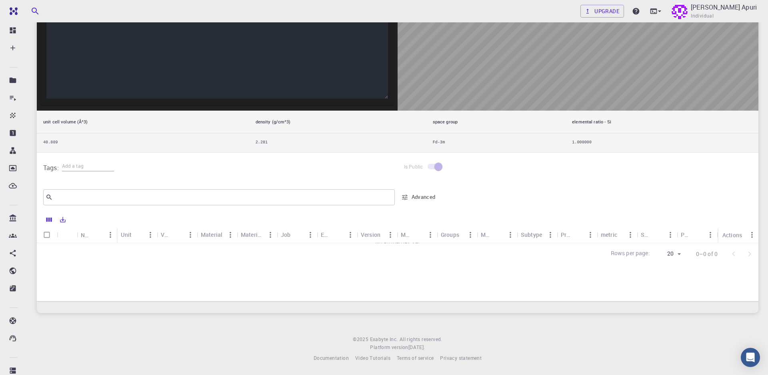
click at [48, 233] on input "Select all rows" at bounding box center [46, 234] width 15 height 15
click at [46, 235] on input "Select all rows" at bounding box center [46, 234] width 15 height 15
checkbox input "false"
click at [211, 239] on div "Material" at bounding box center [212, 235] width 22 height 16
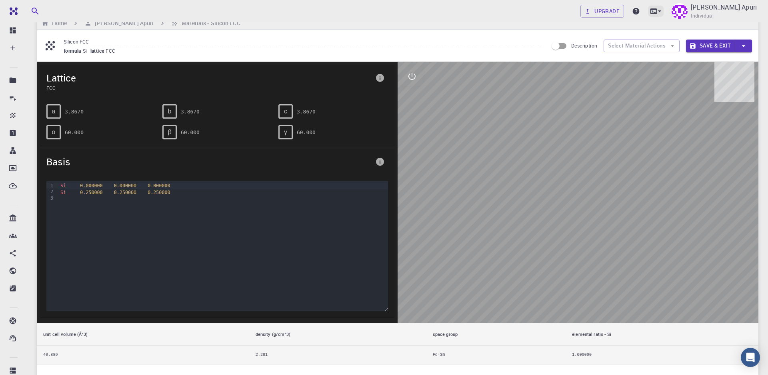
click at [658, 14] on icon at bounding box center [659, 11] width 8 height 8
click at [660, 102] on div at bounding box center [384, 187] width 768 height 375
click at [381, 166] on icon "info" at bounding box center [380, 162] width 10 height 10
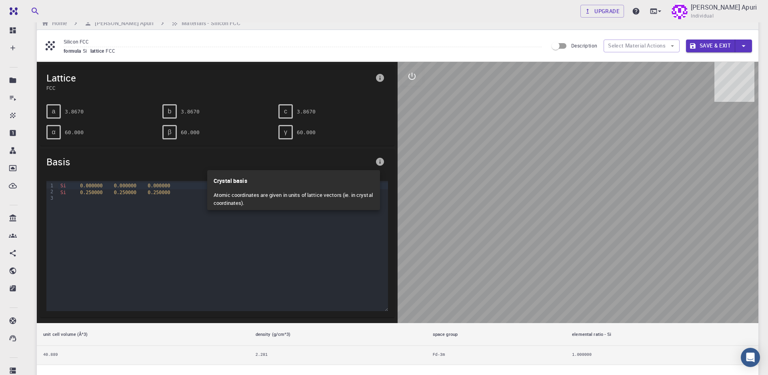
click at [429, 134] on div at bounding box center [384, 187] width 768 height 375
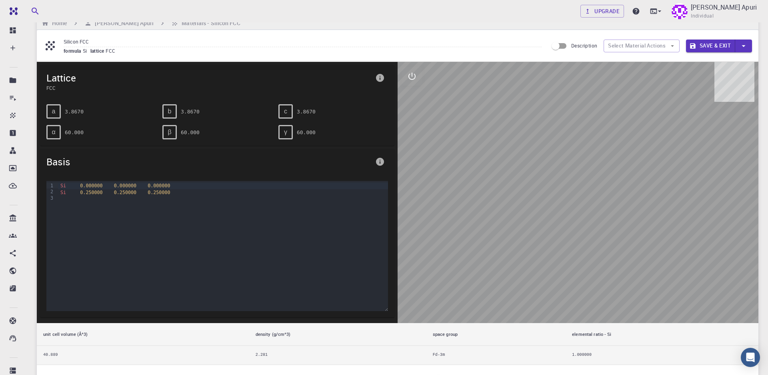
click at [54, 47] on icon at bounding box center [50, 45] width 9 height 9
click at [673, 48] on icon "button" at bounding box center [671, 45] width 7 height 7
click at [666, 56] on ul at bounding box center [641, 55] width 76 height 6
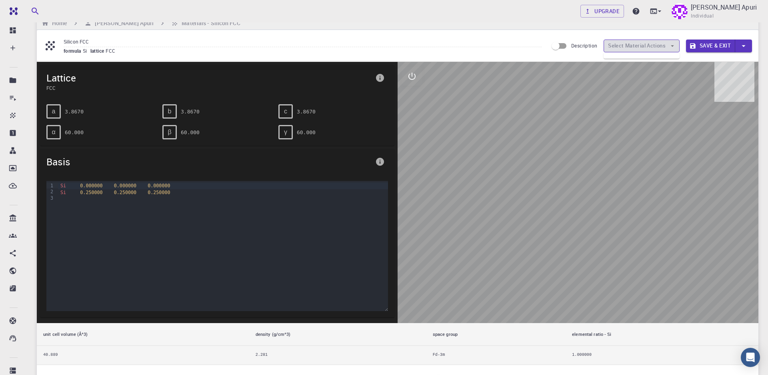
click at [663, 50] on button "Select Material Actions" at bounding box center [641, 46] width 76 height 13
click at [571, 50] on label "Description" at bounding box center [572, 45] width 49 height 15
click at [571, 50] on input "Description" at bounding box center [556, 45] width 46 height 15
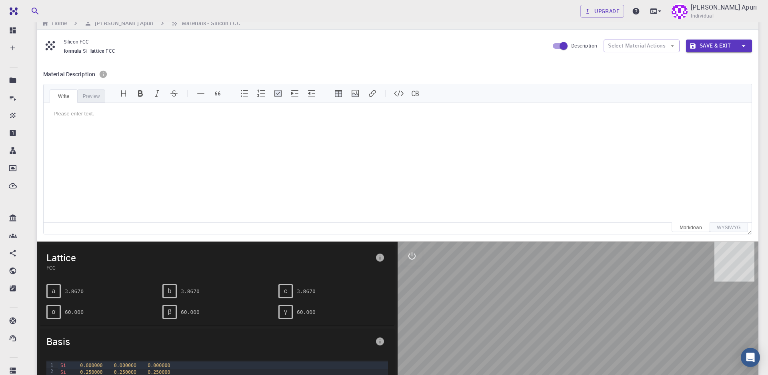
scroll to position [0, 0]
click at [554, 50] on input "Description" at bounding box center [564, 45] width 46 height 15
checkbox input "false"
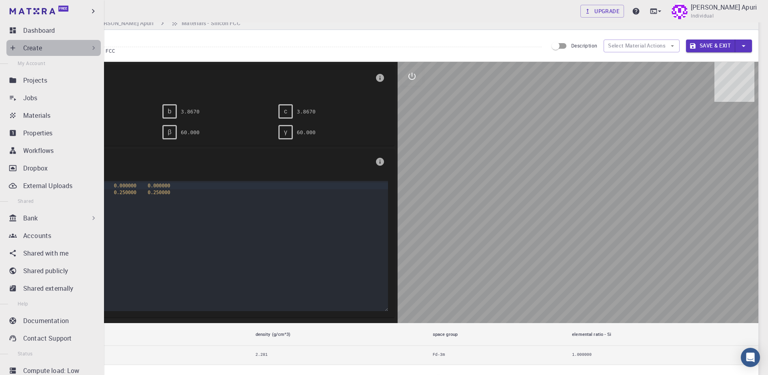
click at [15, 44] on icon at bounding box center [13, 48] width 8 height 8
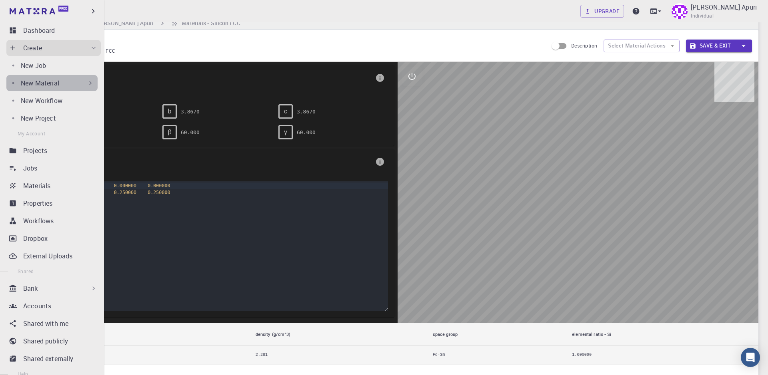
click at [39, 85] on p "New Material" at bounding box center [40, 83] width 38 height 10
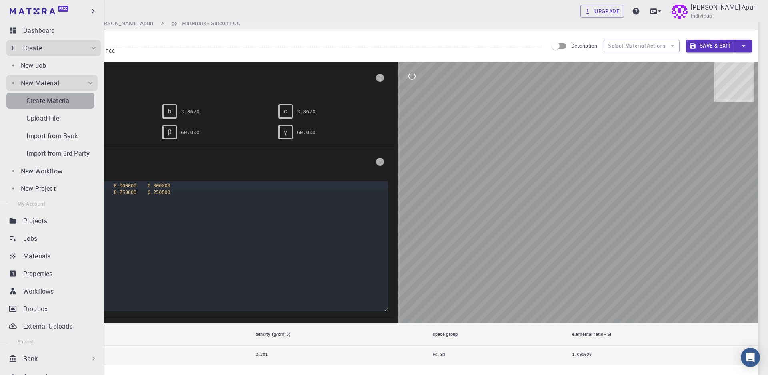
click at [42, 100] on p "Create Material" at bounding box center [48, 101] width 44 height 10
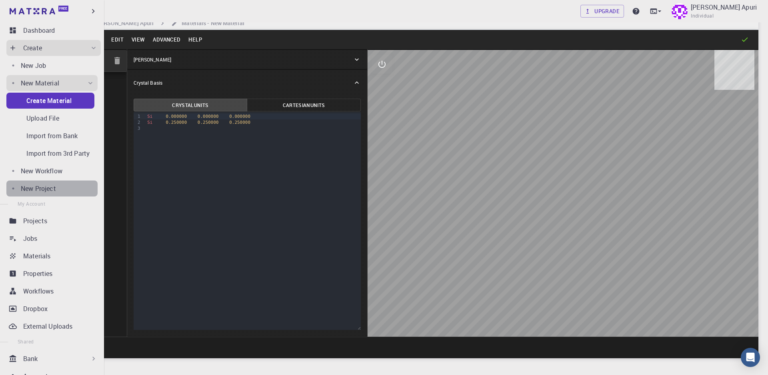
click at [50, 189] on p "New Project" at bounding box center [38, 189] width 35 height 10
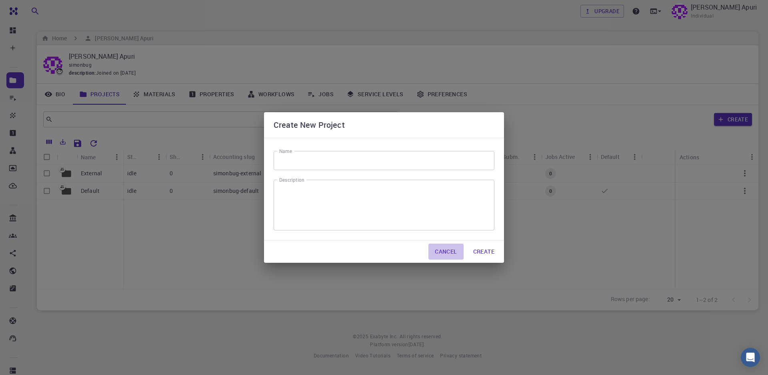
click at [441, 251] on button "Cancel" at bounding box center [445, 252] width 35 height 16
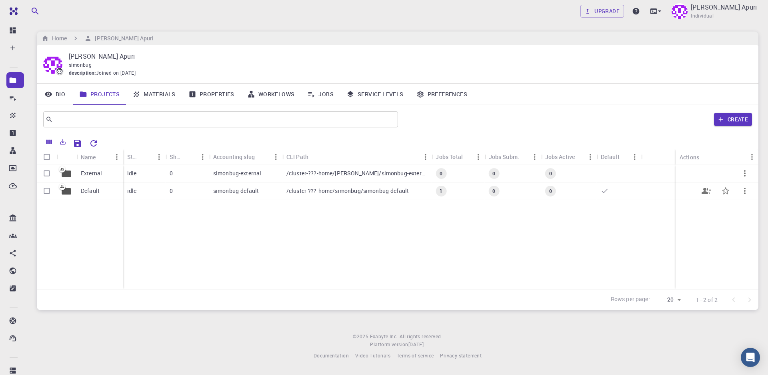
click at [173, 195] on div "0" at bounding box center [188, 192] width 44 height 18
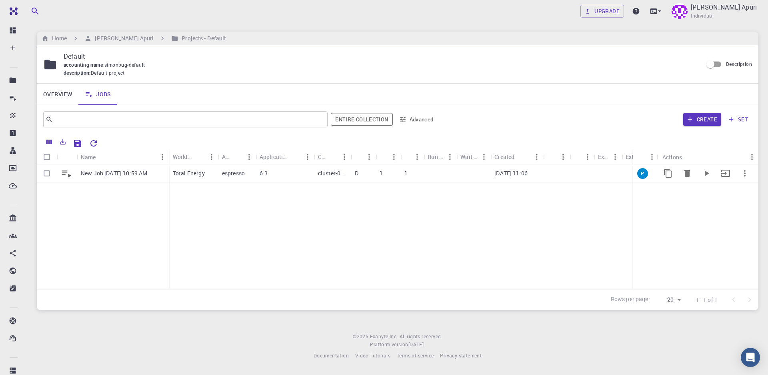
click at [260, 174] on p "6.3" at bounding box center [263, 174] width 8 height 8
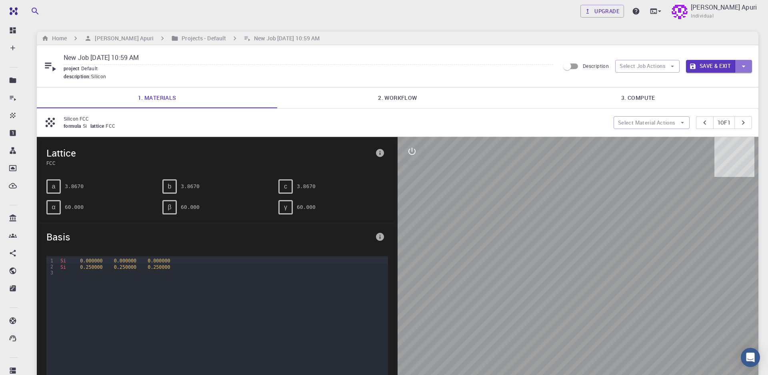
click at [746, 69] on icon "button" at bounding box center [743, 66] width 9 height 9
click at [676, 67] on div at bounding box center [384, 187] width 768 height 375
click at [665, 66] on button "Select Job Actions" at bounding box center [647, 66] width 64 height 13
click at [650, 94] on span "Select materials" at bounding box center [654, 95] width 38 height 8
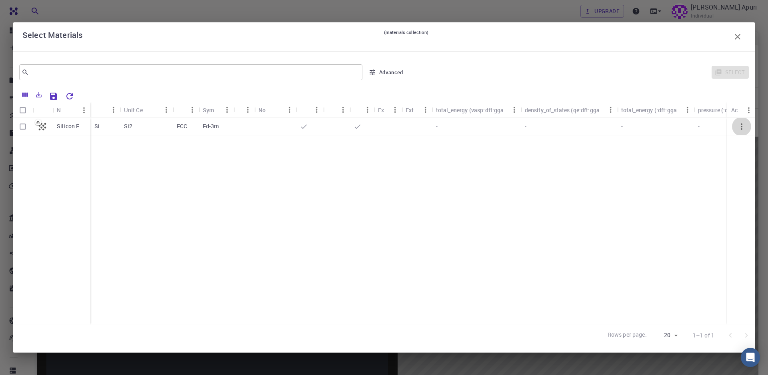
click at [741, 131] on icon "button" at bounding box center [741, 127] width 10 height 10
click at [740, 127] on icon "button" at bounding box center [741, 127] width 10 height 10
click at [751, 110] on icon "Menu" at bounding box center [748, 110] width 9 height 9
click at [303, 127] on icon at bounding box center [304, 127] width 8 height 8
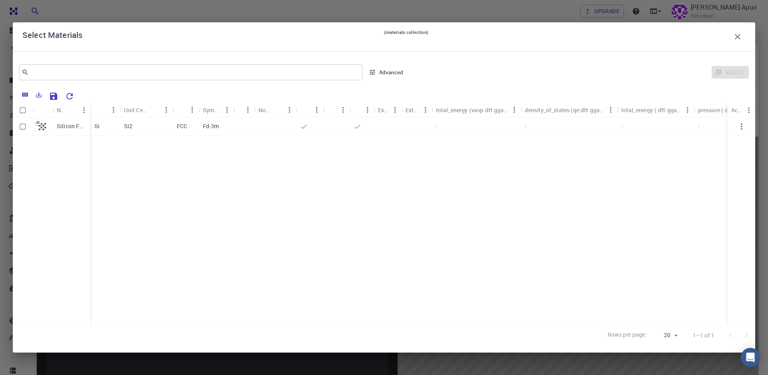
checkbox input "true"
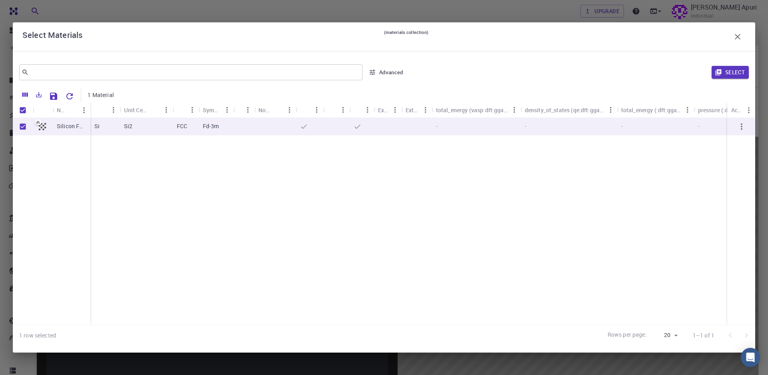
click at [742, 128] on icon "button" at bounding box center [741, 127] width 10 height 10
click at [739, 38] on icon "button" at bounding box center [737, 37] width 10 height 10
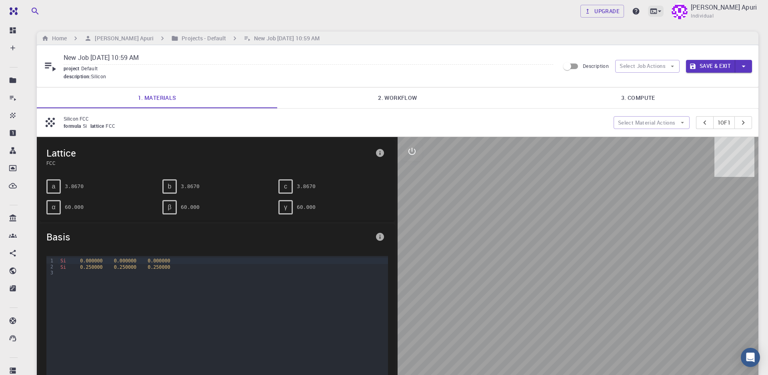
click at [660, 11] on icon at bounding box center [659, 11] width 3 height 2
click at [722, 40] on div at bounding box center [384, 187] width 768 height 375
click at [713, 15] on span "Individual" at bounding box center [701, 16] width 23 height 8
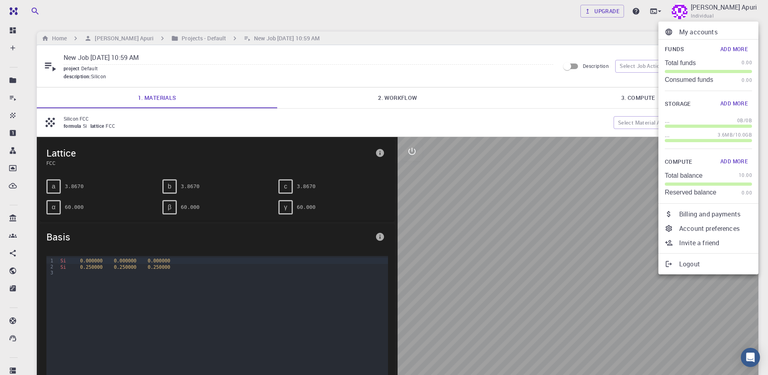
click at [597, 27] on div at bounding box center [384, 187] width 768 height 375
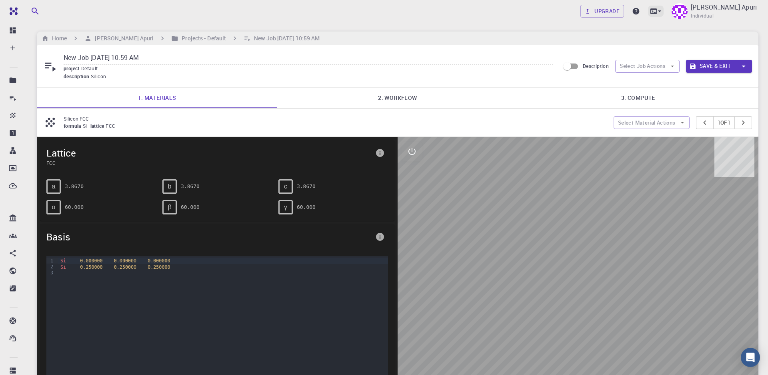
click at [658, 12] on icon at bounding box center [659, 11] width 8 height 8
click at [701, 36] on div at bounding box center [384, 187] width 768 height 375
click at [710, 11] on p "[PERSON_NAME] Apuri" at bounding box center [723, 7] width 66 height 10
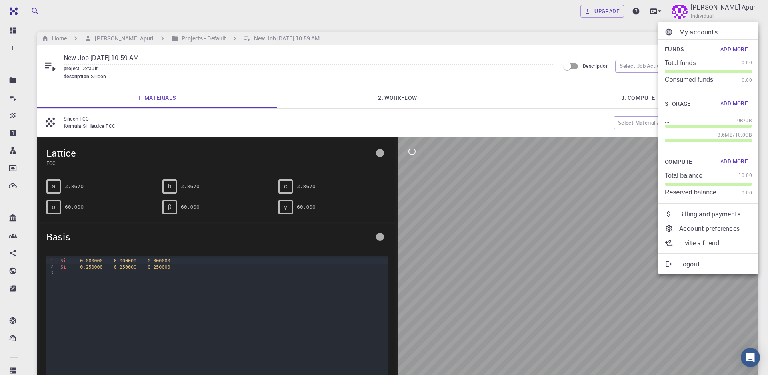
click at [714, 13] on div at bounding box center [384, 187] width 768 height 375
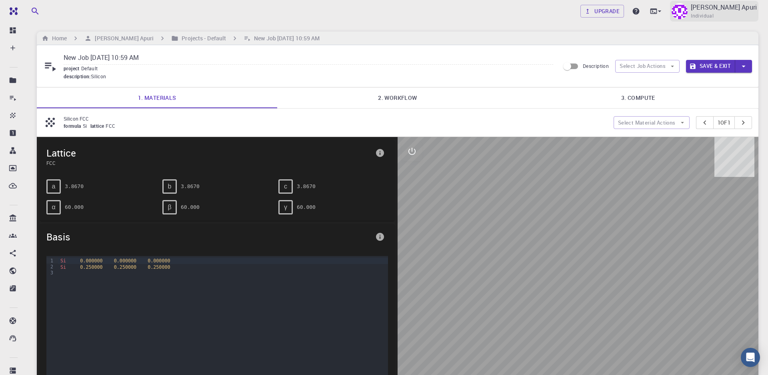
click at [748, 3] on p "[PERSON_NAME] Apuri" at bounding box center [723, 7] width 66 height 10
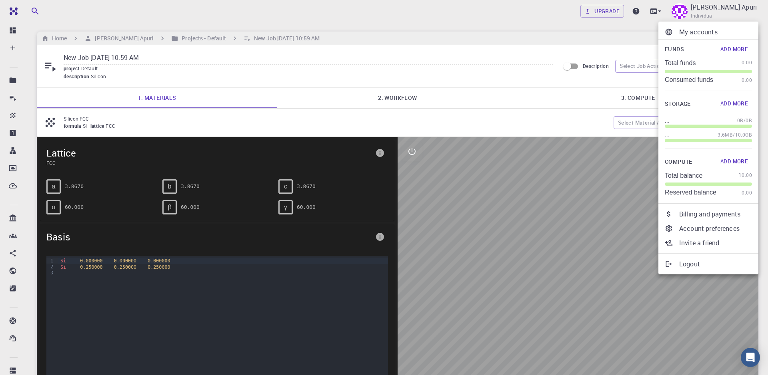
click at [660, 10] on div at bounding box center [384, 187] width 768 height 375
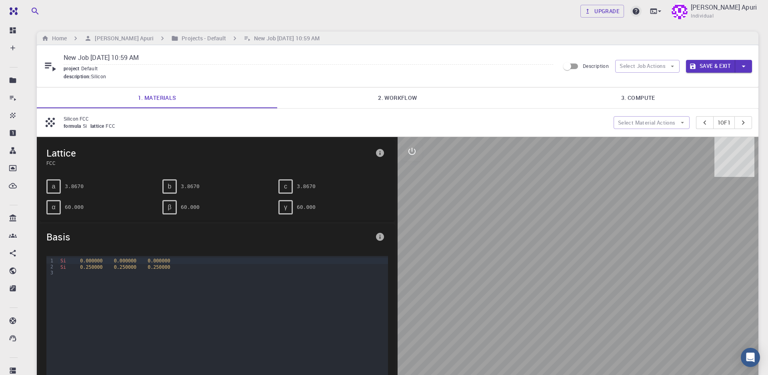
click at [637, 12] on icon at bounding box center [636, 11] width 7 height 7
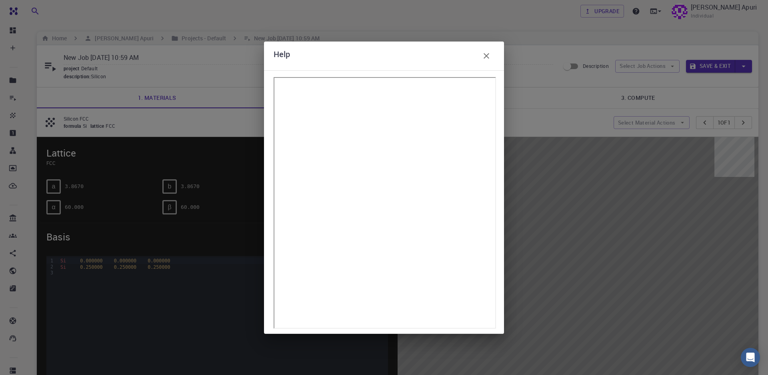
click at [487, 58] on icon "button" at bounding box center [486, 56] width 10 height 10
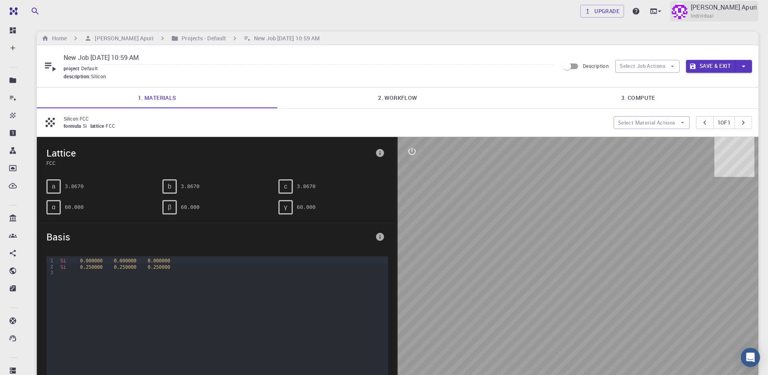
click at [710, 12] on span "Individual" at bounding box center [701, 16] width 23 height 8
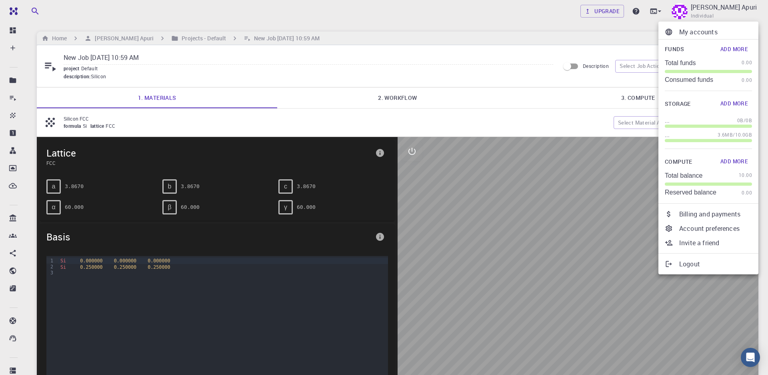
click at [479, 111] on div at bounding box center [384, 187] width 768 height 375
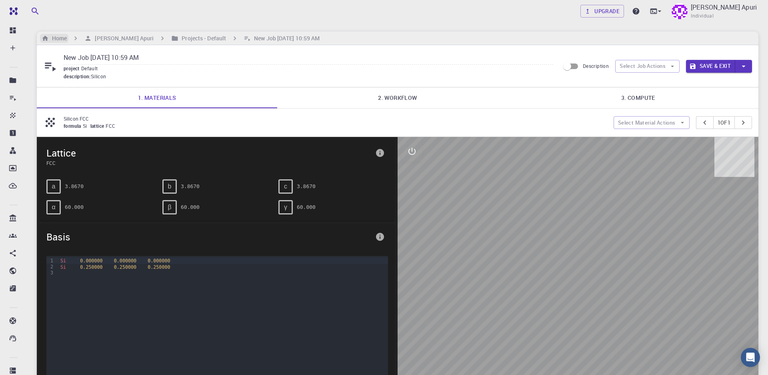
click at [58, 37] on h6 "Home" at bounding box center [58, 38] width 18 height 9
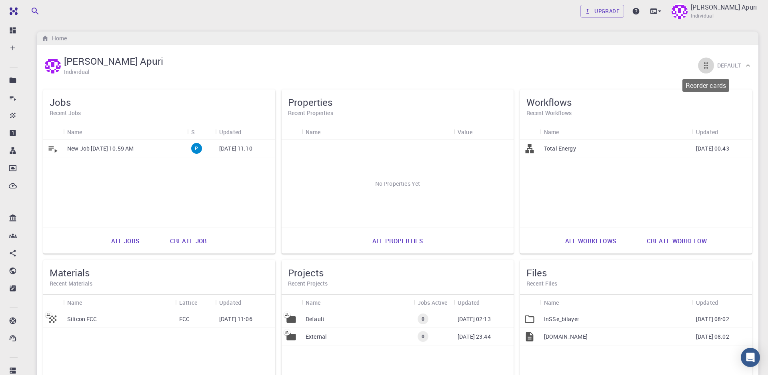
click at [704, 68] on icon "Reorder cards" at bounding box center [706, 66] width 10 height 10
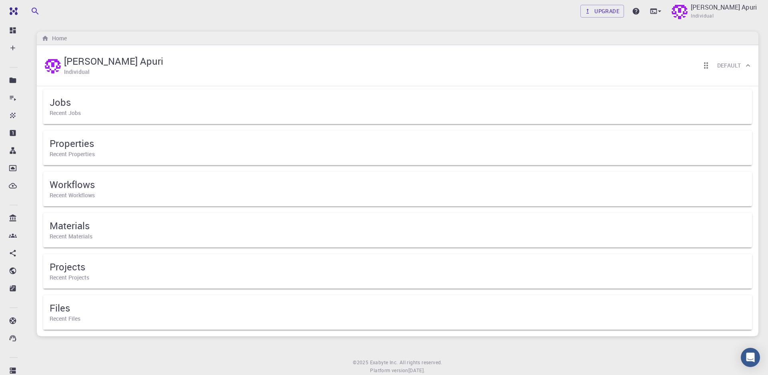
click at [72, 311] on h5 "Files" at bounding box center [398, 308] width 696 height 13
click at [96, 150] on h5 "Properties" at bounding box center [398, 143] width 696 height 13
click at [747, 65] on icon at bounding box center [748, 65] width 4 height 2
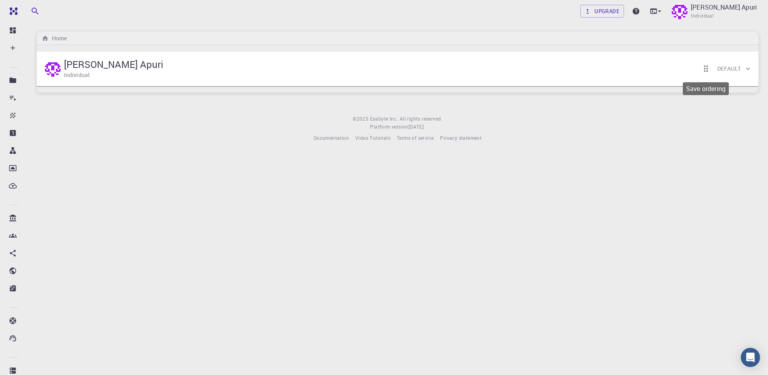
click at [706, 67] on icon "Save ordering" at bounding box center [706, 69] width 10 height 10
click at [714, 7] on p "[PERSON_NAME] Apuri" at bounding box center [723, 7] width 66 height 10
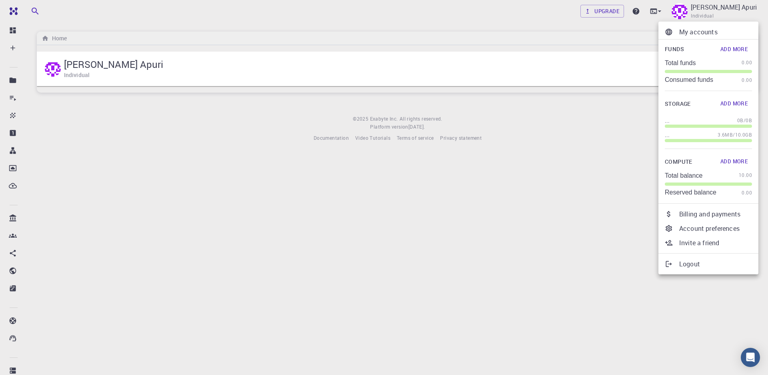
drag, startPoint x: 640, startPoint y: 40, endPoint x: 659, endPoint y: 10, distance: 35.6
click at [659, 10] on div at bounding box center [384, 187] width 768 height 375
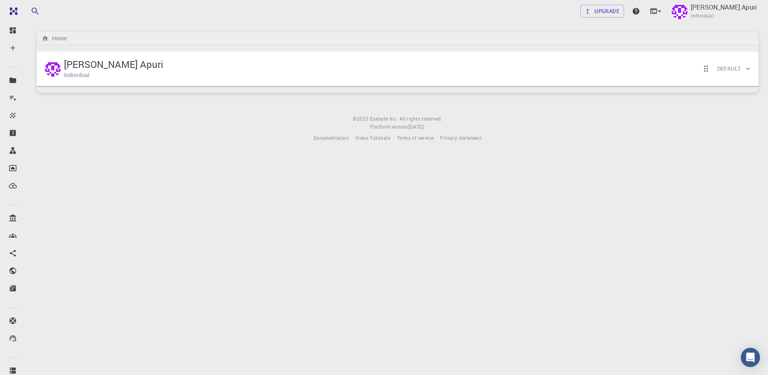
click at [659, 10] on icon at bounding box center [659, 11] width 8 height 8
click at [611, 49] on div "Remote Desktop" at bounding box center [601, 49] width 48 height 10
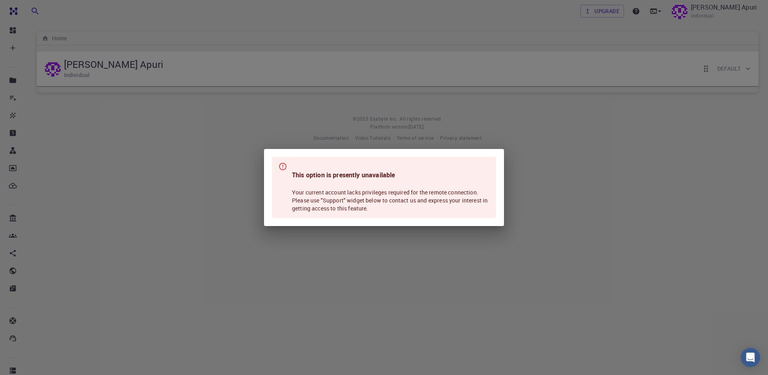
click at [557, 169] on div "This option is presently unavailable Your current account lacks privileges requ…" at bounding box center [384, 187] width 768 height 375
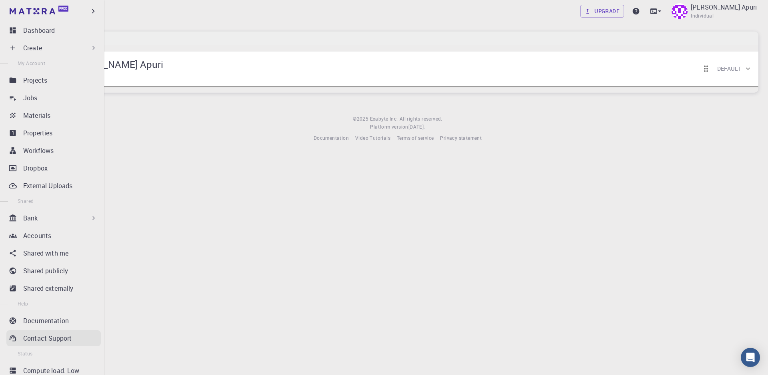
click at [54, 335] on p "Contact Support" at bounding box center [47, 339] width 48 height 10
click at [51, 341] on p "Contact Support" at bounding box center [47, 339] width 48 height 10
click at [751, 357] on icon "Open Intercom Messenger" at bounding box center [750, 358] width 8 height 10
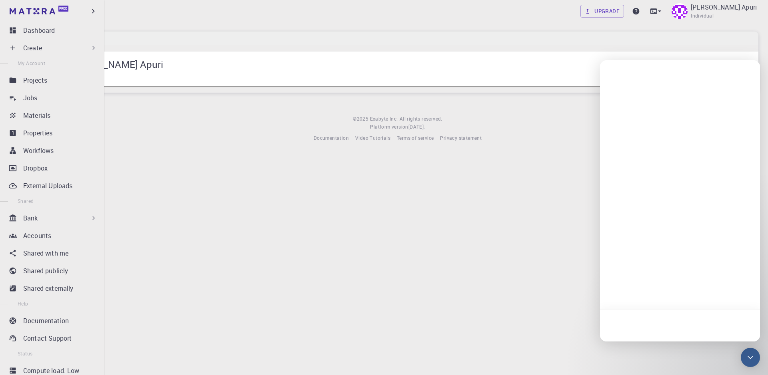
click at [0, 251] on ul "Dashboard Create New Job New Material Create Material Upload File Import from B…" at bounding box center [52, 210] width 104 height 376
click at [0, 260] on ul "Dashboard Create New Job New Material Create Material Upload File Import from B…" at bounding box center [52, 210] width 104 height 376
click at [249, 242] on body "Free Dashboard Create New Job New Material Create Material Upload File Import f…" at bounding box center [384, 187] width 768 height 375
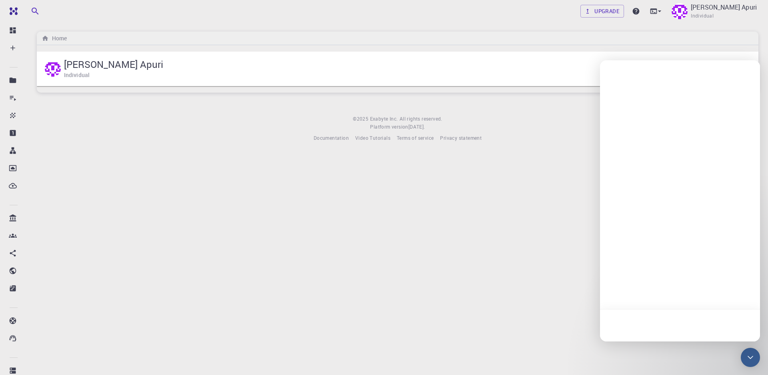
click at [27, 347] on li at bounding box center [13, 354] width 27 height 15
click at [689, 141] on div at bounding box center [680, 200] width 160 height 281
click at [390, 230] on body "Free Dashboard Create New Job New Material Create Material Upload File Import f…" at bounding box center [384, 187] width 768 height 375
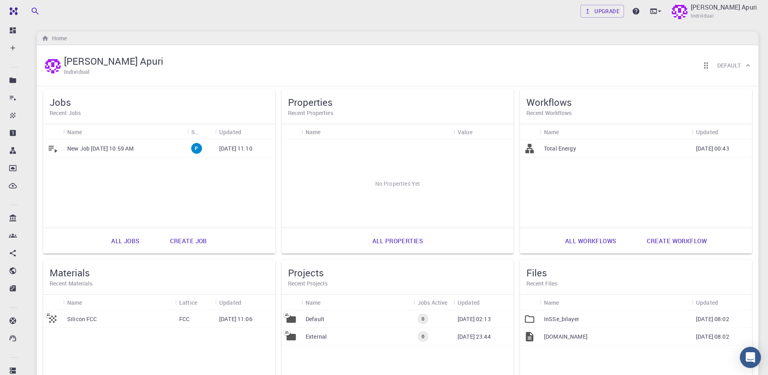
click at [750, 360] on icon "Open Intercom Messenger" at bounding box center [750, 358] width 10 height 10
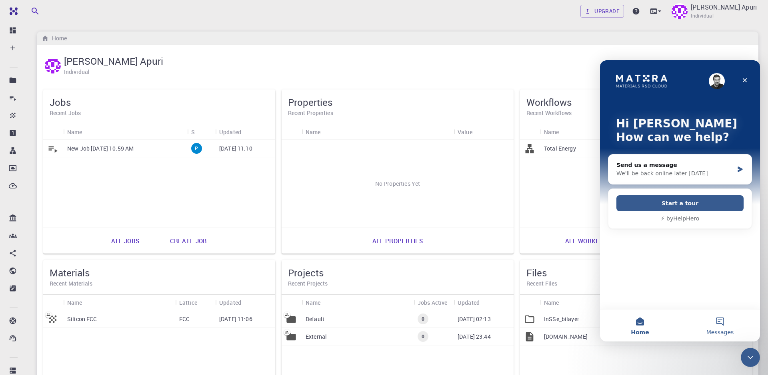
click at [721, 326] on button "Messages" at bounding box center [720, 326] width 80 height 32
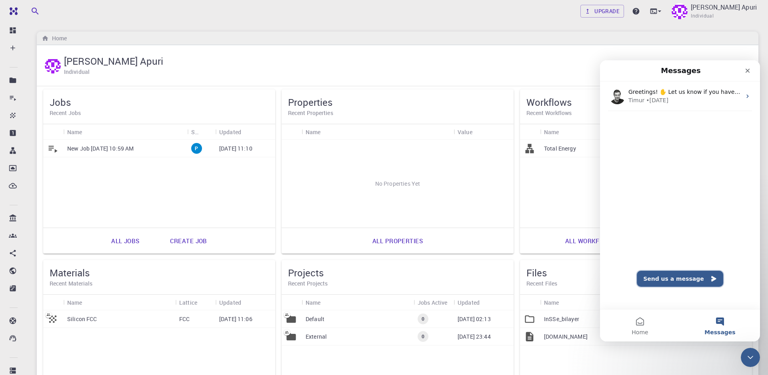
click at [662, 281] on button "Send us a message" at bounding box center [680, 279] width 86 height 16
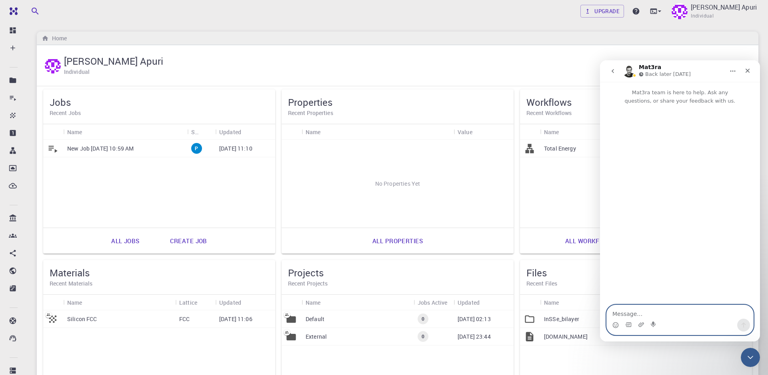
click at [662, 312] on textarea "Message…" at bounding box center [680, 312] width 146 height 14
paste textarea "Hello, I have uploaded my own structure files (e.g., InSSe bilayer) under the F…"
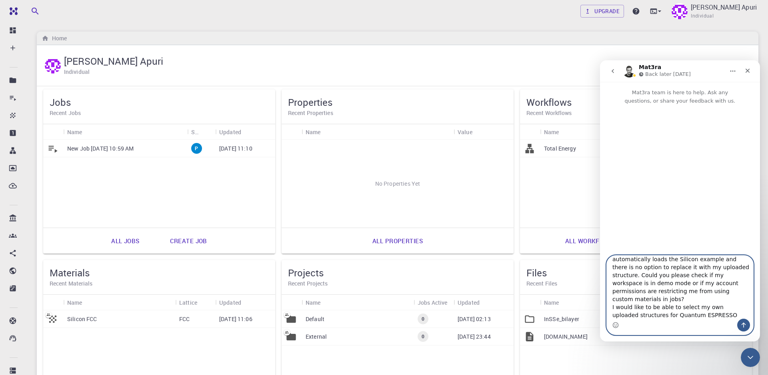
type textarea "Hello, I have uploaded my own structure files (e.g., InSSe bilayer) under the F…"
click at [745, 322] on icon "Send a message…" at bounding box center [743, 325] width 6 height 6
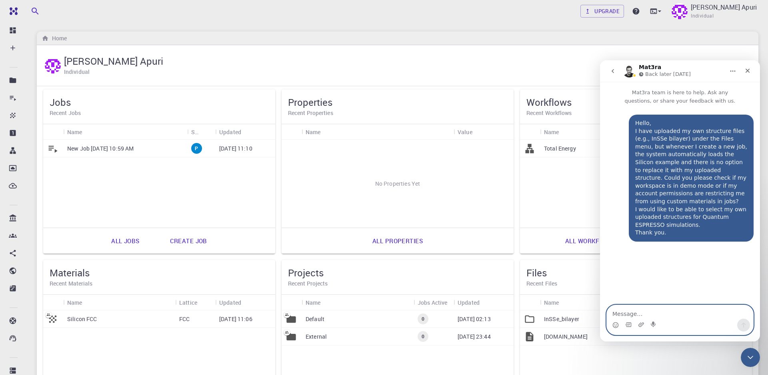
scroll to position [0, 0]
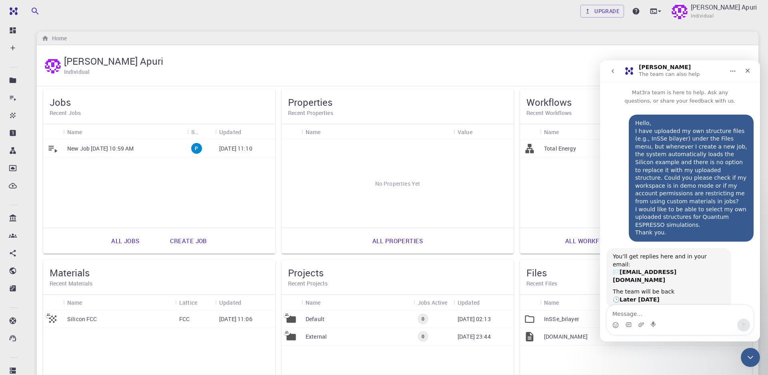
click at [761, 286] on div "Upgrade [PERSON_NAME] Apuri Individual Home [PERSON_NAME] Apuri Individual Defa…" at bounding box center [397, 246] width 740 height 493
click at [761, 294] on div "Upgrade [PERSON_NAME] Apuri Individual Home [PERSON_NAME] Apuri Individual Defa…" at bounding box center [397, 246] width 740 height 493
click at [762, 298] on div "Upgrade [PERSON_NAME] Apuri Individual Home [PERSON_NAME] Apuri Individual Defa…" at bounding box center [397, 246] width 740 height 493
